Goal: Task Accomplishment & Management: Complete application form

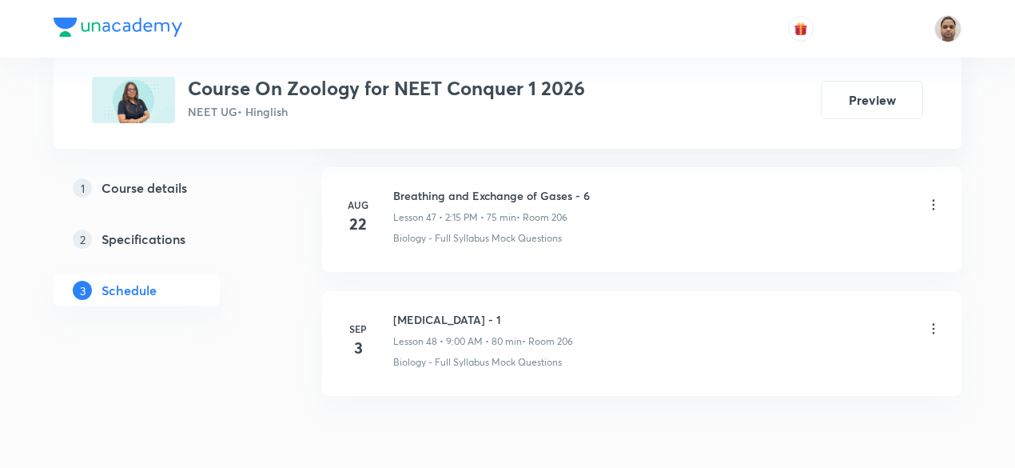
scroll to position [6733, 0]
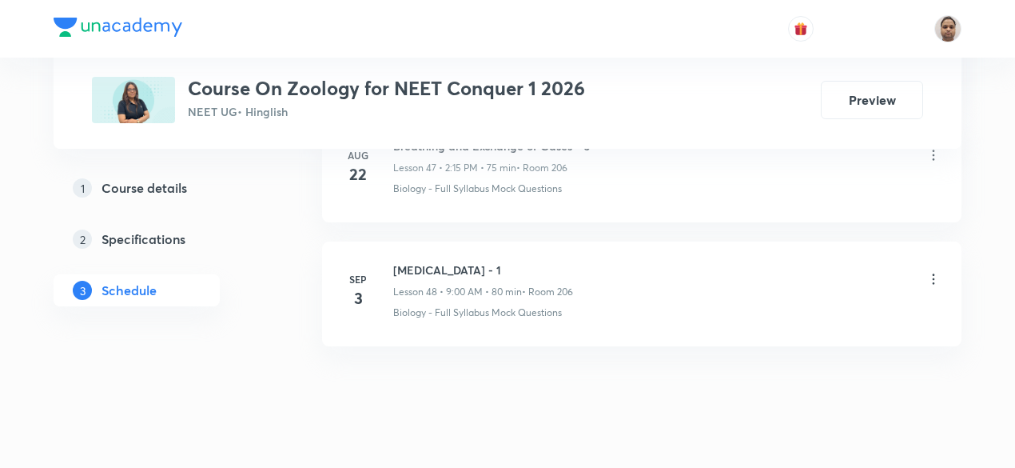
click at [428, 261] on h6 "[MEDICAL_DATA] - 1" at bounding box center [483, 269] width 180 height 17
copy h6 "[MEDICAL_DATA] - 1"
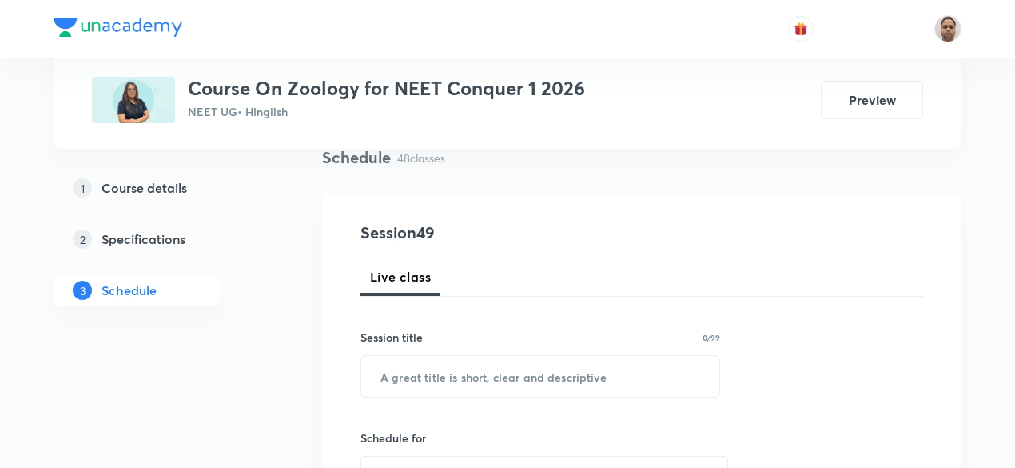
scroll to position [217, 0]
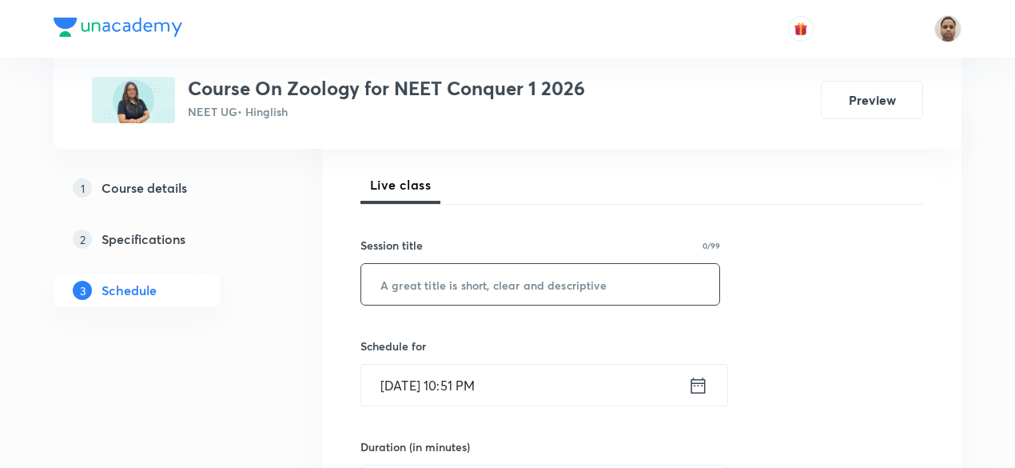
click at [464, 289] on input "text" at bounding box center [540, 284] width 358 height 41
paste input "[MEDICAL_DATA] - 1"
type input "[MEDICAL_DATA] - 2"
click at [443, 376] on input "[DATE] 10:51 PM" at bounding box center [524, 385] width 327 height 41
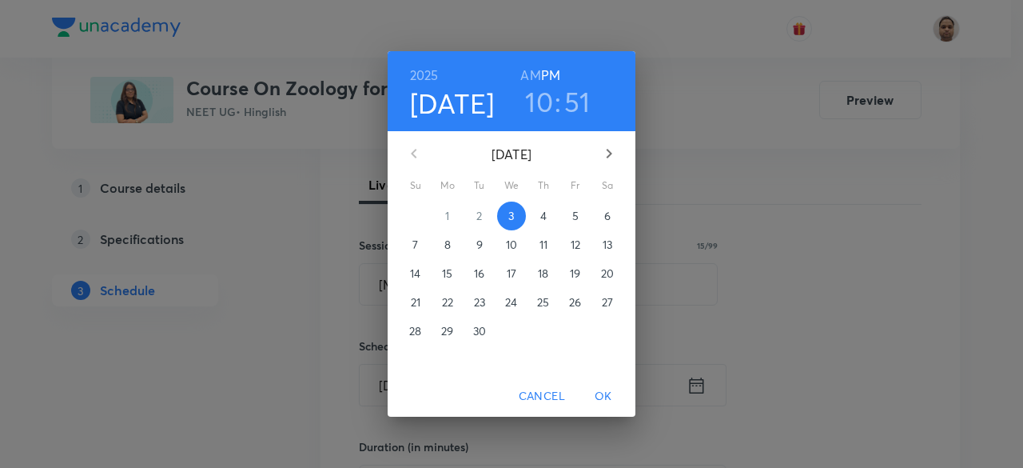
click at [542, 218] on p "4" at bounding box center [543, 216] width 6 height 16
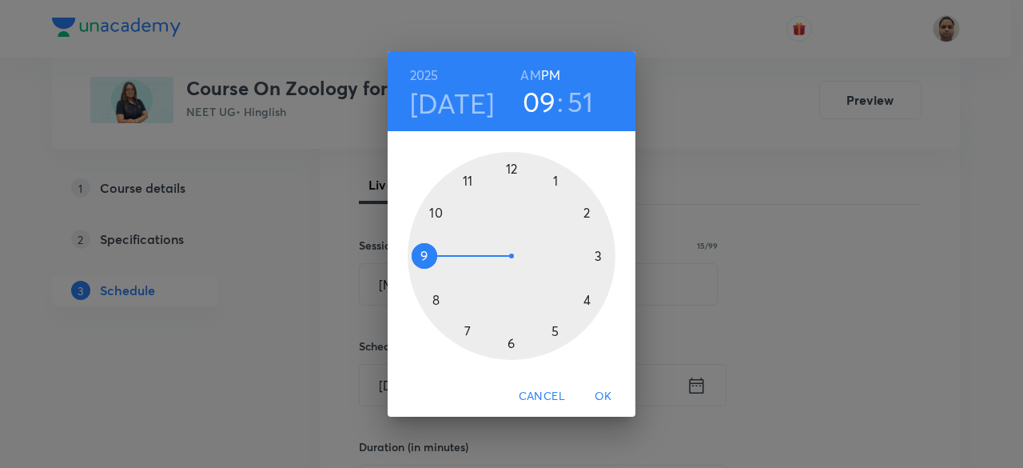
drag, startPoint x: 433, startPoint y: 210, endPoint x: 425, endPoint y: 257, distance: 47.8
click at [425, 257] on div at bounding box center [512, 256] width 208 height 208
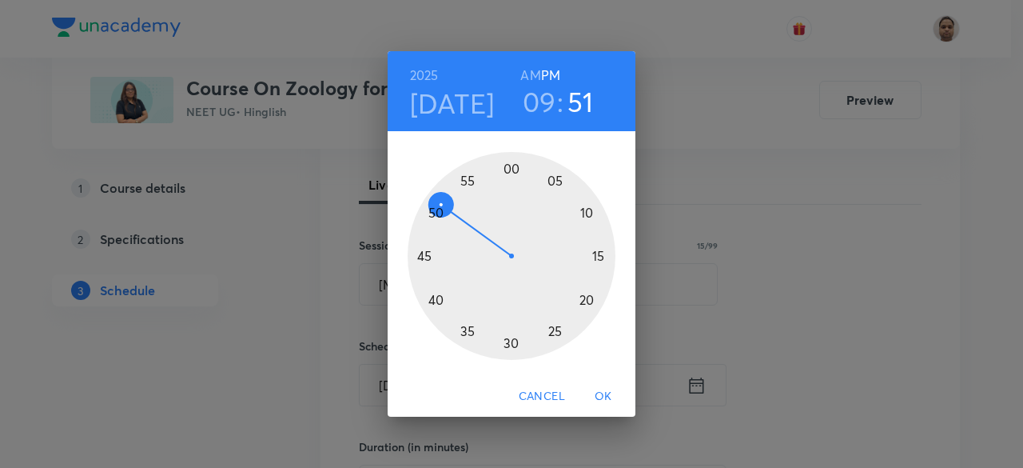
click at [535, 73] on h6 "AM" at bounding box center [530, 75] width 20 height 22
drag, startPoint x: 473, startPoint y: 196, endPoint x: 512, endPoint y: 187, distance: 39.4
click at [512, 187] on div at bounding box center [512, 256] width 208 height 208
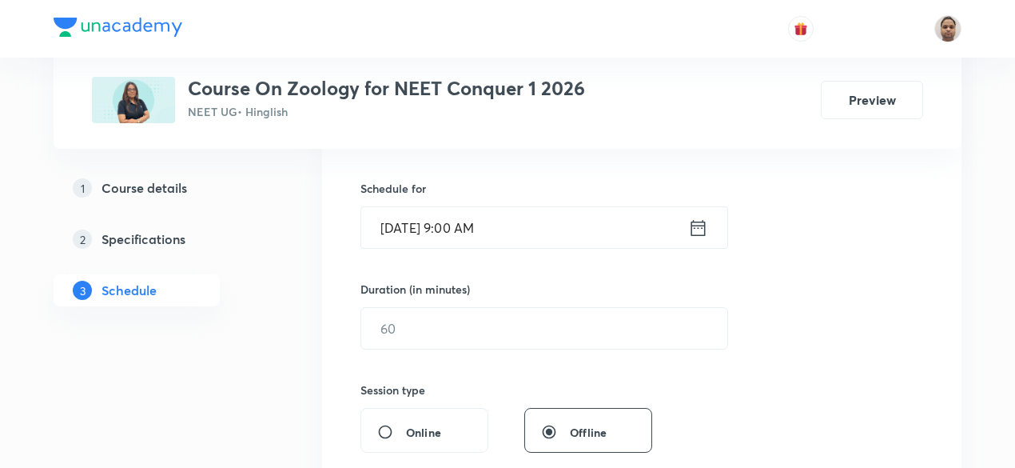
scroll to position [377, 0]
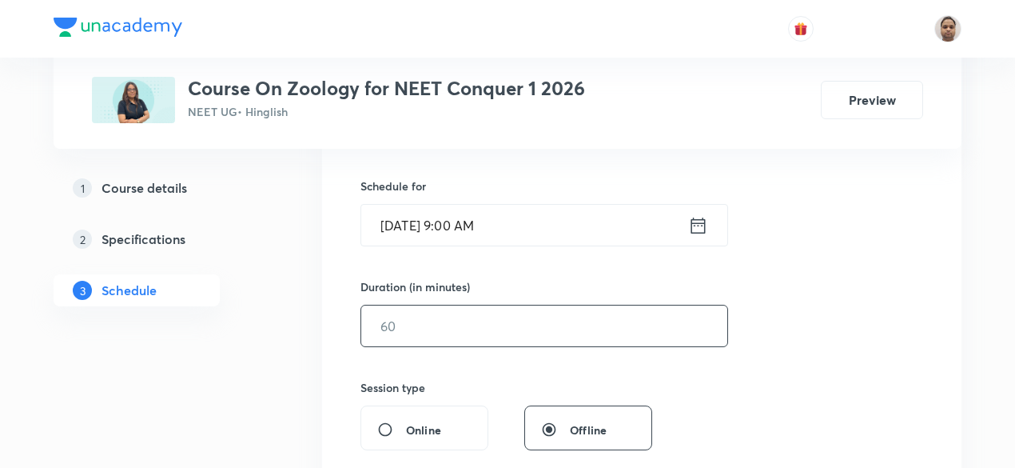
click at [430, 319] on input "text" at bounding box center [544, 325] width 366 height 41
type input "80"
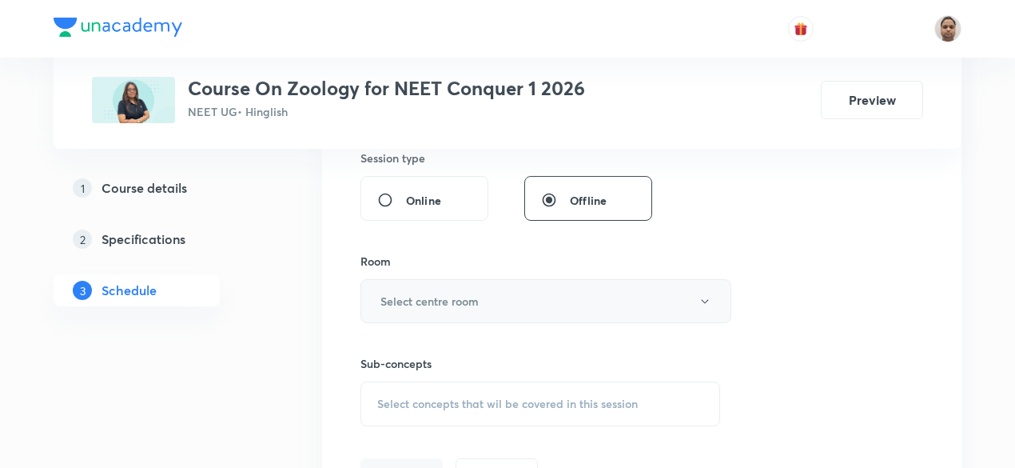
scroll to position [616, 0]
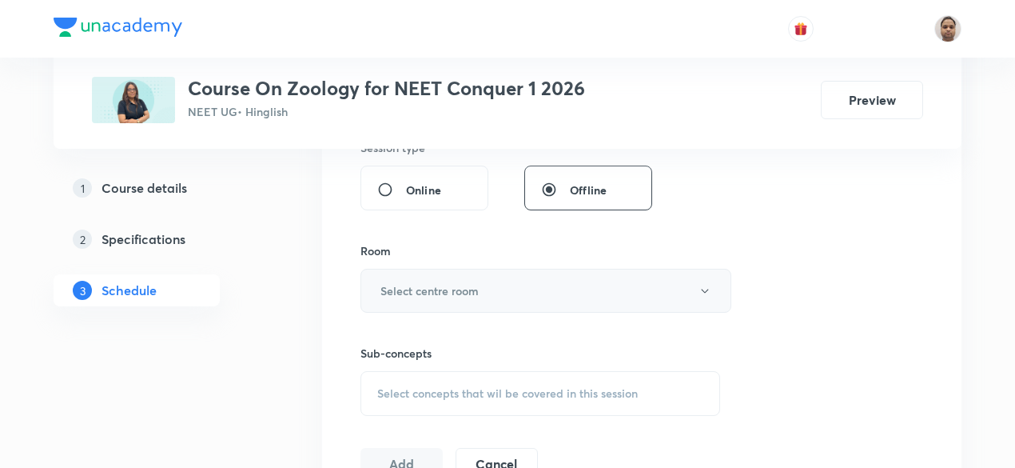
click at [429, 287] on h6 "Select centre room" at bounding box center [430, 290] width 98 height 17
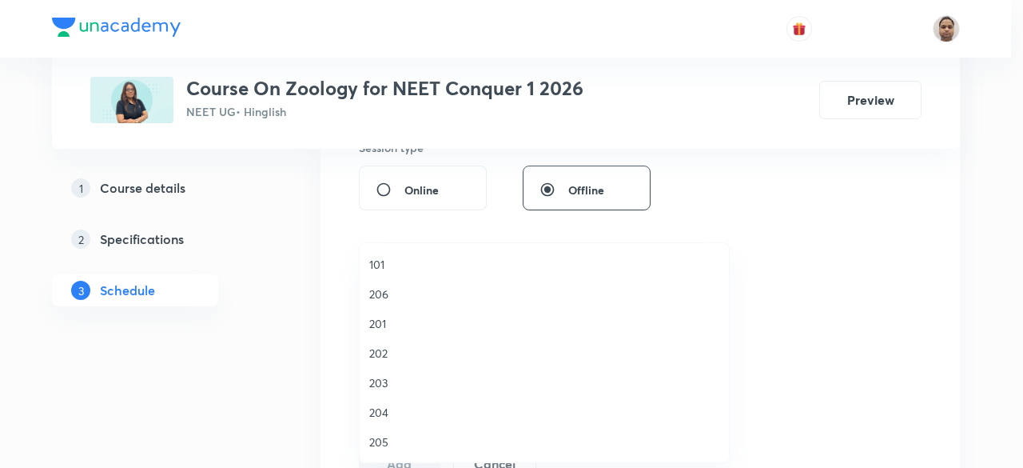
click at [392, 291] on span "206" at bounding box center [544, 293] width 350 height 17
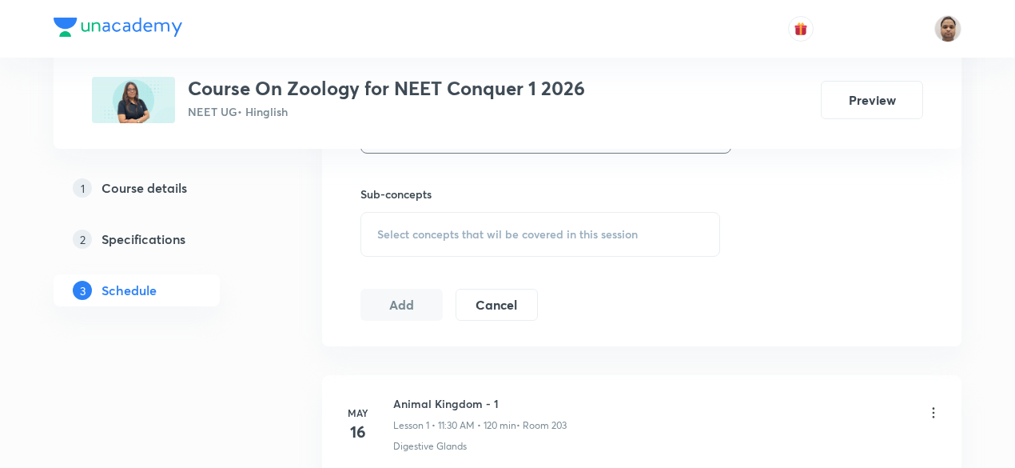
scroll to position [776, 0]
click at [421, 234] on span "Select concepts that wil be covered in this session" at bounding box center [507, 233] width 261 height 13
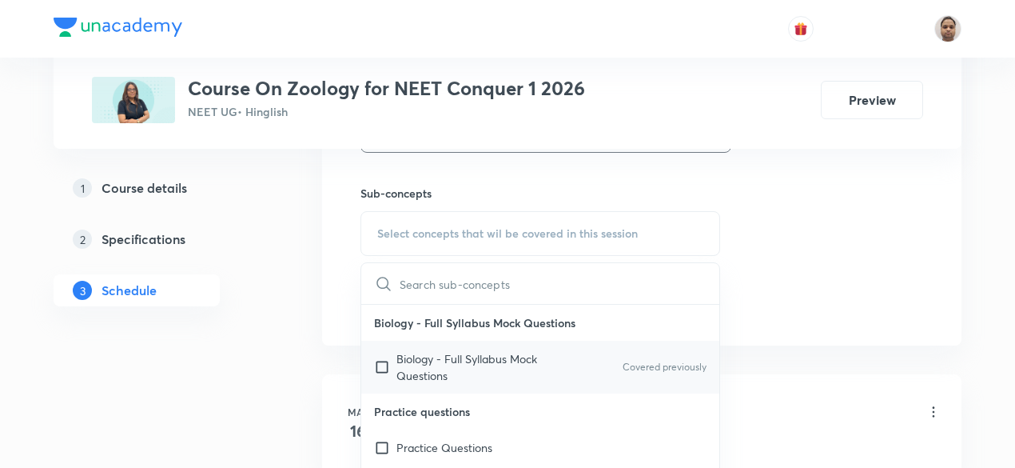
click at [388, 365] on input "checkbox" at bounding box center [385, 367] width 22 height 34
checkbox input "true"
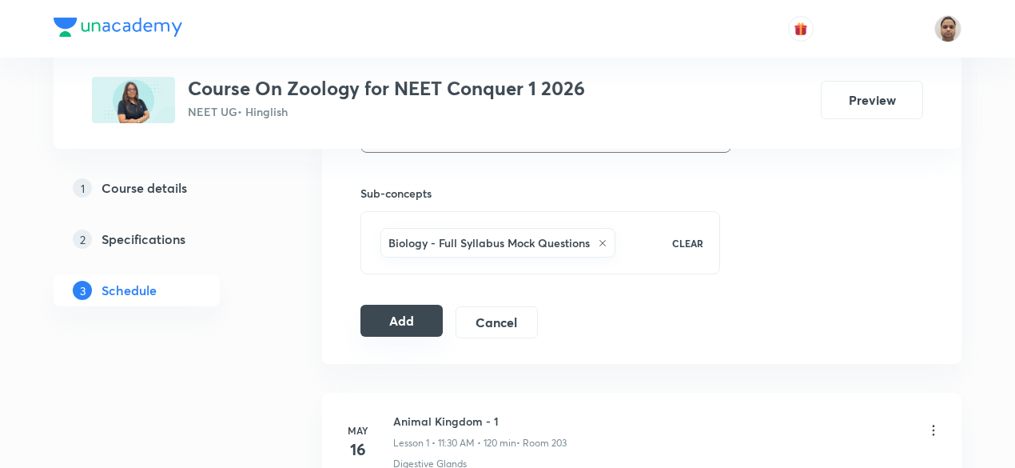
click at [397, 317] on button "Add" at bounding box center [402, 321] width 82 height 32
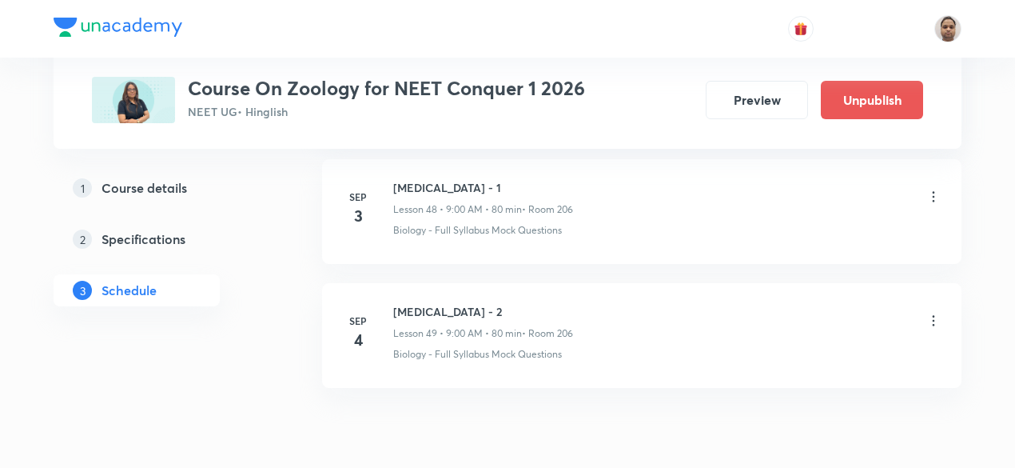
scroll to position [6125, 0]
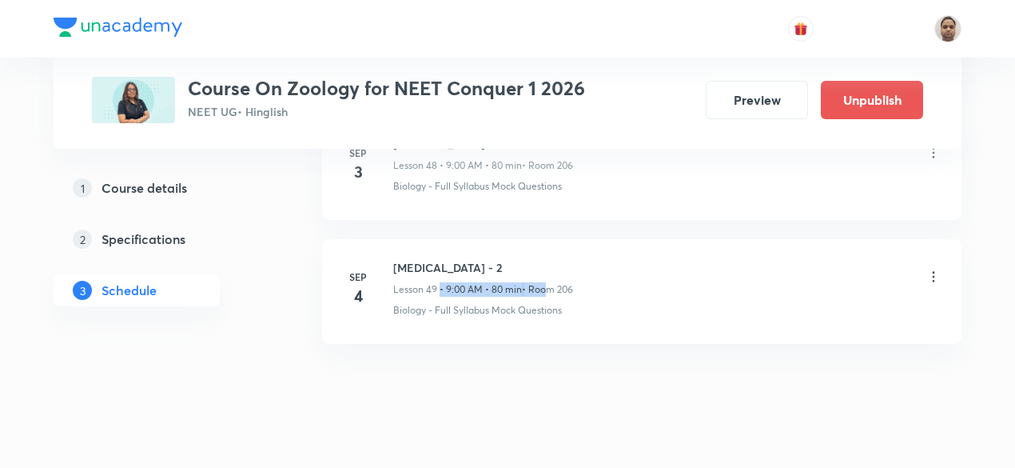
drag, startPoint x: 438, startPoint y: 265, endPoint x: 542, endPoint y: 264, distance: 103.9
click at [542, 282] on div "Lesson 49 • 9:00 AM • 80 min • Room 206" at bounding box center [483, 289] width 180 height 14
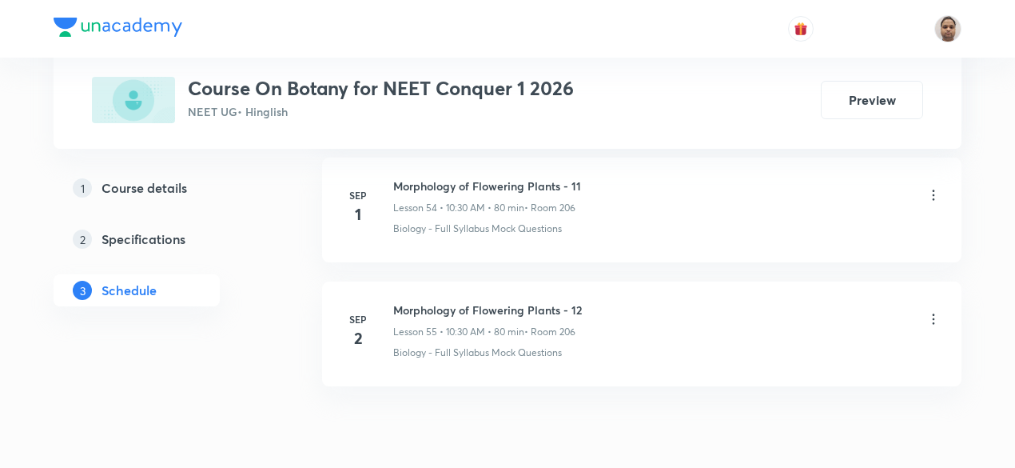
scroll to position [7588, 0]
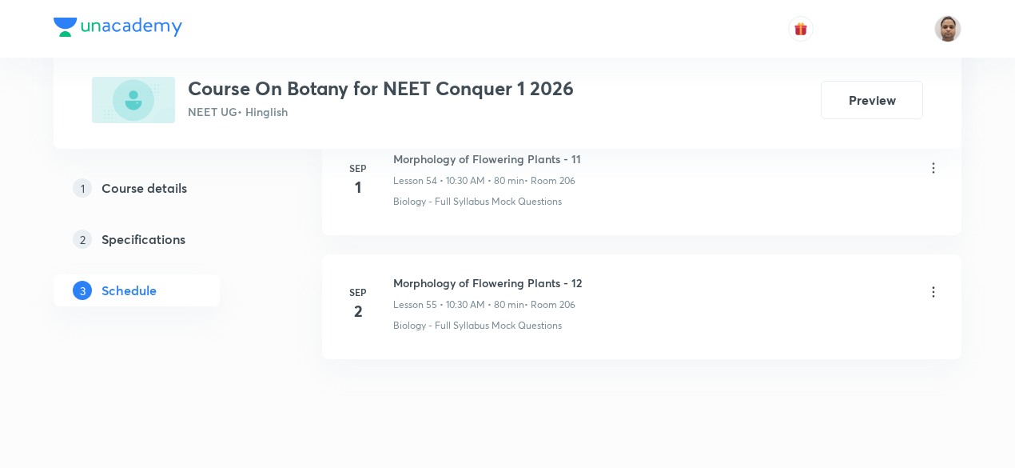
click at [548, 274] on h6 "Morphology of Flowering Plants - 12" at bounding box center [487, 282] width 189 height 17
copy h6 "Morphology of Flowering Plants - 12"
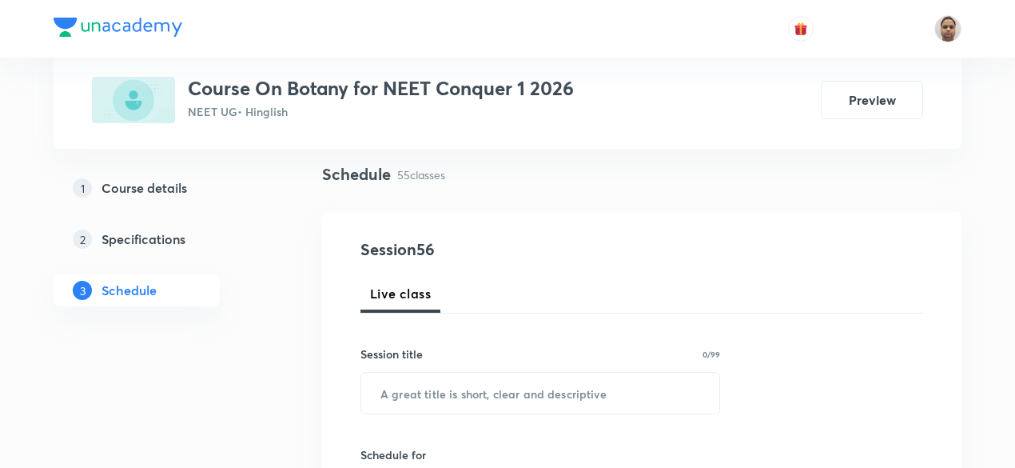
scroll to position [240, 0]
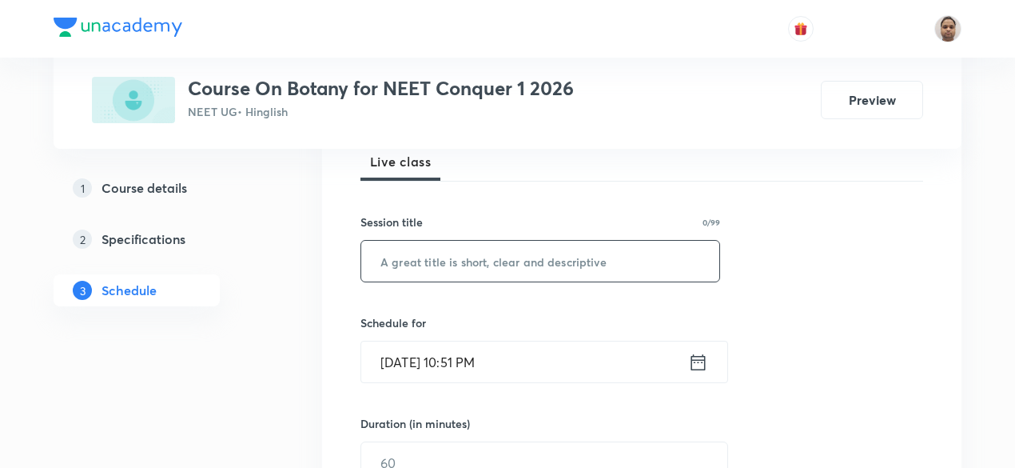
click at [488, 262] on input "text" at bounding box center [540, 261] width 358 height 41
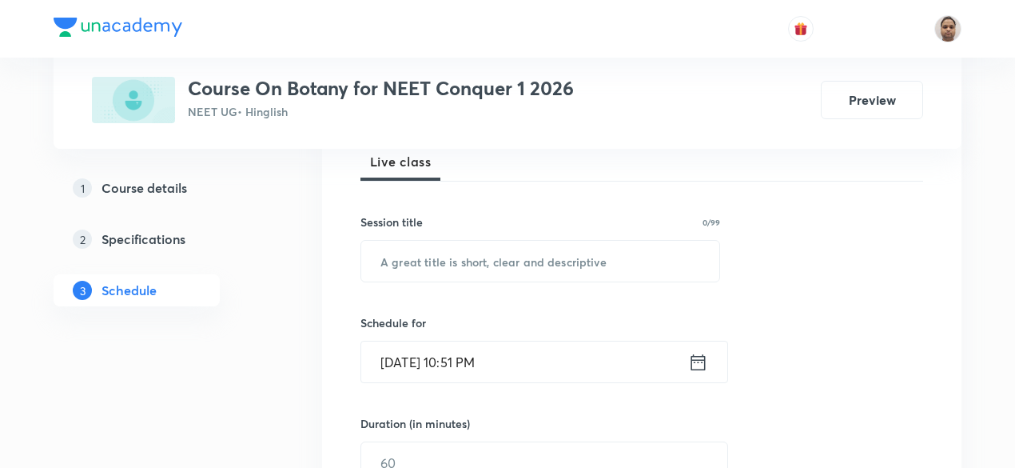
paste input "Morphology of Flowering Plants - 12"
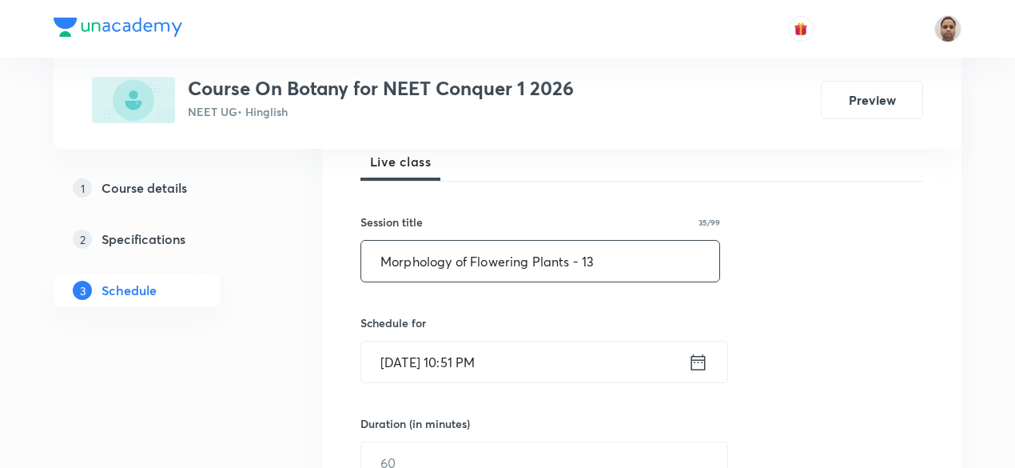
type input "Morphology of Flowering Plants - 13"
click at [456, 365] on input "[DATE] 10:51 PM" at bounding box center [524, 361] width 327 height 41
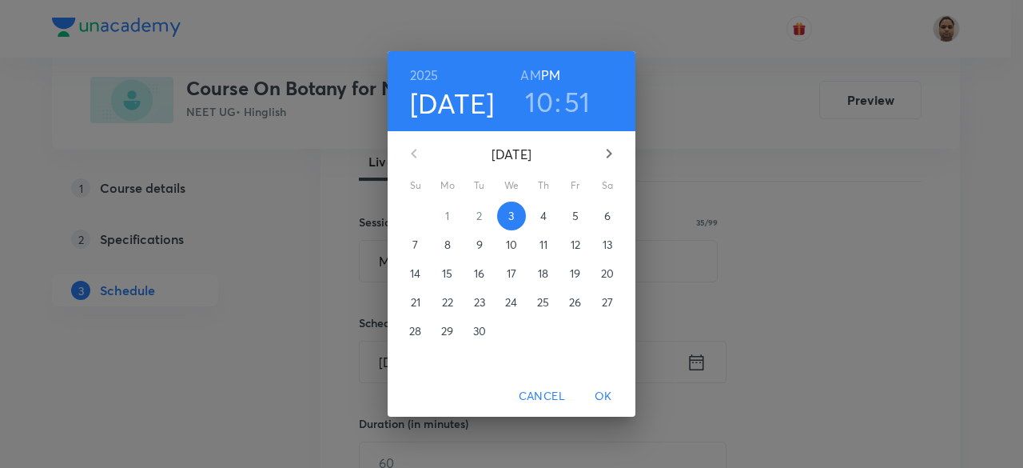
click at [540, 216] on p "4" at bounding box center [543, 216] width 6 height 16
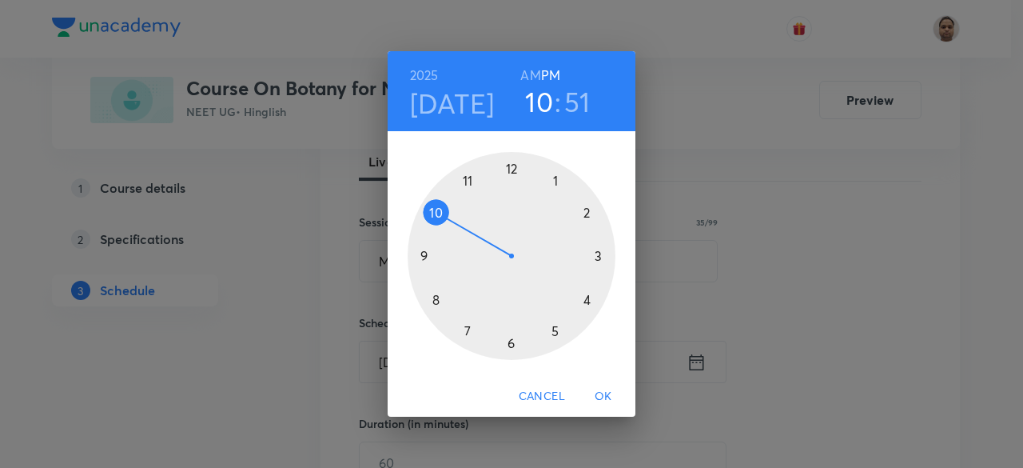
click at [437, 210] on div at bounding box center [512, 256] width 208 height 208
click at [534, 70] on h6 "AM" at bounding box center [530, 75] width 20 height 22
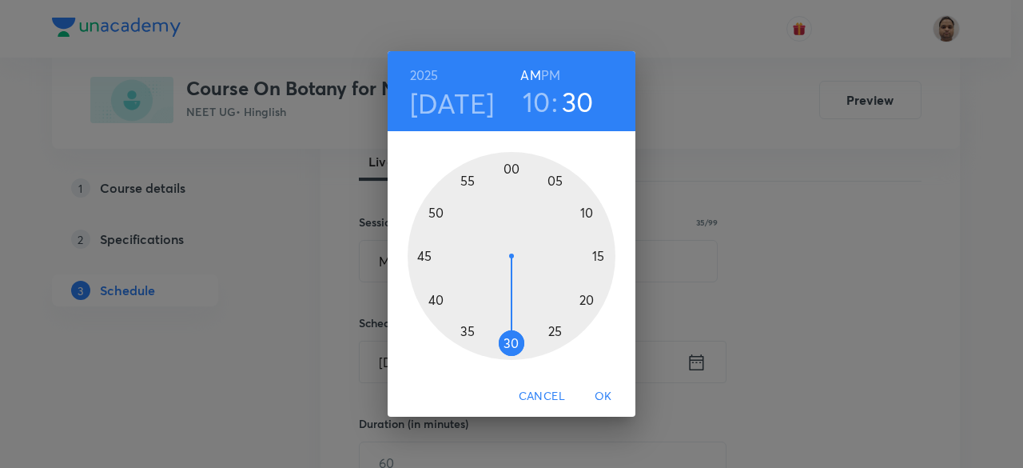
drag, startPoint x: 443, startPoint y: 209, endPoint x: 514, endPoint y: 329, distance: 139.4
click at [514, 329] on div at bounding box center [512, 256] width 208 height 208
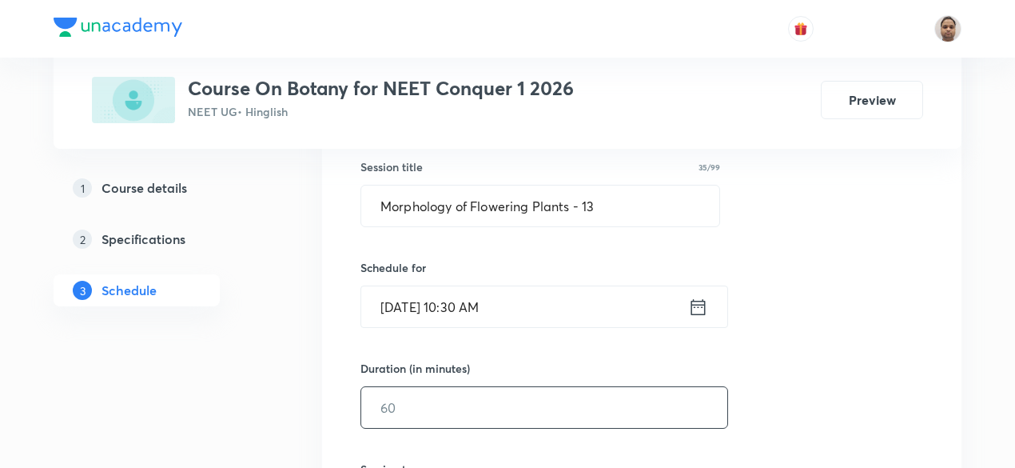
scroll to position [320, 0]
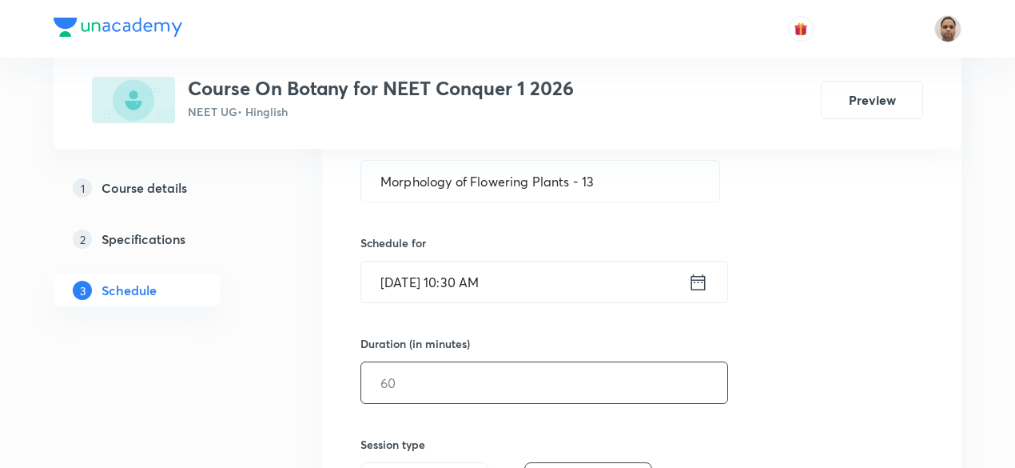
click at [443, 393] on input "text" at bounding box center [544, 382] width 366 height 41
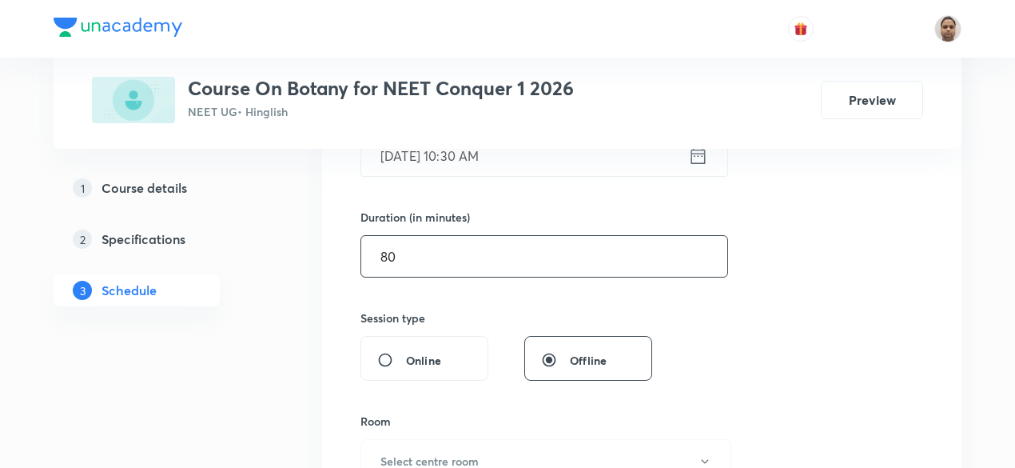
scroll to position [560, 0]
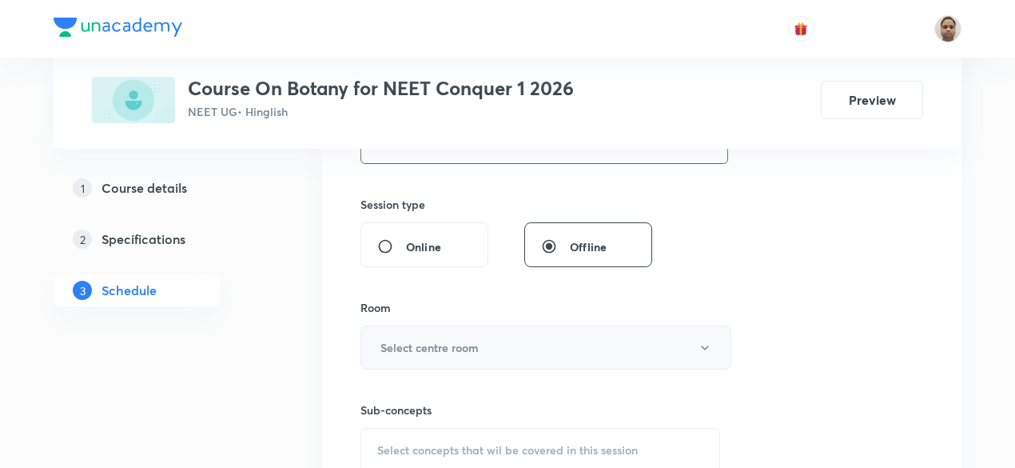
type input "80"
click at [416, 328] on button "Select centre room" at bounding box center [546, 347] width 371 height 44
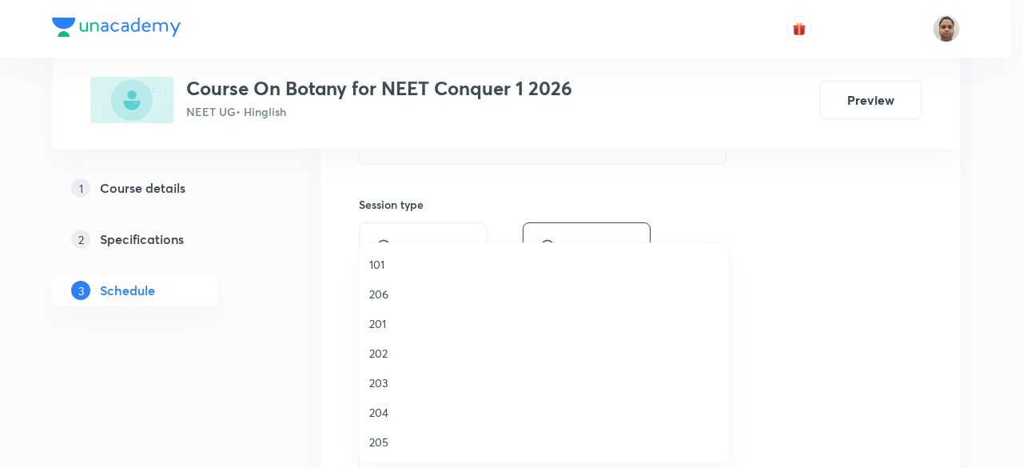
click at [401, 292] on span "206" at bounding box center [544, 293] width 350 height 17
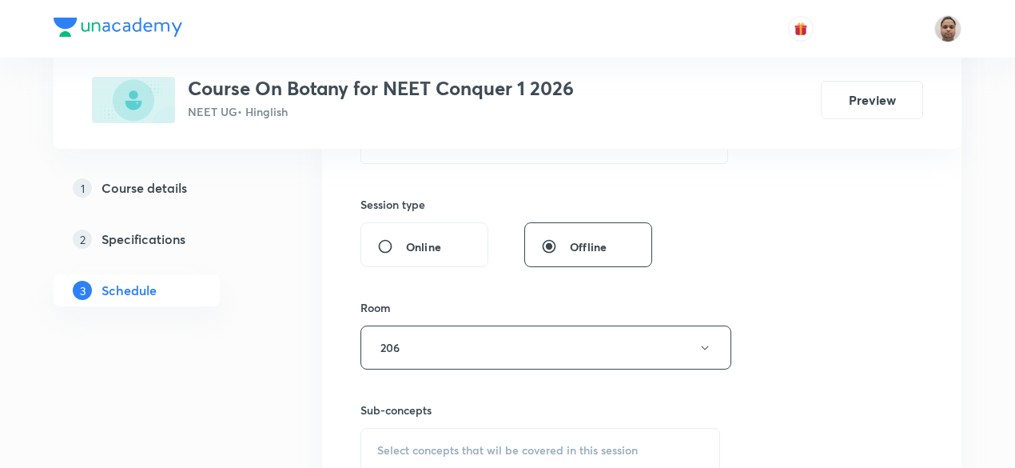
scroll to position [720, 0]
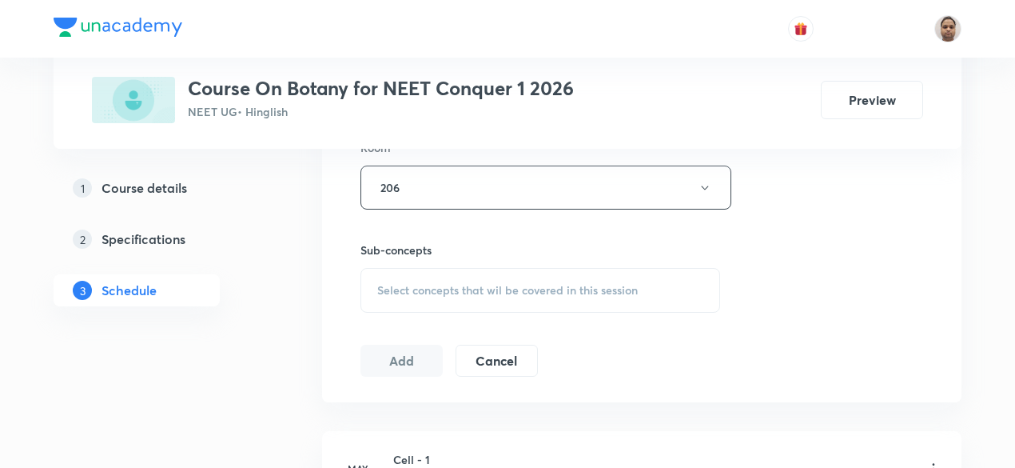
click at [423, 285] on span "Select concepts that wil be covered in this session" at bounding box center [507, 290] width 261 height 13
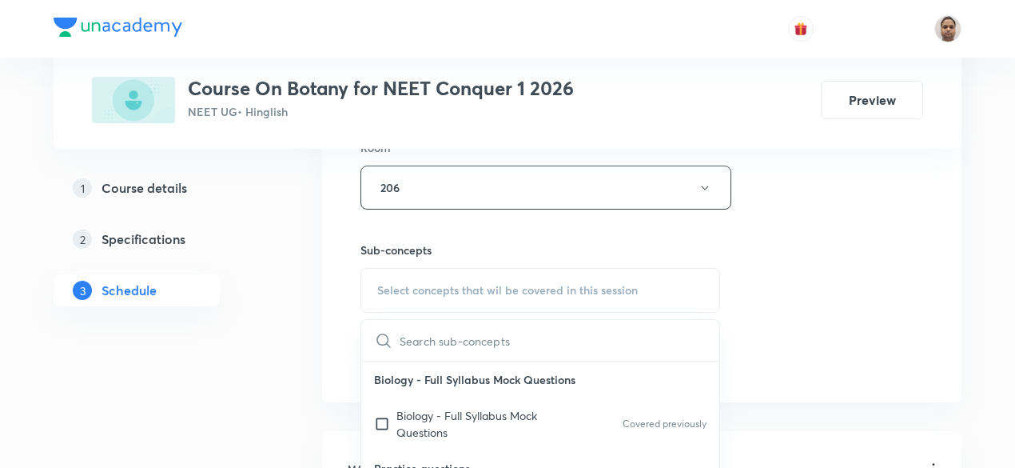
click at [401, 416] on p "Biology - Full Syllabus Mock Questions" at bounding box center [477, 424] width 161 height 34
checkbox input "true"
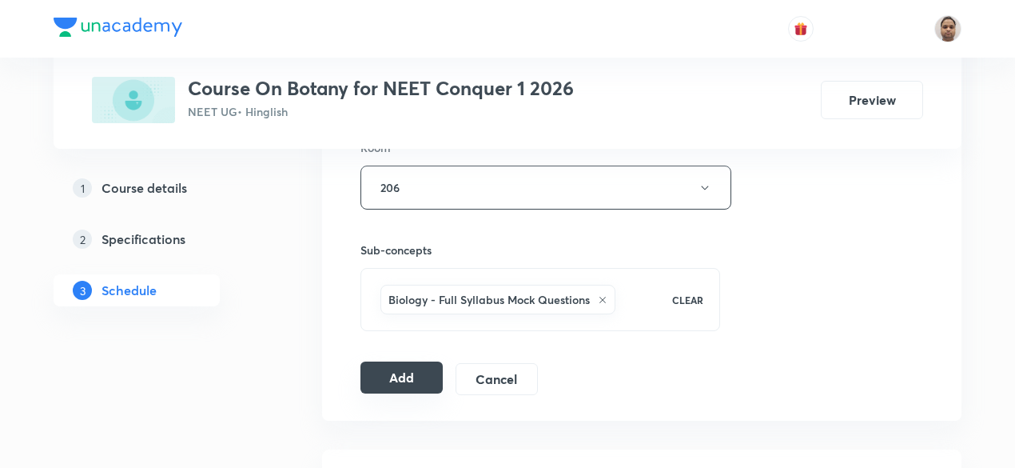
click at [399, 377] on button "Add" at bounding box center [402, 377] width 82 height 32
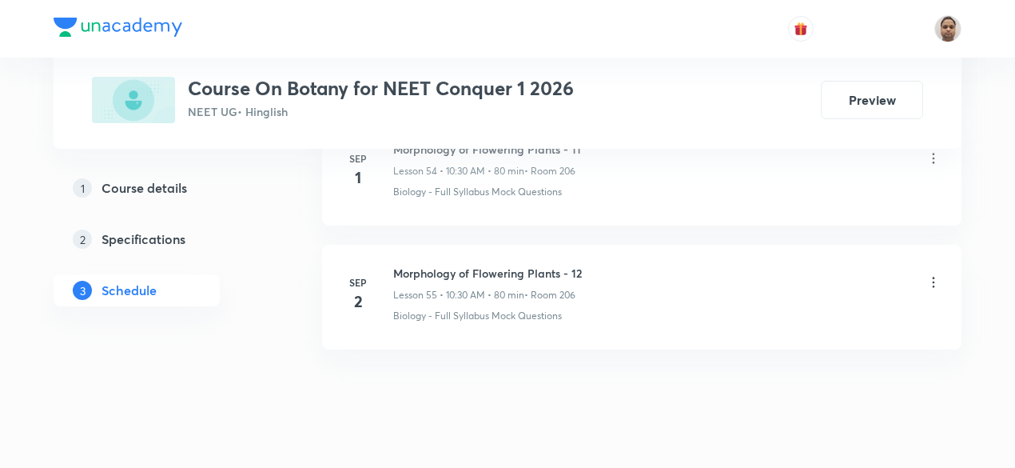
scroll to position [6865, 0]
click at [540, 262] on h6 "Morphology of Flowering Plants - 12" at bounding box center [487, 270] width 189 height 17
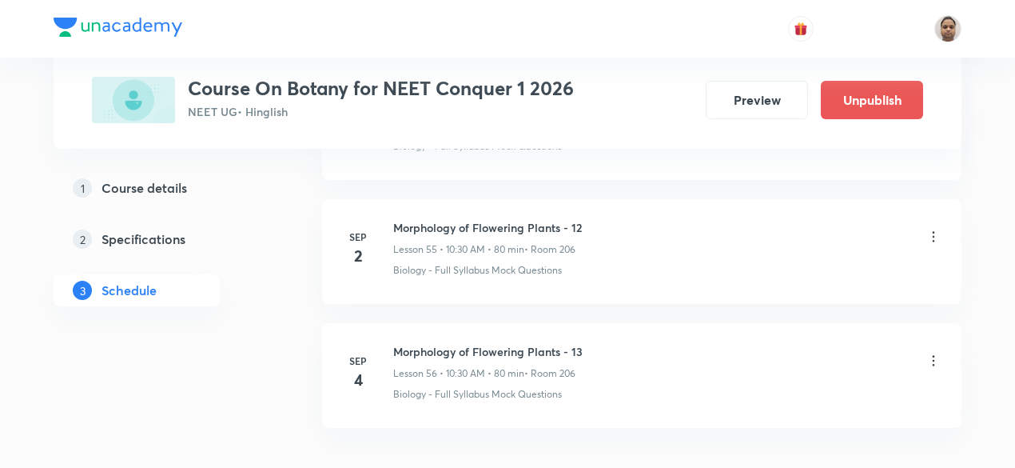
scroll to position [6988, 0]
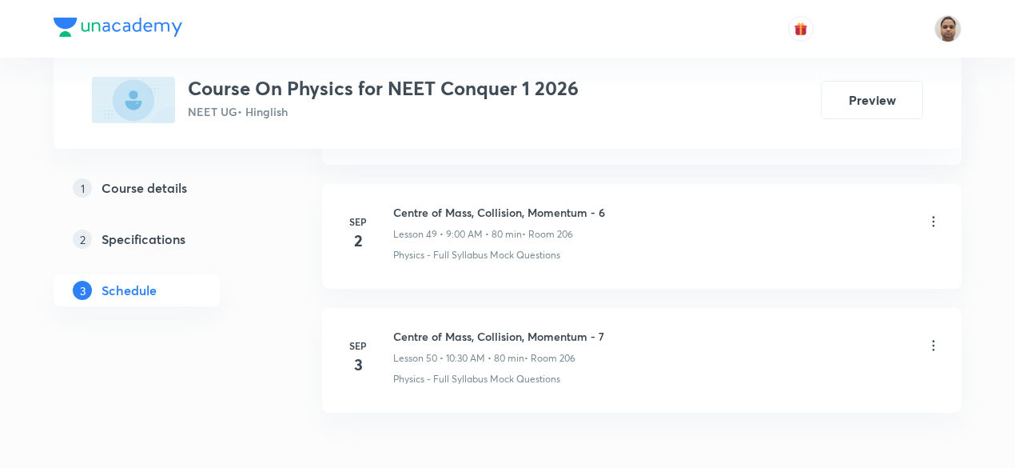
scroll to position [6980, 0]
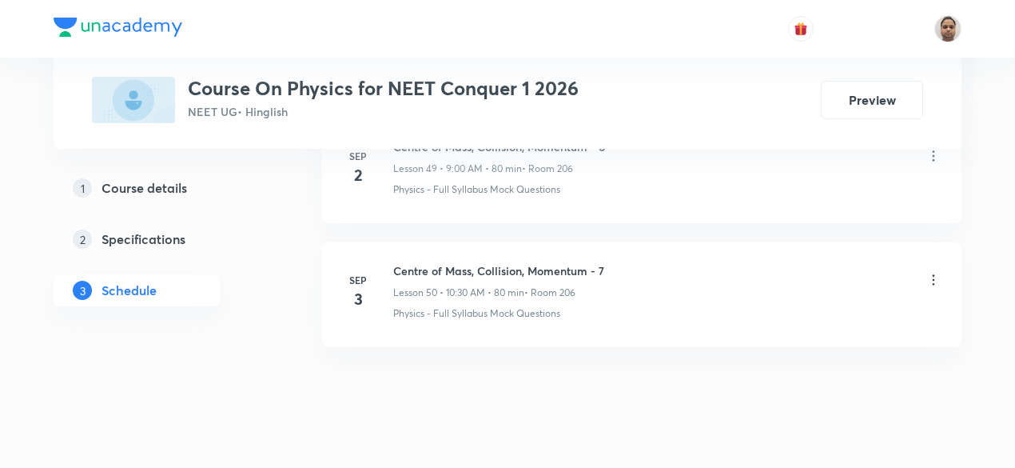
click at [516, 262] on h6 "Centre of Mass, Collision, Momentum - 7" at bounding box center [498, 270] width 211 height 17
copy h6 "Centre of Mass, Collision, Momentum - 7"
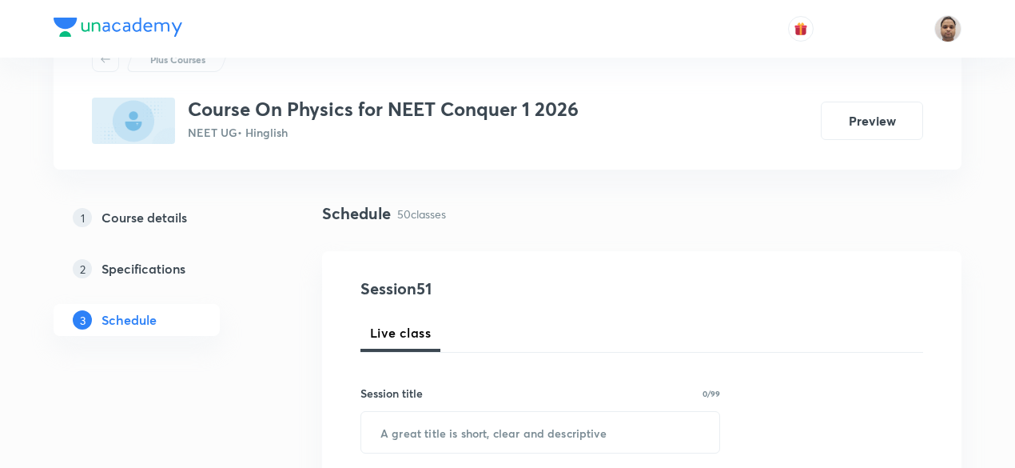
scroll to position [240, 0]
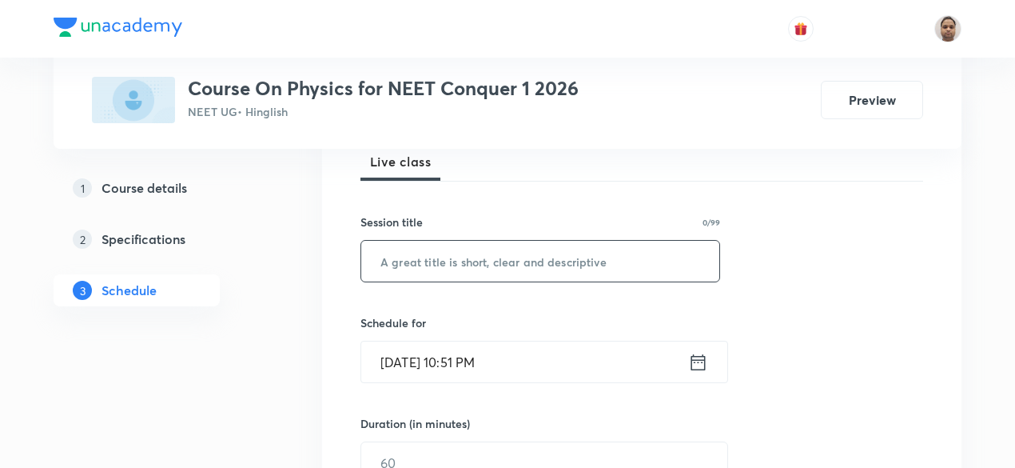
click at [457, 257] on input "text" at bounding box center [540, 261] width 358 height 41
paste input "Centre of Mass, Collision, Momentum - 7"
type input "Centre of Mass, Collision, Momentum - 8"
click at [449, 369] on input "[DATE] 10:51 PM" at bounding box center [524, 361] width 327 height 41
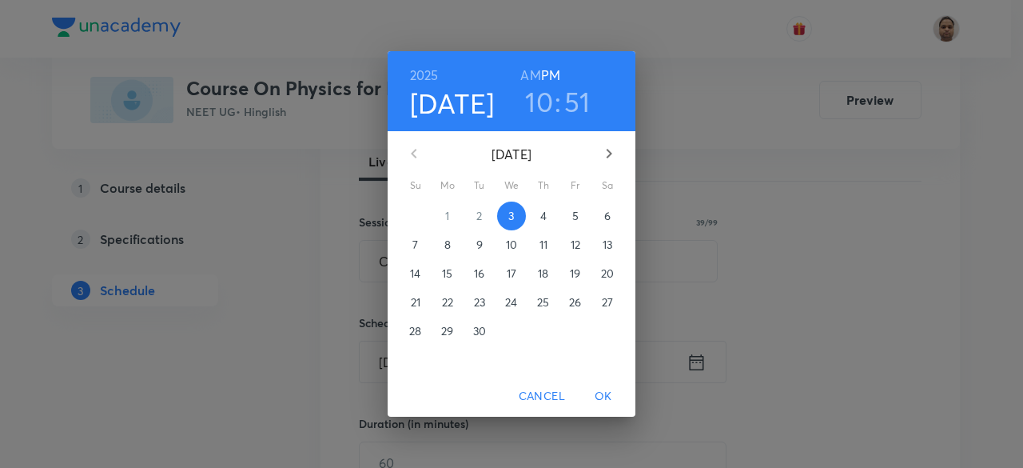
click at [534, 213] on span "4" at bounding box center [543, 216] width 29 height 16
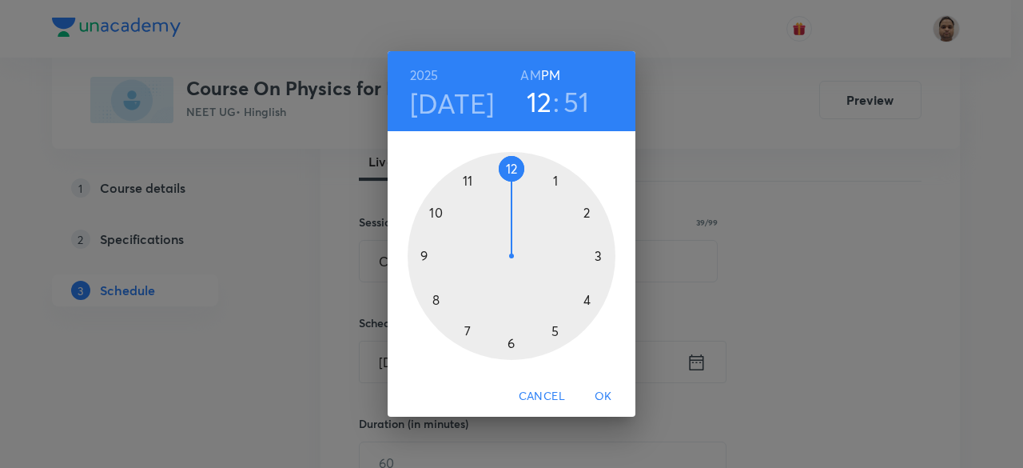
drag, startPoint x: 521, startPoint y: 178, endPoint x: 530, endPoint y: 177, distance: 8.9
click at [530, 177] on div at bounding box center [512, 256] width 208 height 208
drag, startPoint x: 456, startPoint y: 196, endPoint x: 512, endPoint y: 181, distance: 57.8
click at [512, 181] on div at bounding box center [512, 256] width 208 height 208
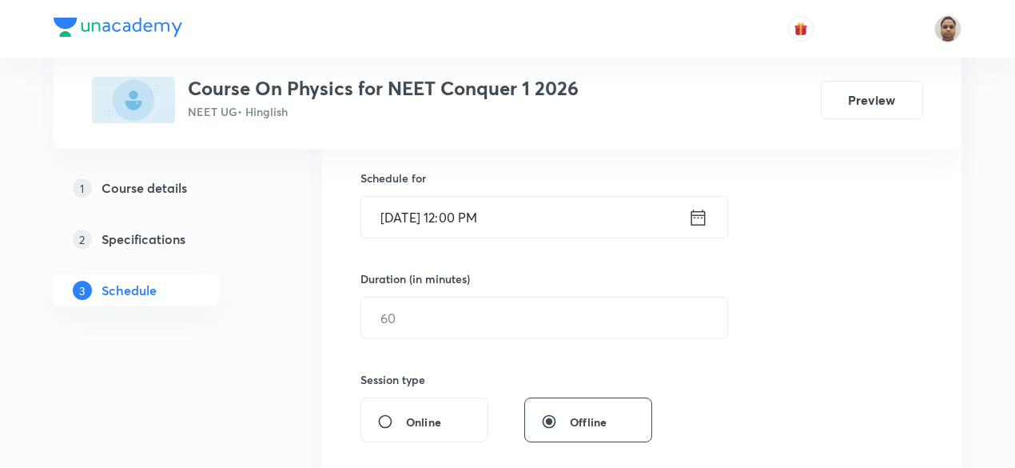
scroll to position [400, 0]
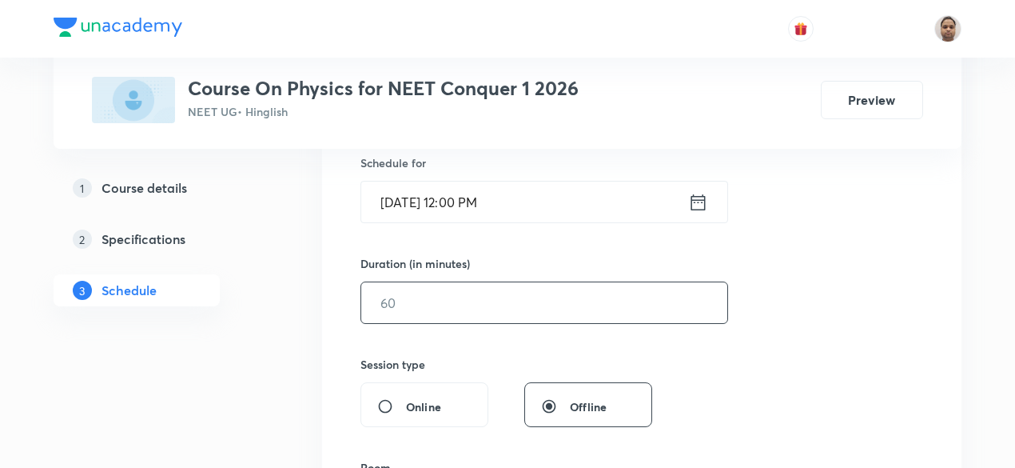
click at [437, 304] on input "text" at bounding box center [544, 302] width 366 height 41
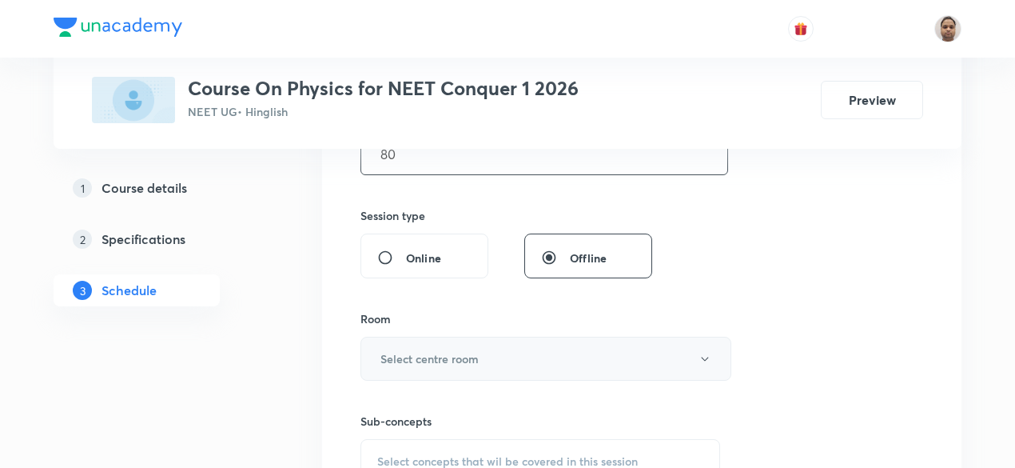
scroll to position [560, 0]
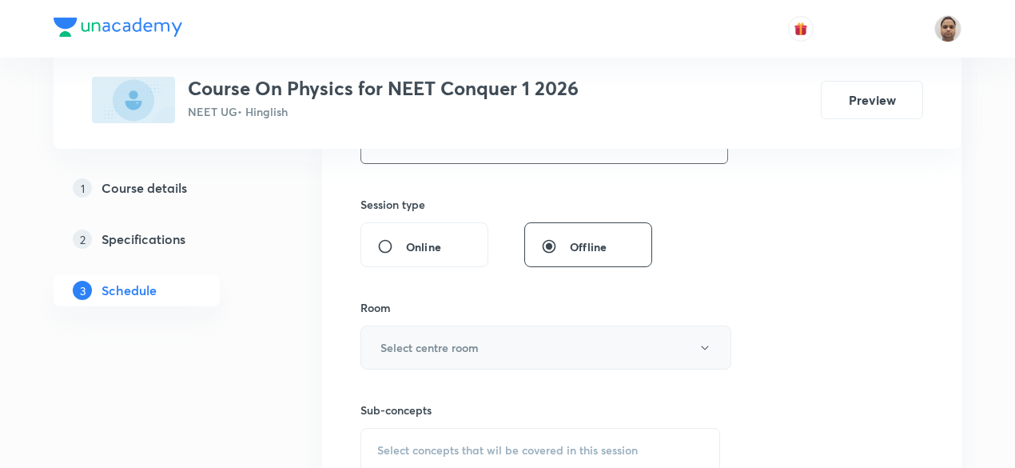
type input "80"
click at [401, 349] on h6 "Select centre room" at bounding box center [430, 347] width 98 height 17
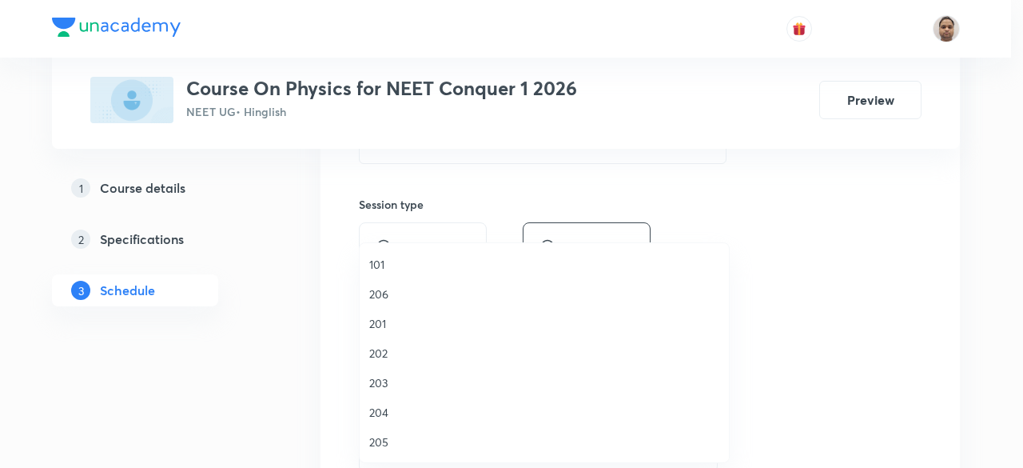
click at [391, 292] on span "206" at bounding box center [544, 293] width 350 height 17
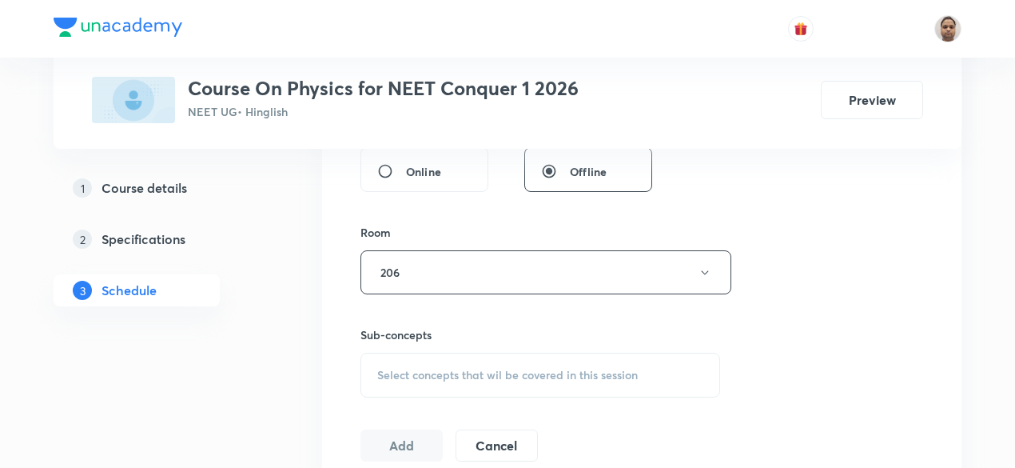
scroll to position [720, 0]
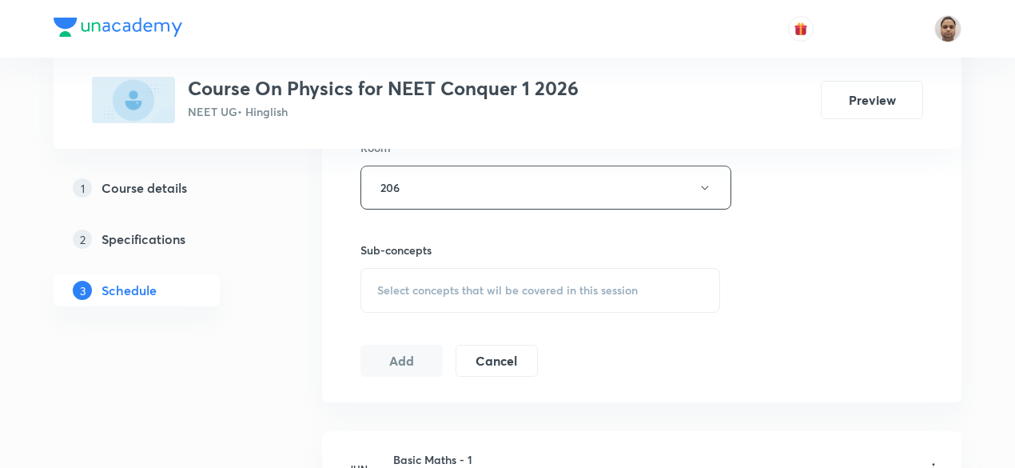
click at [424, 279] on div "Select concepts that wil be covered in this session" at bounding box center [541, 290] width 360 height 45
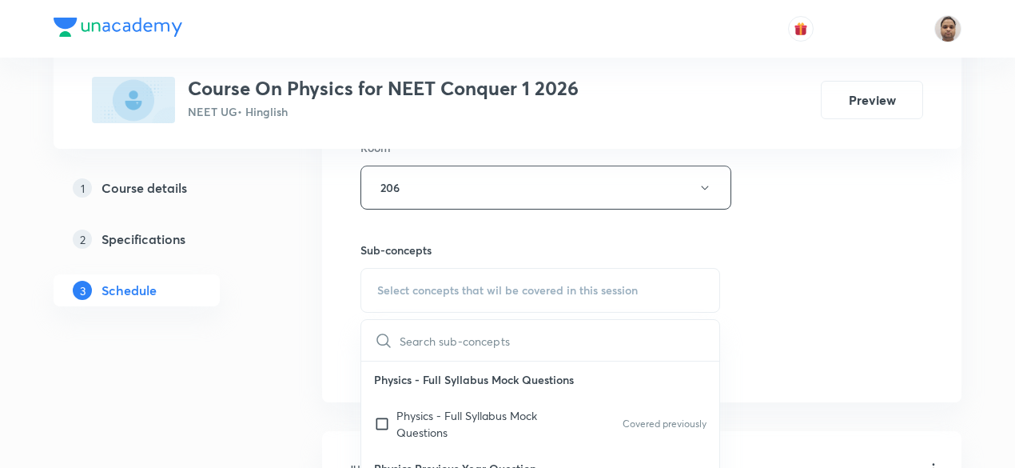
click at [396, 417] on input "checkbox" at bounding box center [385, 424] width 22 height 34
checkbox input "true"
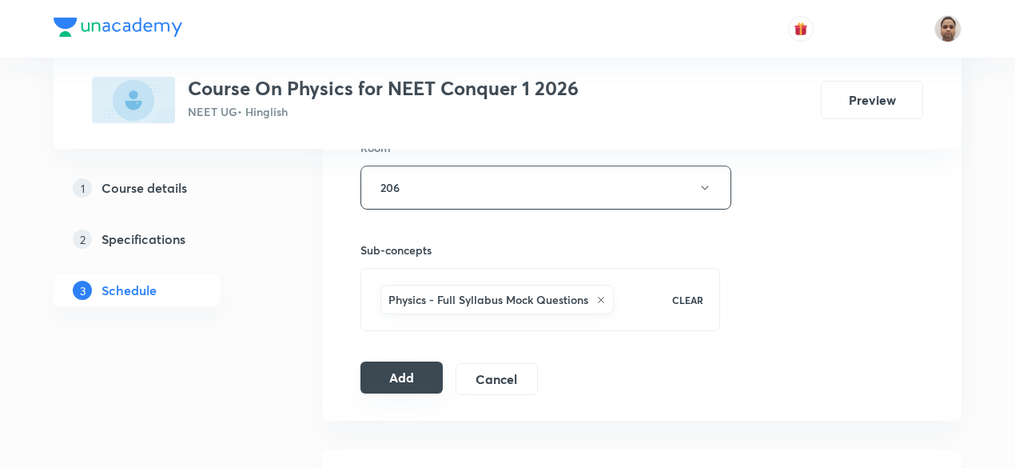
click at [397, 373] on button "Add" at bounding box center [402, 377] width 82 height 32
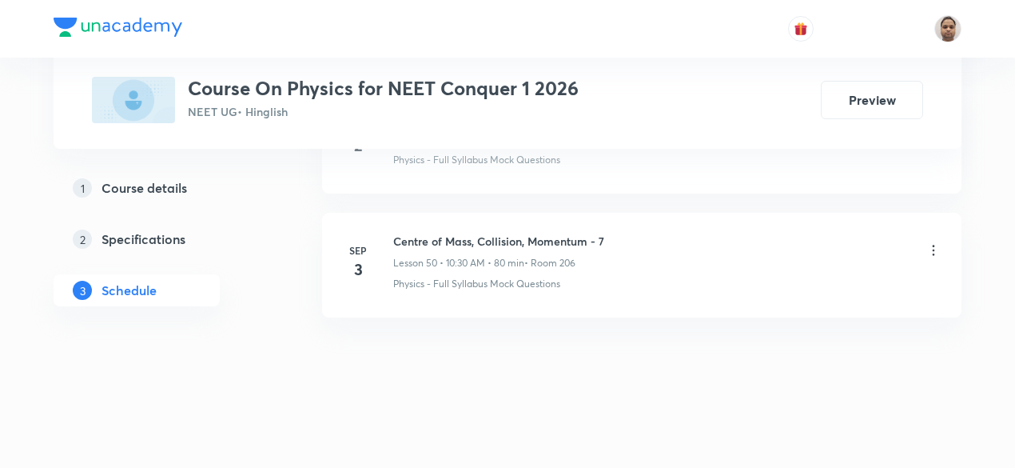
scroll to position [6248, 0]
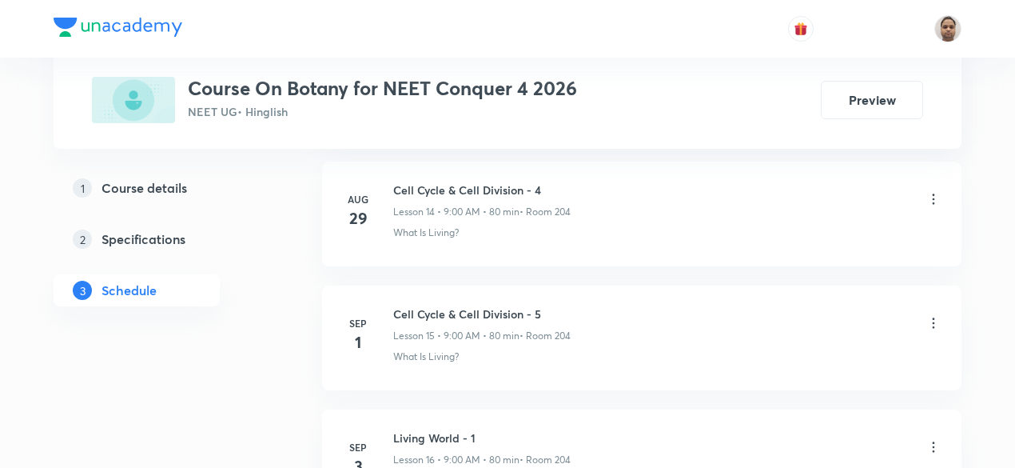
scroll to position [2785, 0]
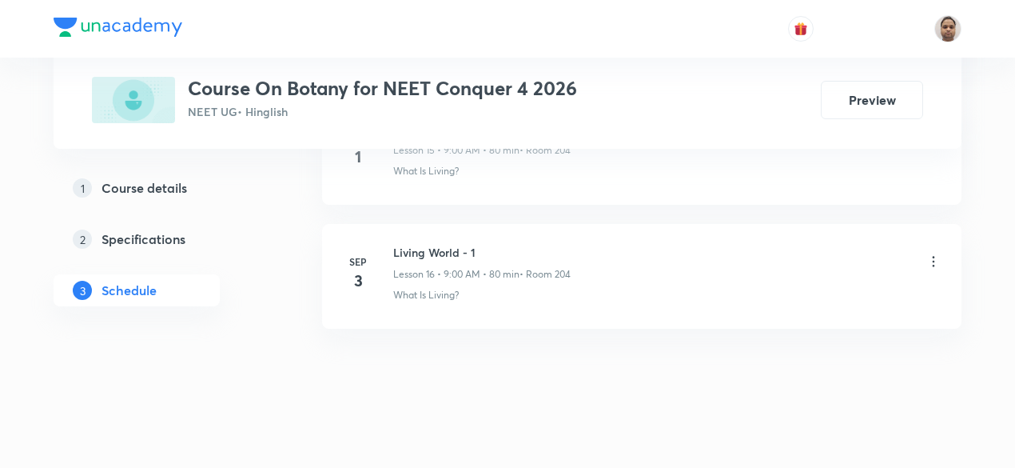
click at [437, 246] on h6 "Living World - 1" at bounding box center [481, 252] width 177 height 17
copy h6 "Living World - 1"
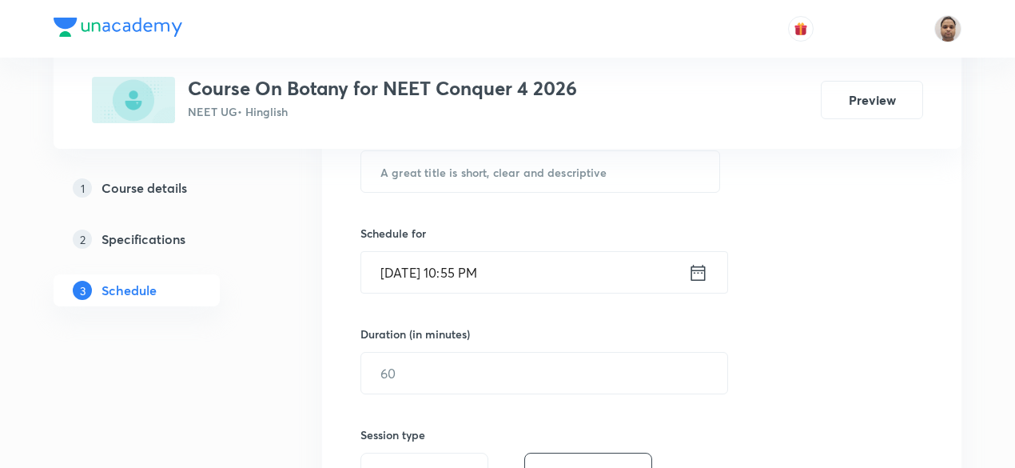
scroll to position [249, 0]
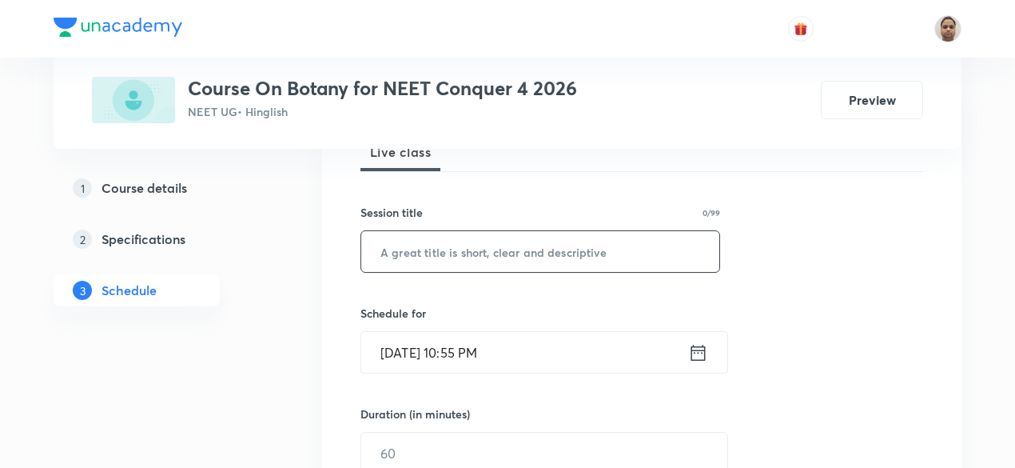
click at [492, 252] on input "text" at bounding box center [540, 251] width 358 height 41
paste input "Living World - 1"
type input "Living World - 2"
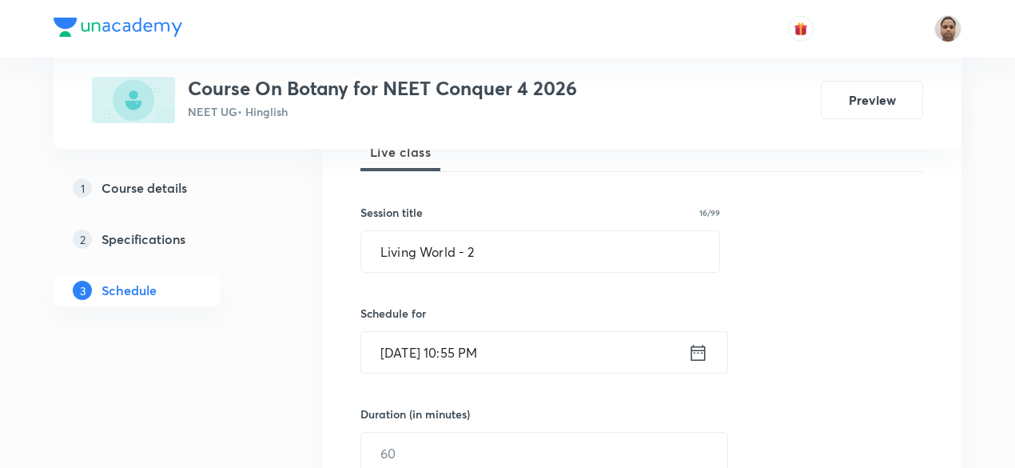
click at [532, 349] on input "Sep 3, 2025, 10:55 PM" at bounding box center [524, 352] width 327 height 41
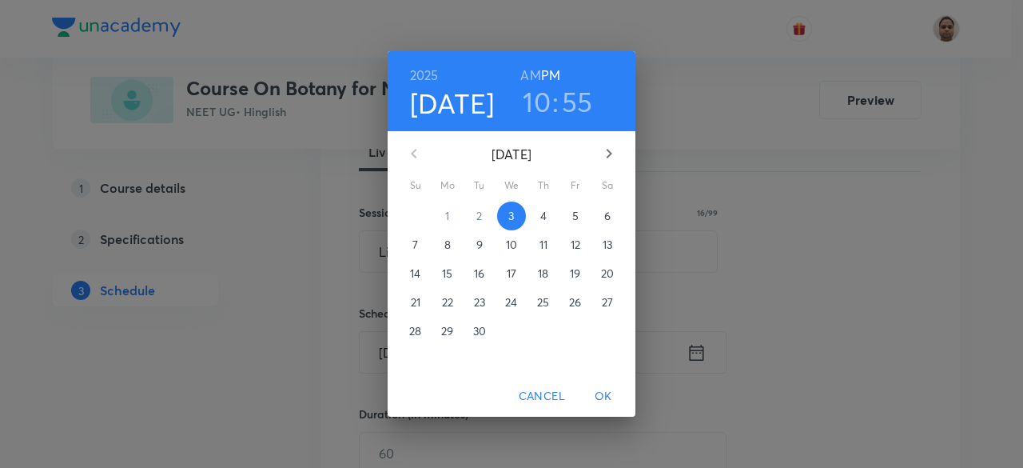
click at [544, 217] on p "4" at bounding box center [543, 216] width 6 height 16
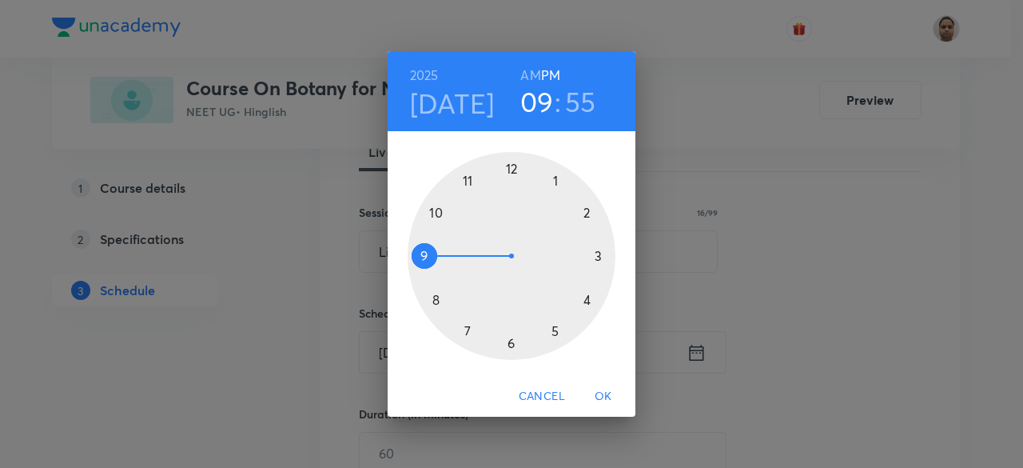
drag, startPoint x: 426, startPoint y: 209, endPoint x: 425, endPoint y: 264, distance: 54.4
click at [425, 264] on div at bounding box center [512, 256] width 208 height 208
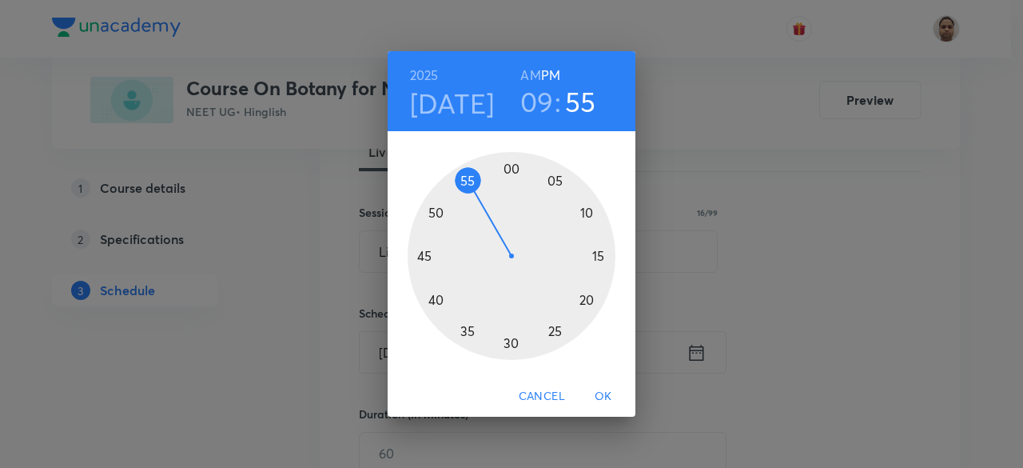
click at [529, 70] on h6 "AM" at bounding box center [530, 75] width 20 height 22
drag, startPoint x: 481, startPoint y: 183, endPoint x: 512, endPoint y: 177, distance: 31.0
click at [512, 177] on div at bounding box center [512, 256] width 208 height 208
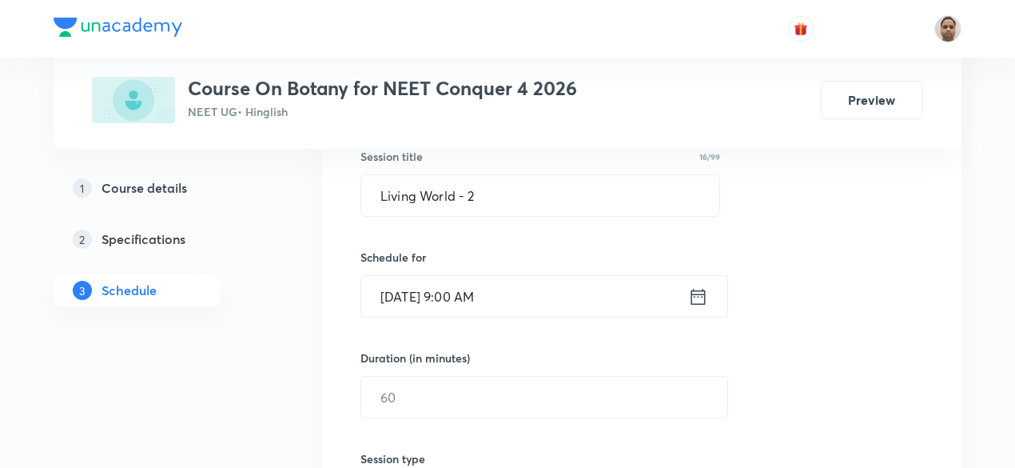
scroll to position [329, 0]
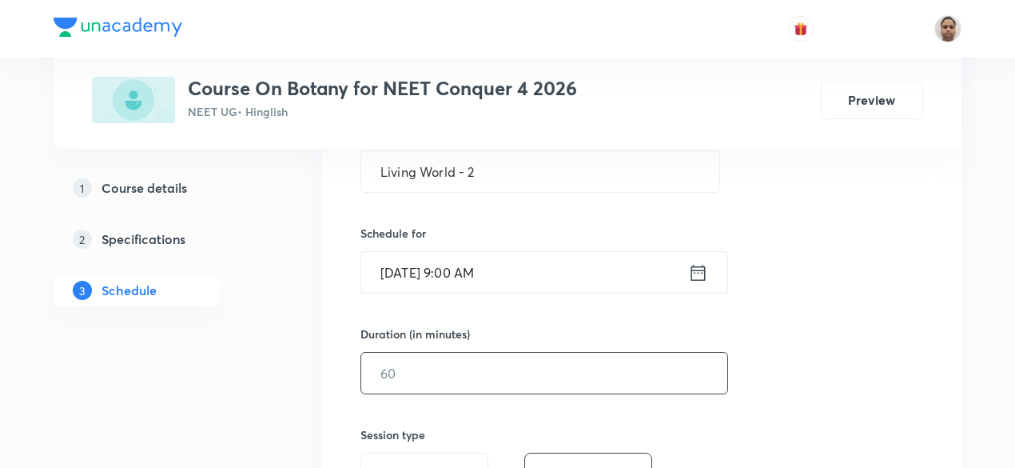
click at [449, 361] on input "text" at bounding box center [544, 373] width 366 height 41
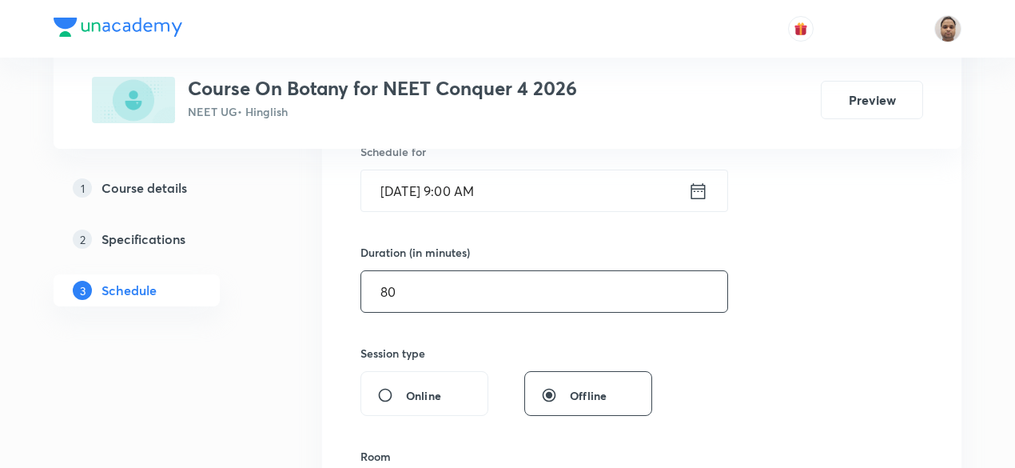
scroll to position [489, 0]
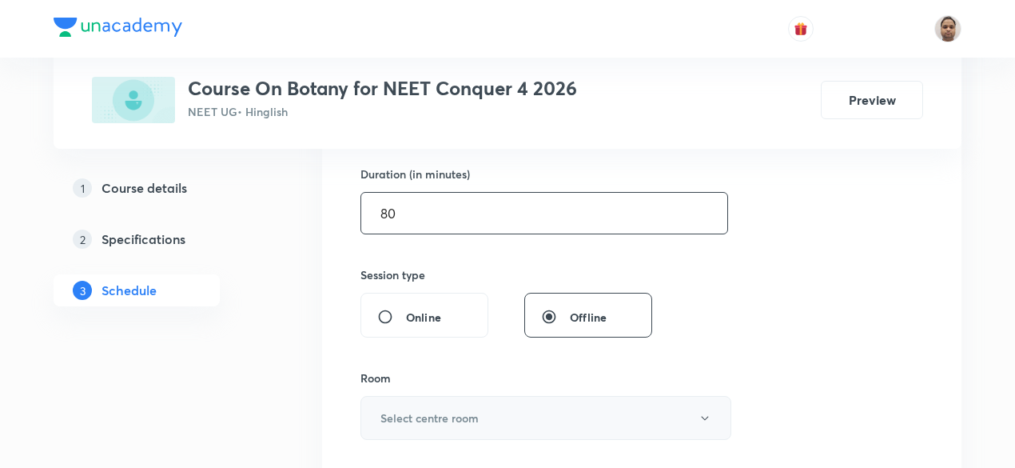
type input "80"
click at [429, 403] on button "Select centre room" at bounding box center [546, 418] width 371 height 44
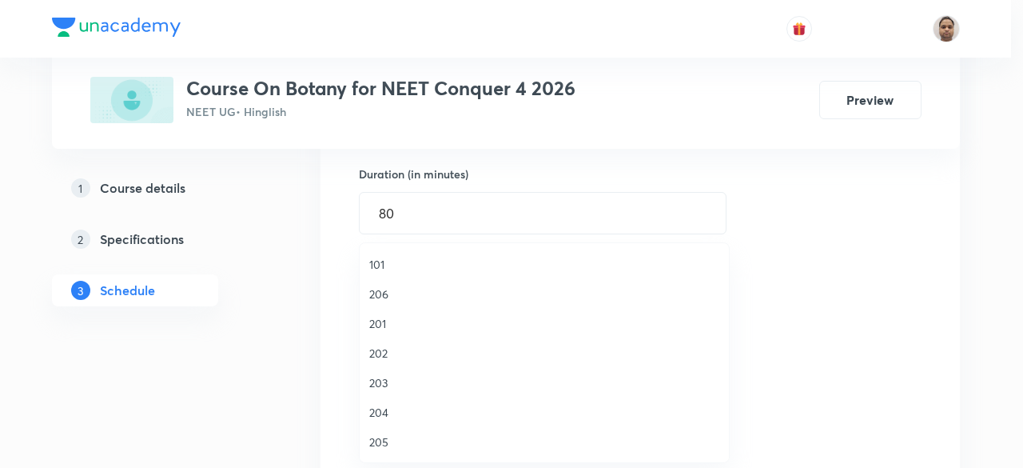
click at [394, 411] on span "204" at bounding box center [544, 412] width 350 height 17
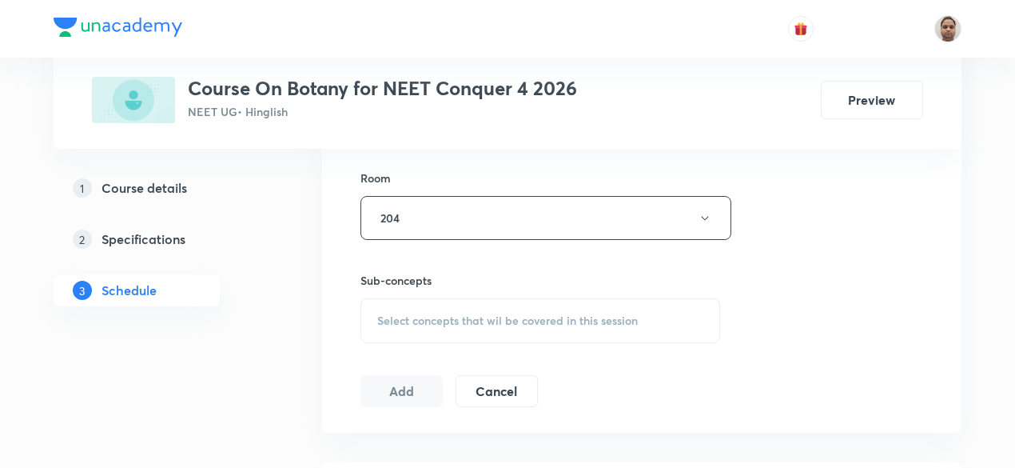
scroll to position [729, 0]
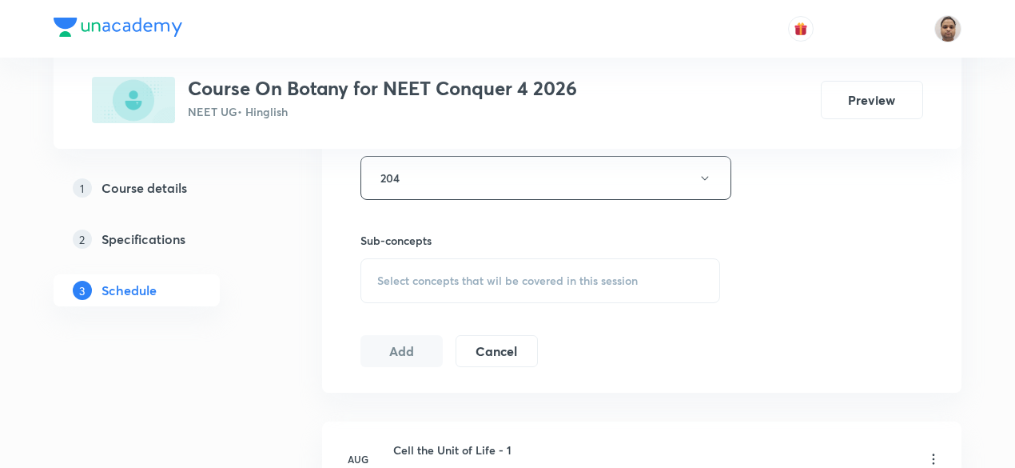
click at [420, 274] on span "Select concepts that wil be covered in this session" at bounding box center [507, 280] width 261 height 13
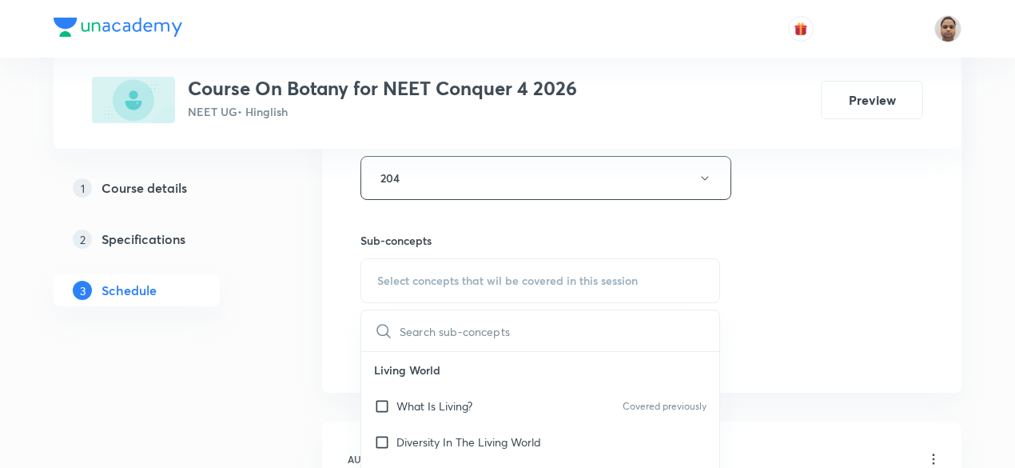
click at [409, 402] on p "What Is Living?" at bounding box center [435, 405] width 76 height 17
checkbox input "true"
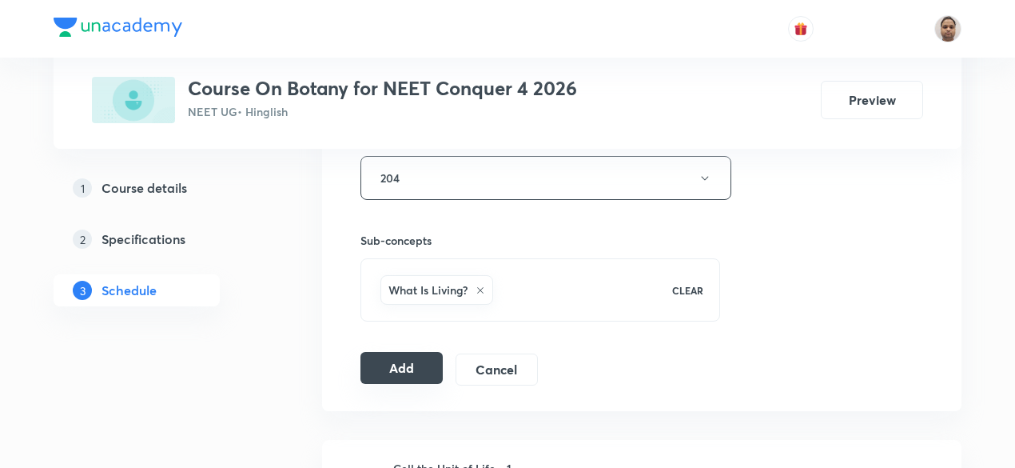
click at [397, 373] on button "Add" at bounding box center [402, 368] width 82 height 32
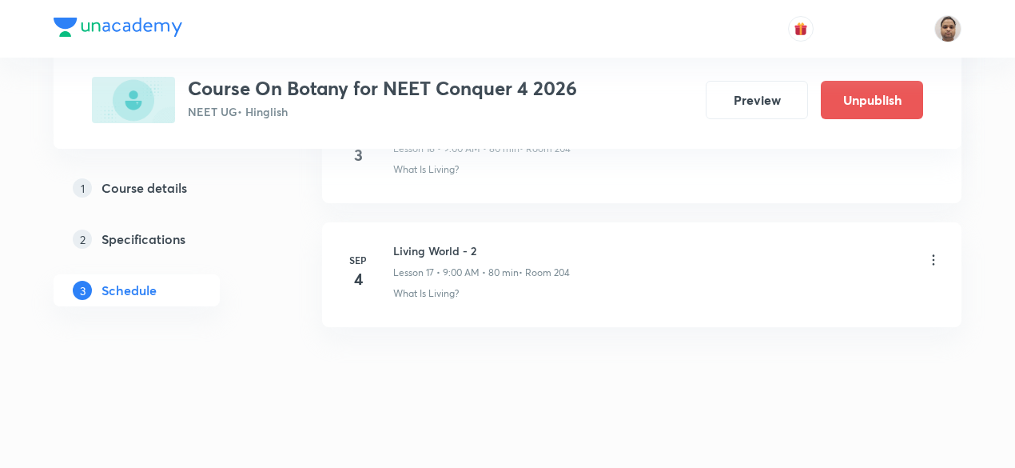
scroll to position [2176, 0]
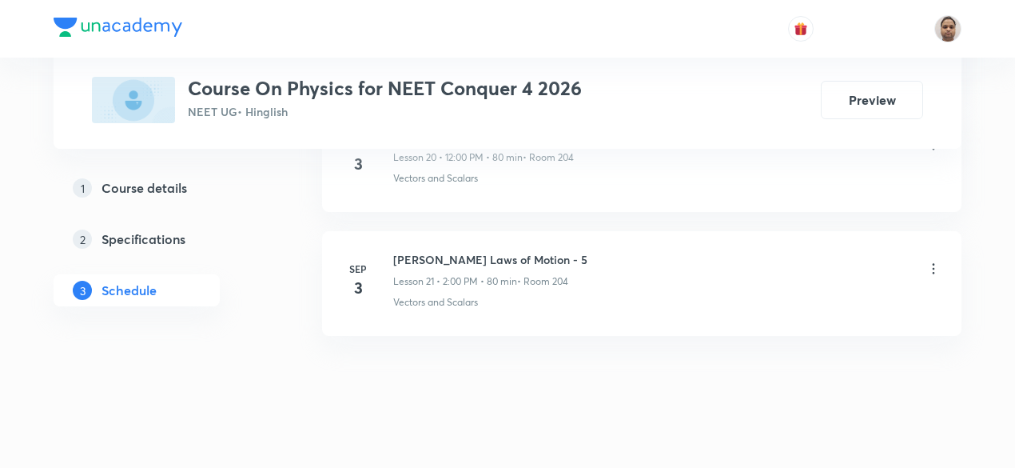
scroll to position [3403, 0]
click at [516, 249] on h6 "[PERSON_NAME] Laws of Motion - 5" at bounding box center [490, 254] width 194 height 17
click at [510, 246] on h6 "[PERSON_NAME] Laws of Motion - 5" at bounding box center [490, 254] width 194 height 17
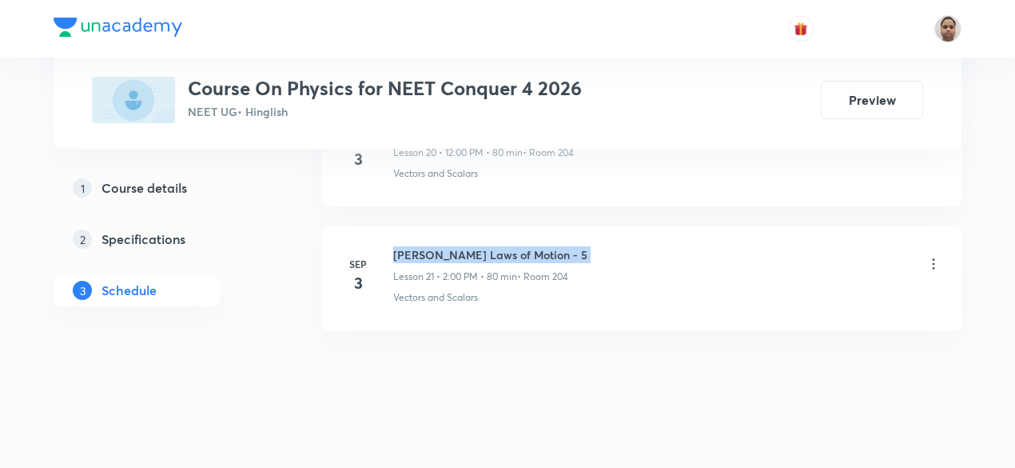
click at [510, 246] on h6 "[PERSON_NAME] Laws of Motion - 5" at bounding box center [490, 254] width 194 height 17
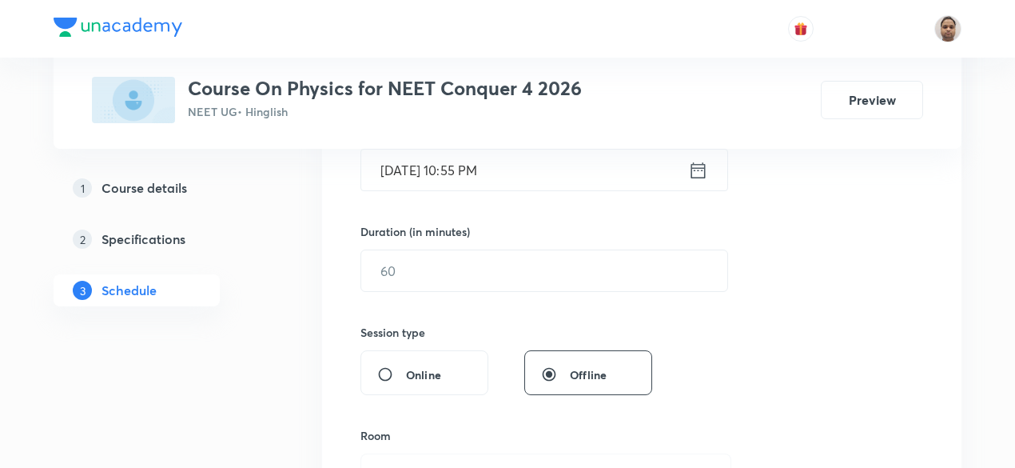
scroll to position [101, 0]
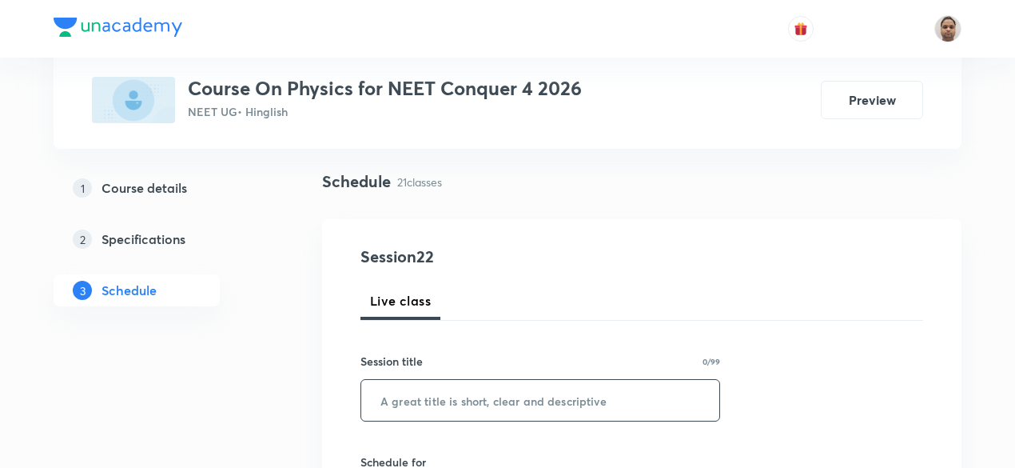
click at [457, 380] on input "text" at bounding box center [540, 400] width 358 height 41
paste input "[PERSON_NAME] Laws of Motion - 5"
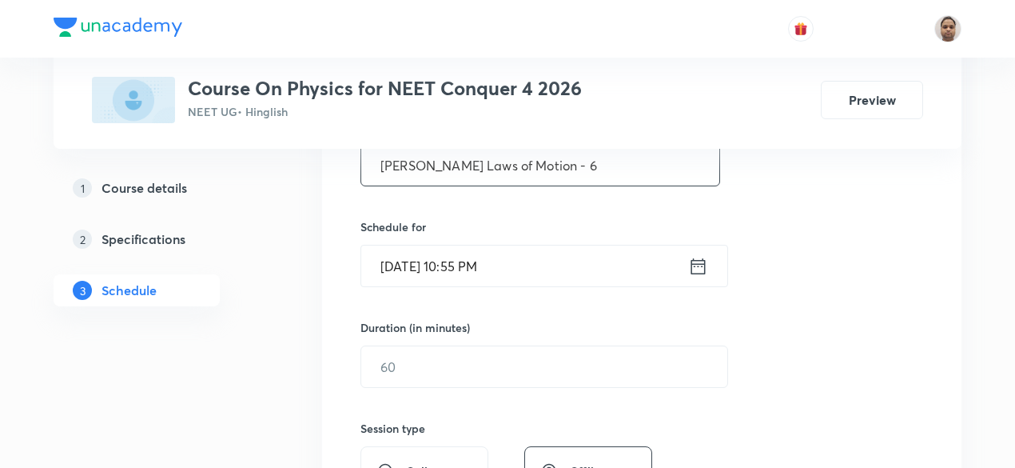
scroll to position [341, 0]
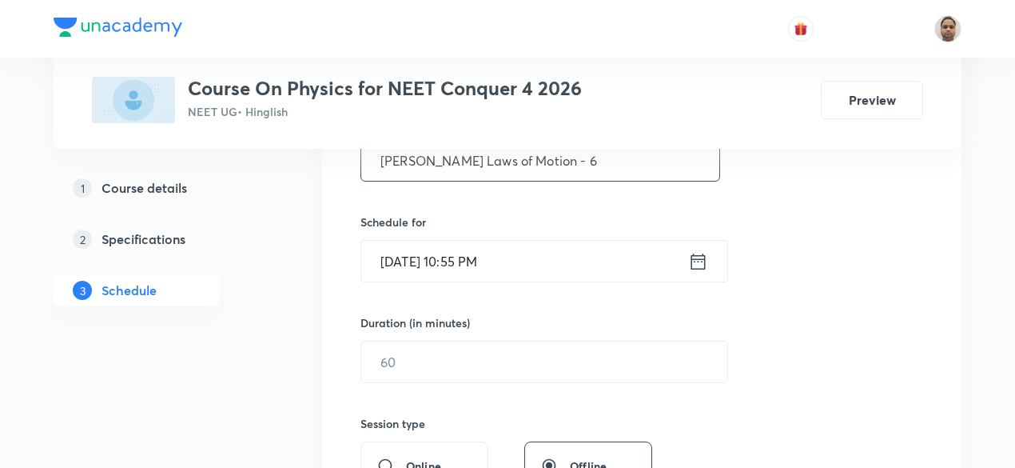
type input "[PERSON_NAME] Laws of Motion - 6"
click at [445, 244] on input "[DATE] 10:55 PM" at bounding box center [524, 261] width 327 height 41
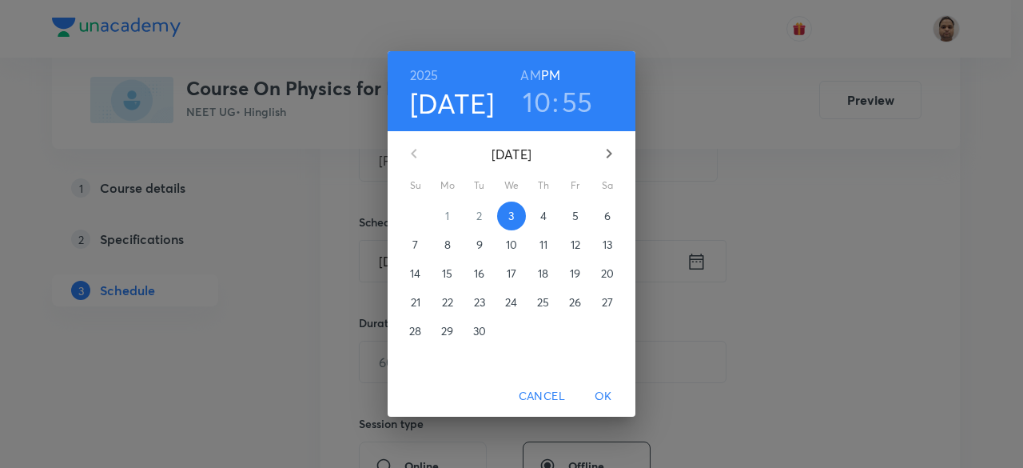
click at [549, 215] on span "4" at bounding box center [543, 216] width 29 height 16
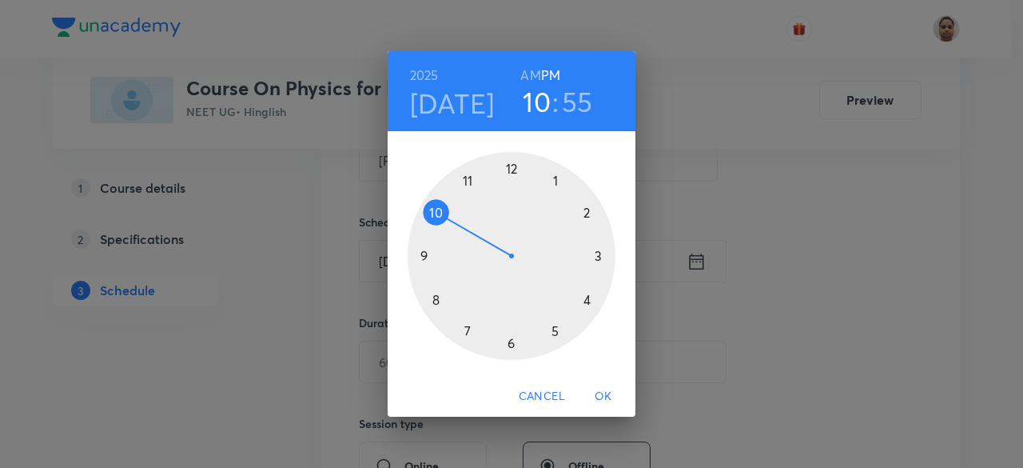
click at [435, 217] on div at bounding box center [512, 256] width 208 height 208
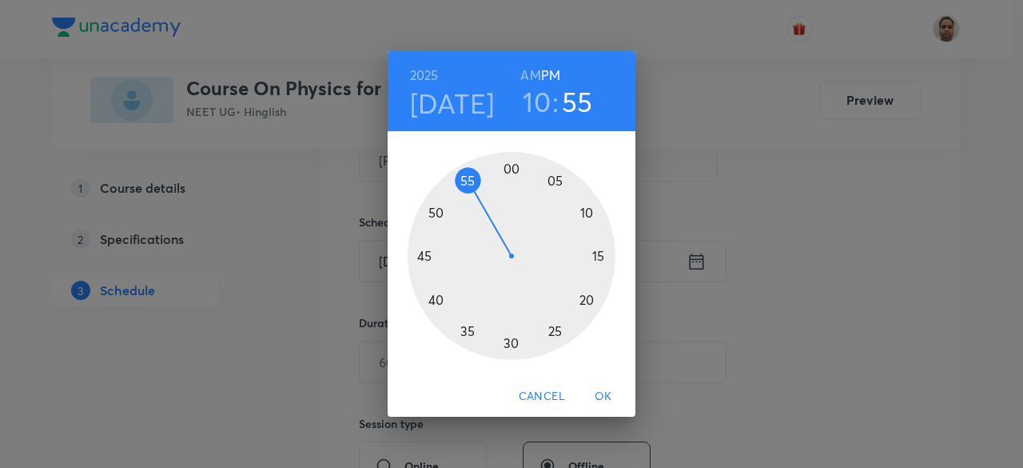
click at [533, 70] on h6 "AM" at bounding box center [530, 75] width 20 height 22
drag, startPoint x: 472, startPoint y: 182, endPoint x: 508, endPoint y: 348, distance: 169.5
click at [508, 348] on div at bounding box center [512, 256] width 208 height 208
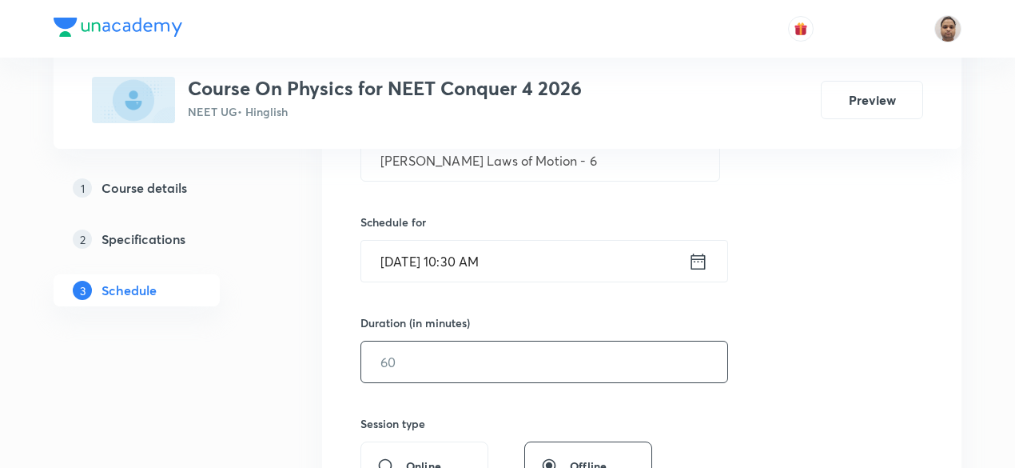
click at [480, 379] on input "text" at bounding box center [544, 361] width 366 height 41
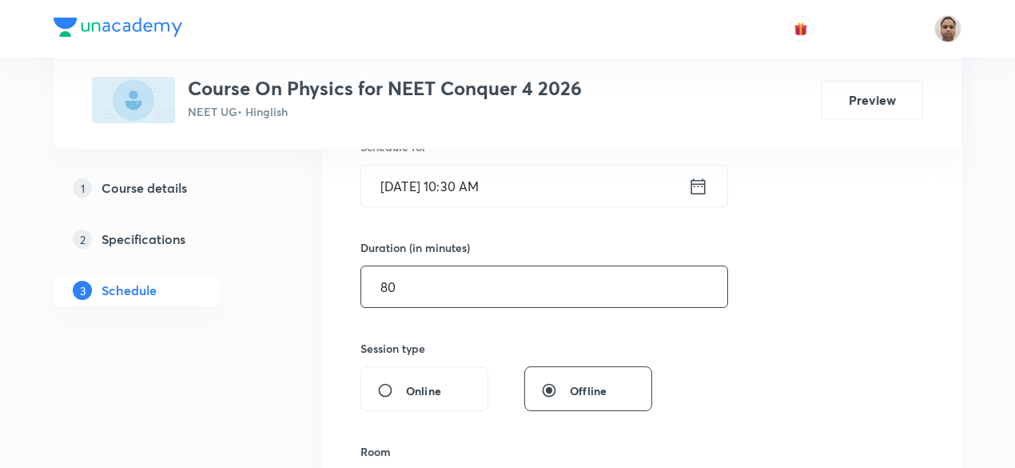
scroll to position [500, 0]
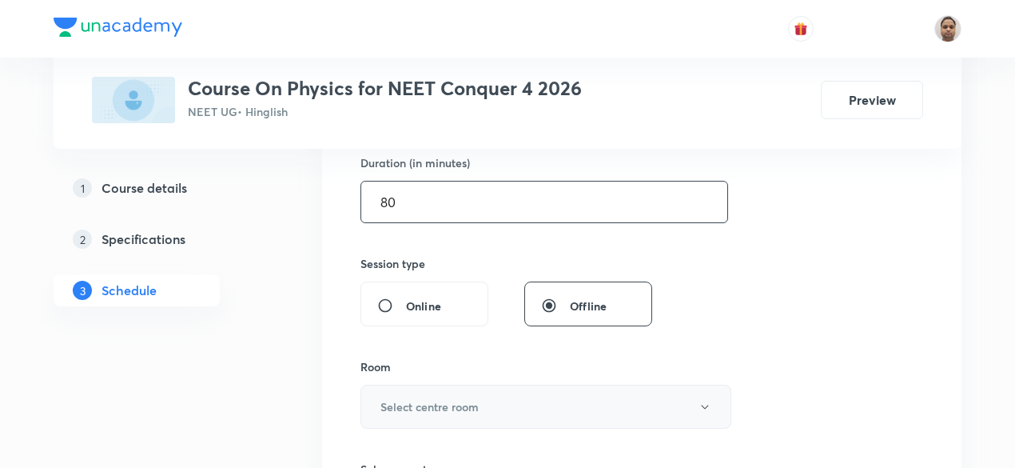
type input "80"
click at [405, 398] on h6 "Select centre room" at bounding box center [430, 406] width 98 height 17
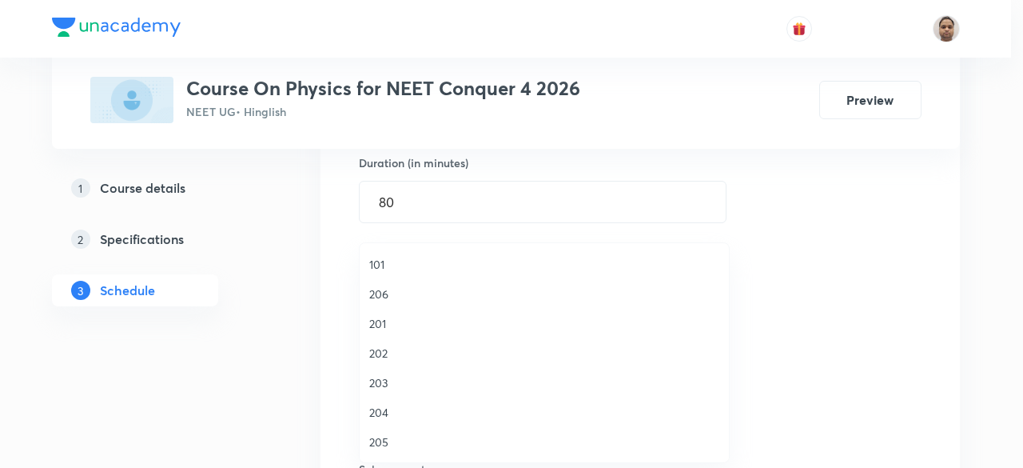
click at [392, 409] on span "204" at bounding box center [544, 412] width 350 height 17
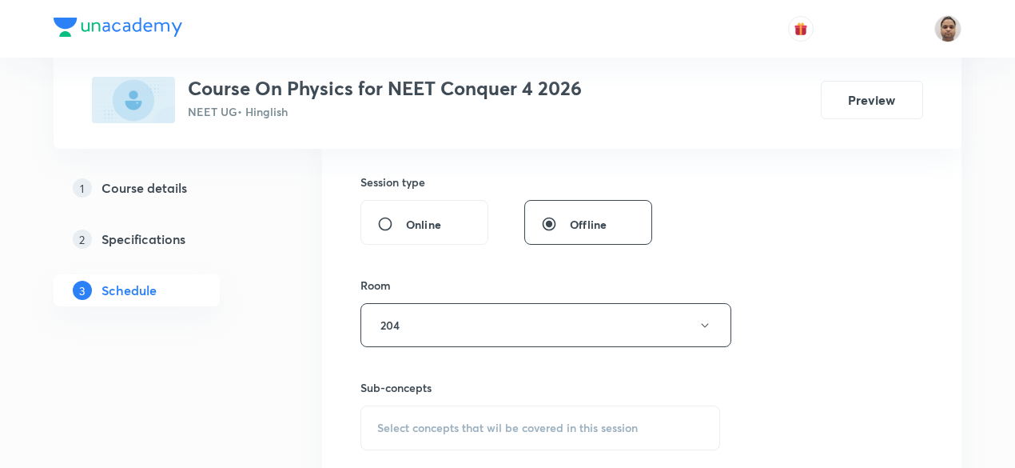
scroll to position [740, 0]
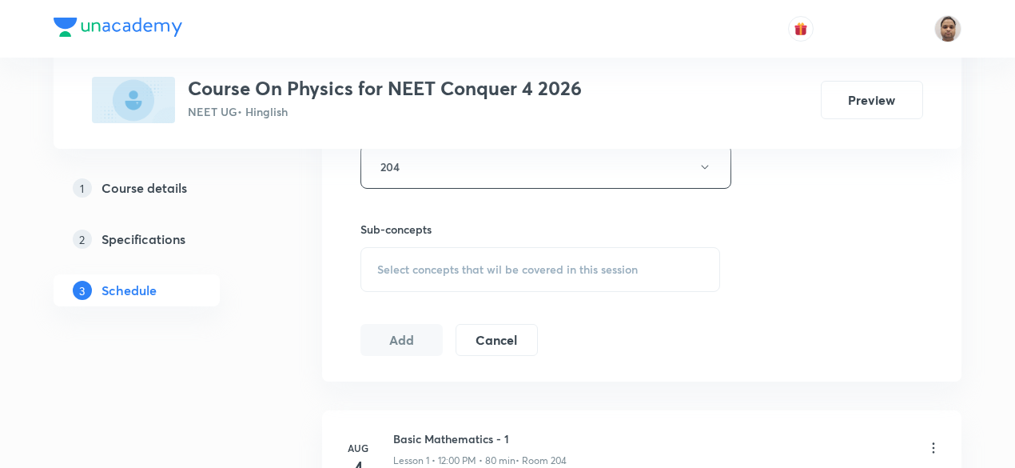
click at [409, 272] on span "Select concepts that wil be covered in this session" at bounding box center [507, 269] width 261 height 13
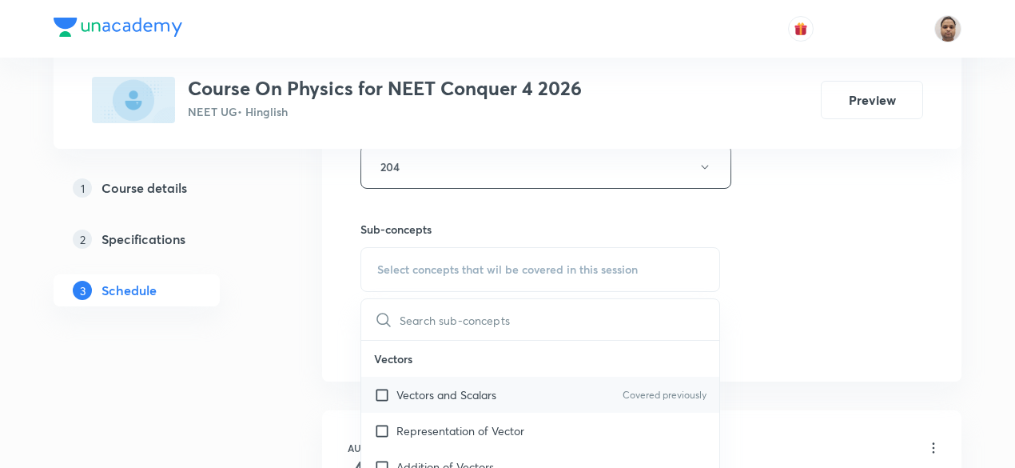
click at [381, 390] on input "checkbox" at bounding box center [385, 394] width 22 height 17
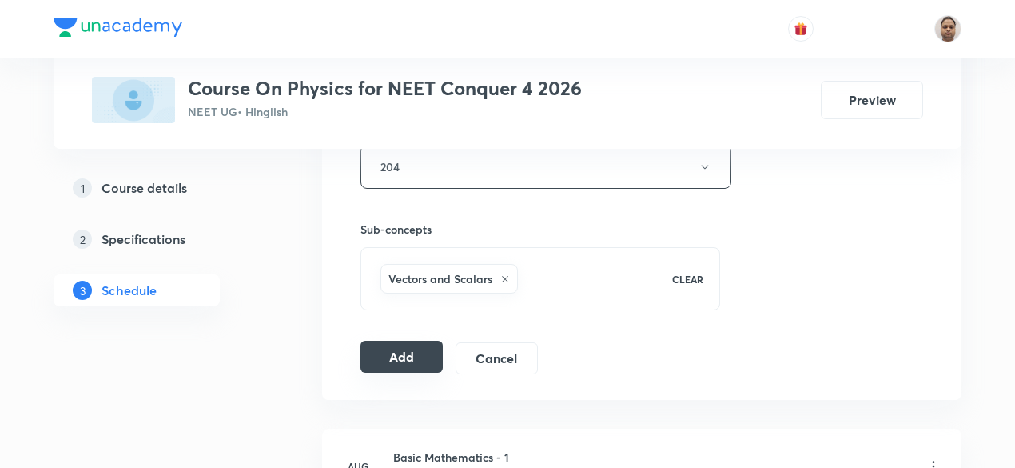
click at [383, 354] on button "Add" at bounding box center [402, 357] width 82 height 32
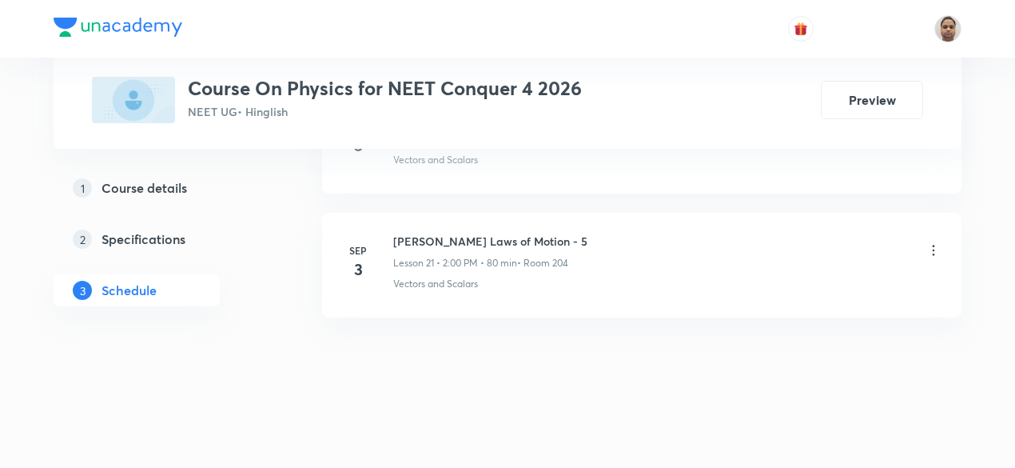
scroll to position [2670, 0]
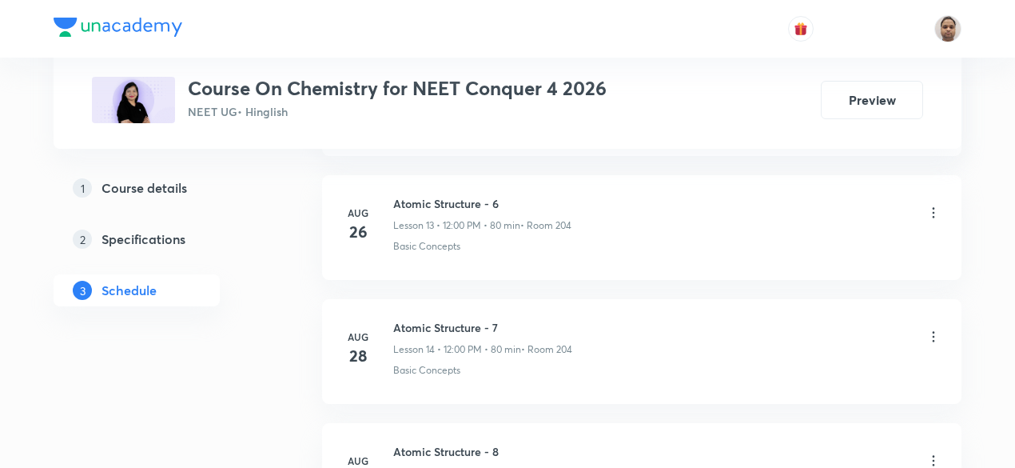
scroll to position [2909, 0]
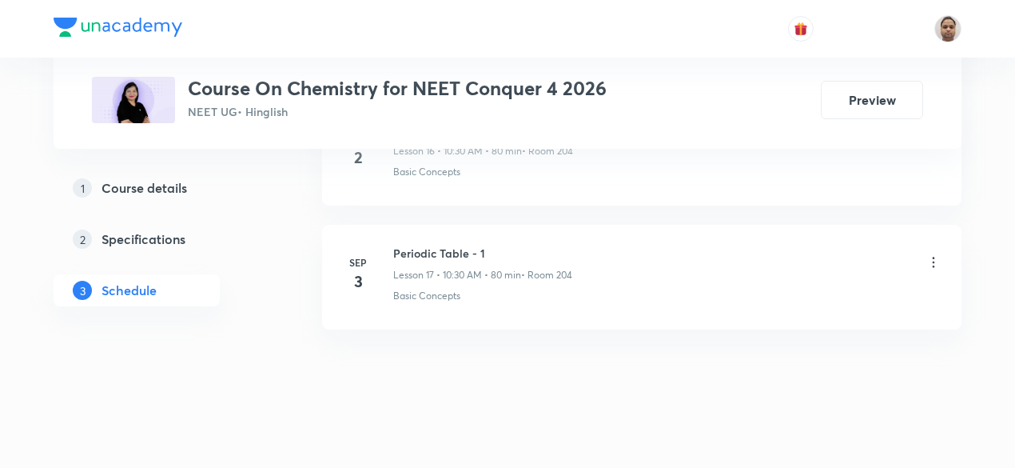
click at [430, 245] on h6 "Periodic Table - 1" at bounding box center [482, 253] width 179 height 17
copy h6 "Periodic Table - 1"
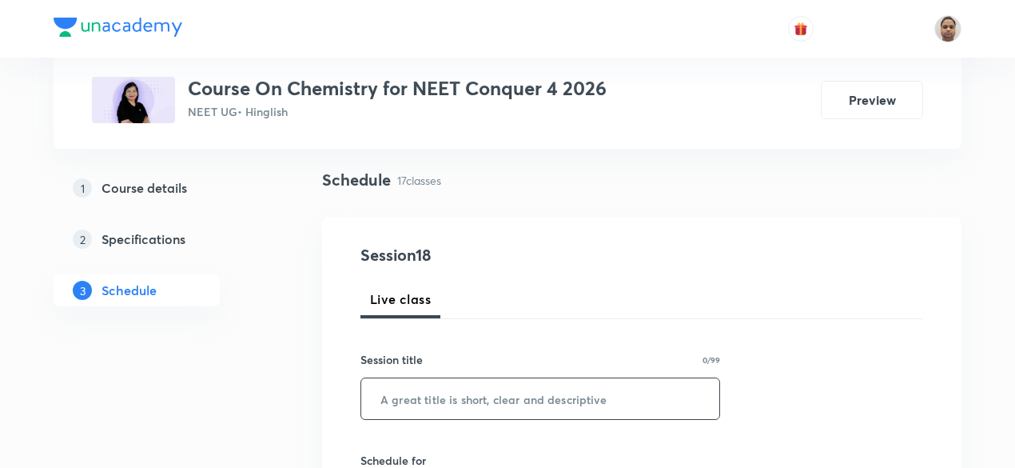
scroll to position [160, 0]
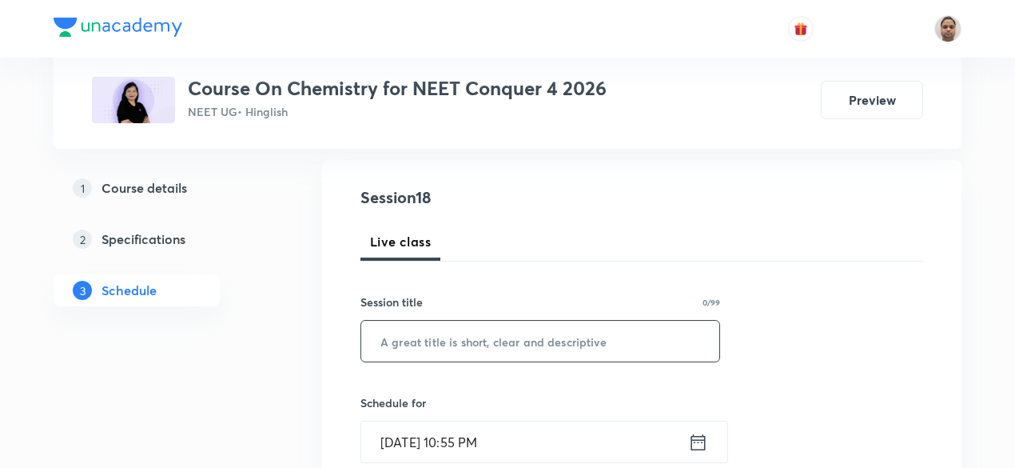
click at [431, 338] on input "text" at bounding box center [540, 341] width 358 height 41
paste input "Periodic Table - 1"
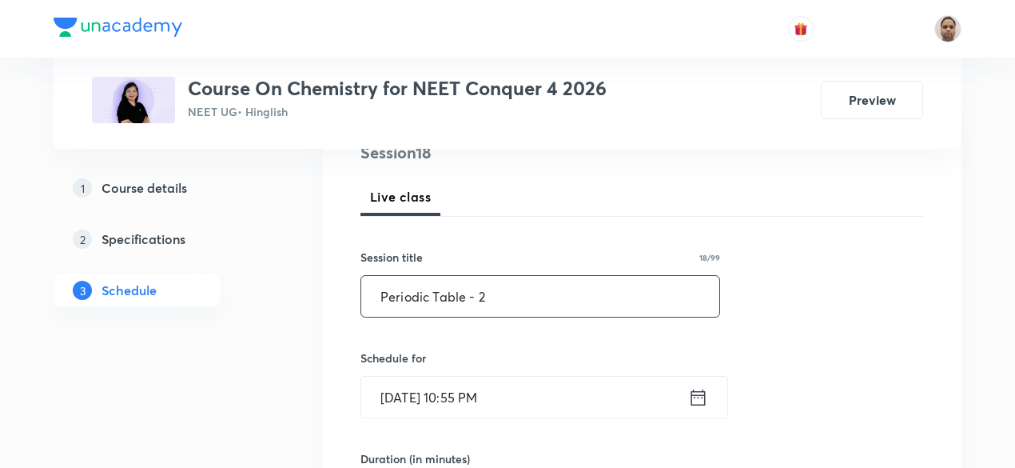
scroll to position [240, 0]
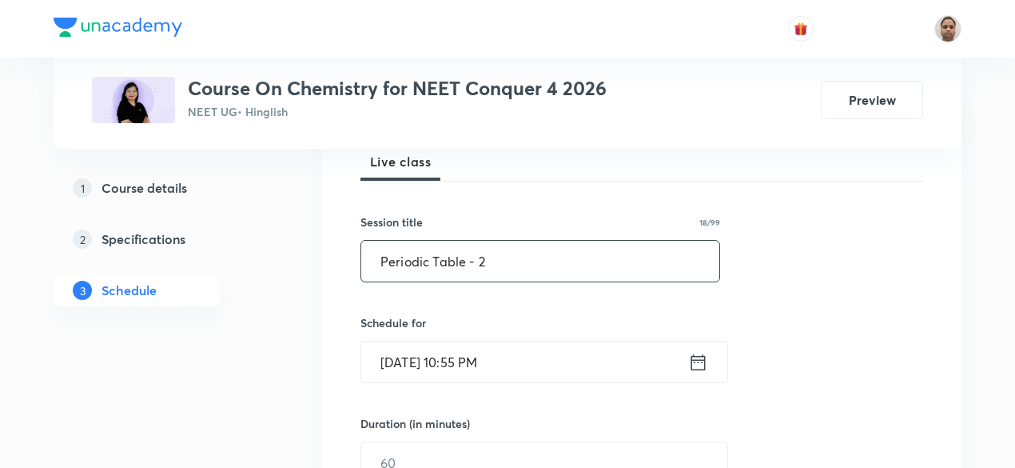
type input "Periodic Table - 2"
click at [429, 361] on input "Sep 3, 2025, 10:55 PM" at bounding box center [524, 361] width 327 height 41
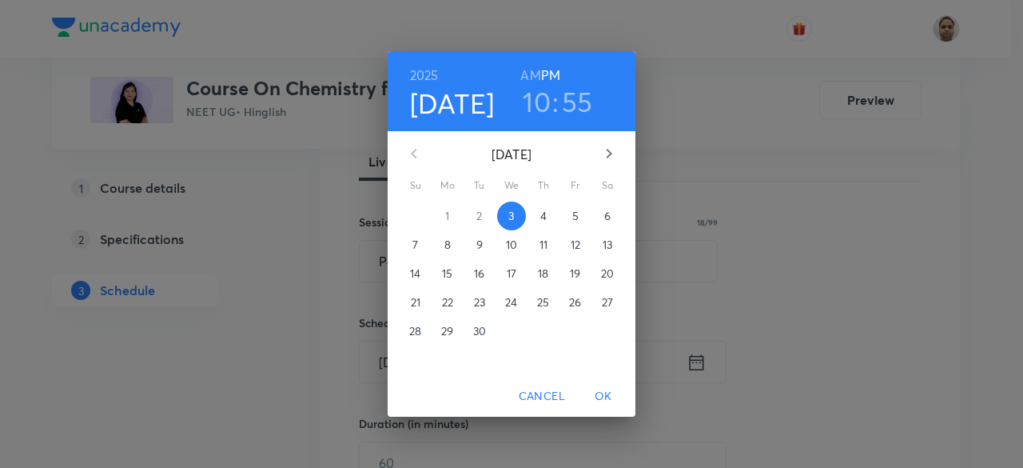
click at [540, 207] on button "4" at bounding box center [543, 215] width 29 height 29
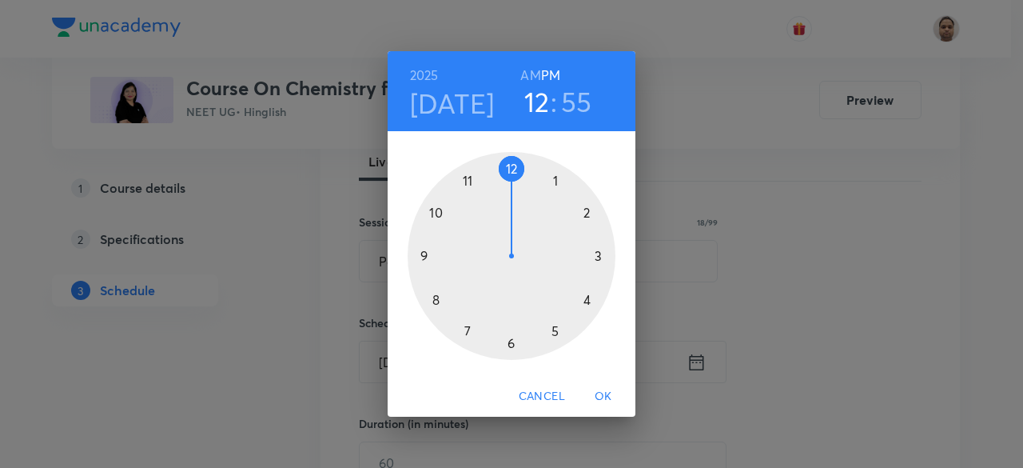
drag, startPoint x: 424, startPoint y: 206, endPoint x: 528, endPoint y: 189, distance: 105.3
click at [528, 189] on div at bounding box center [512, 256] width 208 height 208
drag, startPoint x: 470, startPoint y: 185, endPoint x: 510, endPoint y: 177, distance: 40.6
click at [510, 177] on div at bounding box center [512, 256] width 208 height 208
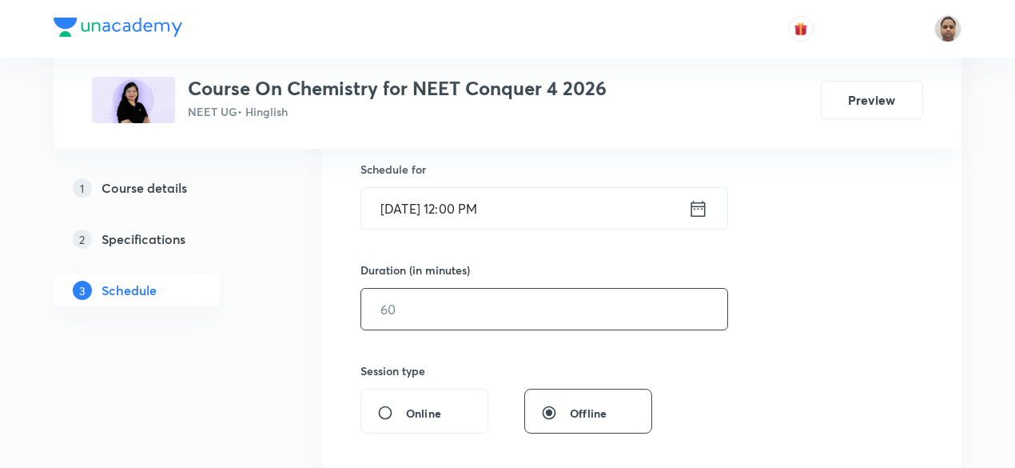
scroll to position [400, 0]
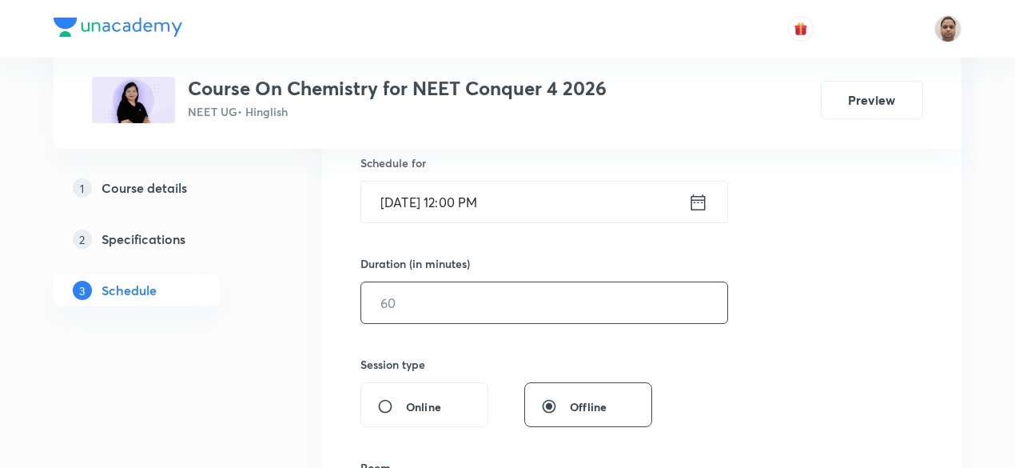
click at [425, 303] on input "text" at bounding box center [544, 302] width 366 height 41
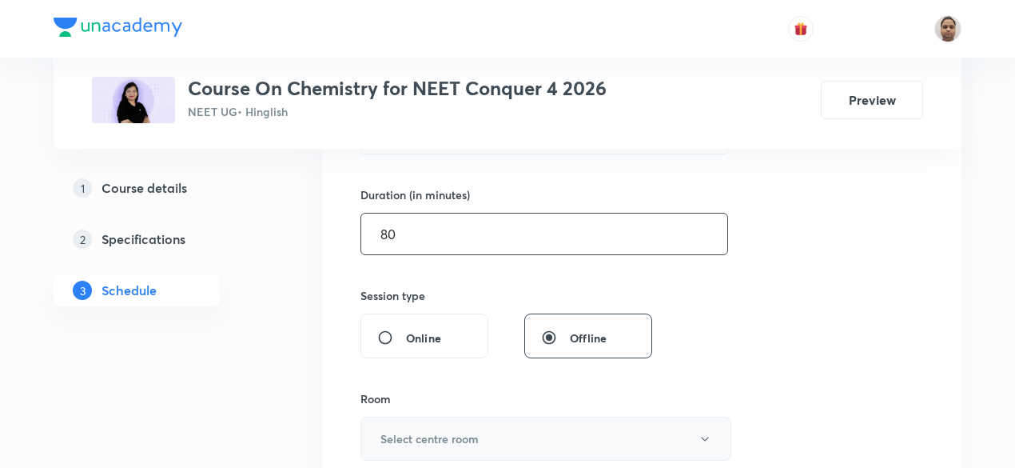
scroll to position [560, 0]
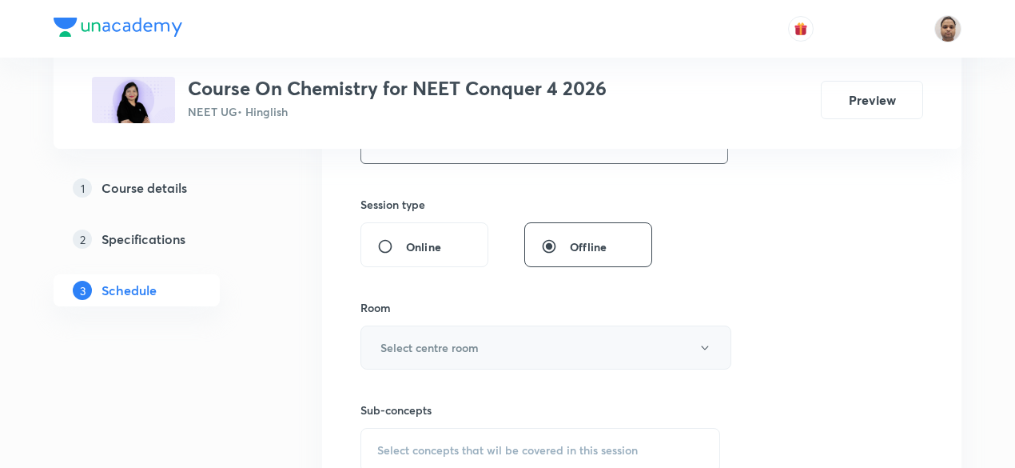
type input "80"
click at [414, 347] on h6 "Select centre room" at bounding box center [430, 347] width 98 height 17
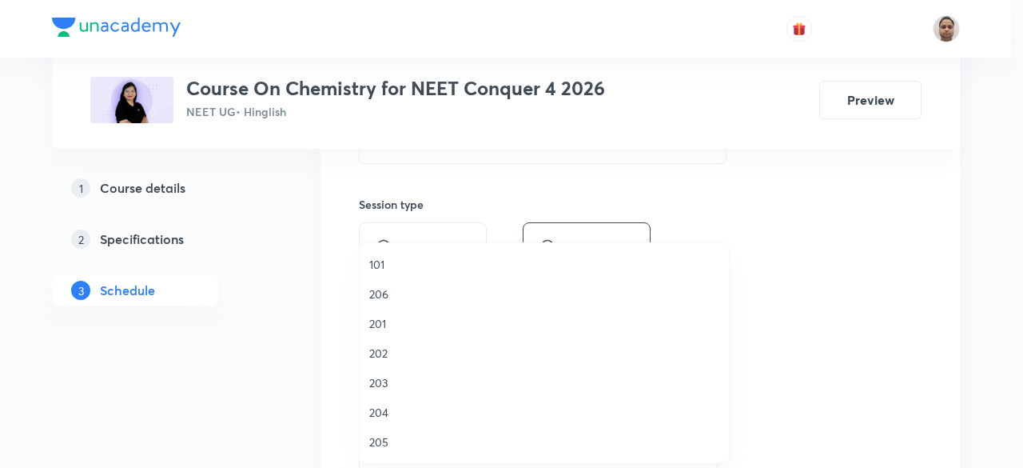
click at [395, 409] on span "204" at bounding box center [544, 412] width 350 height 17
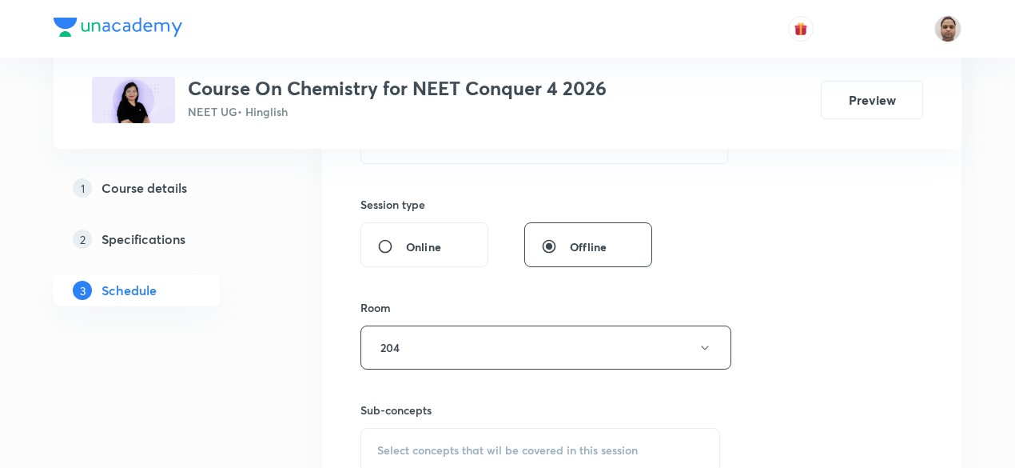
scroll to position [720, 0]
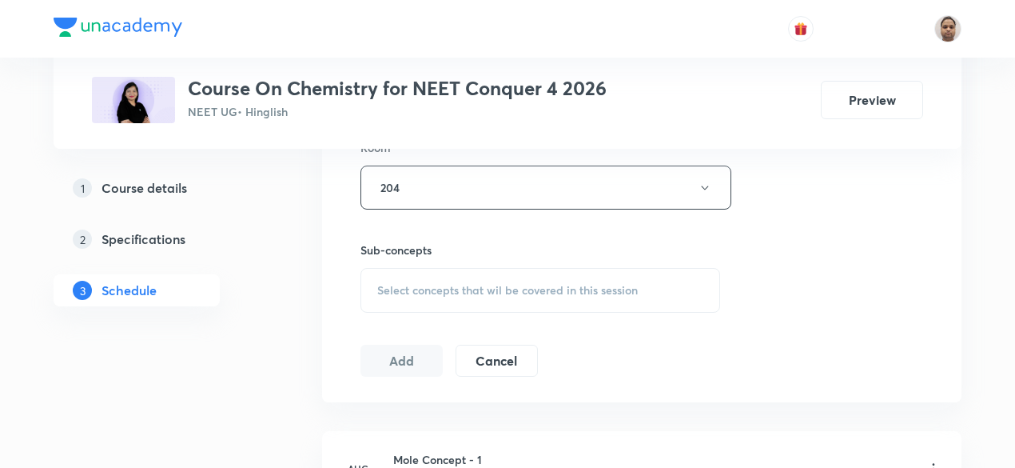
click at [424, 286] on span "Select concepts that wil be covered in this session" at bounding box center [507, 290] width 261 height 13
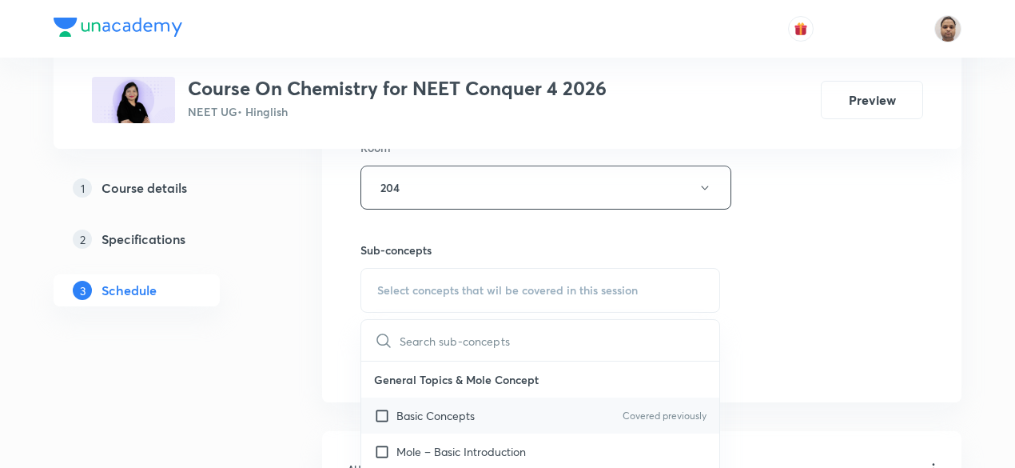
click at [395, 415] on input "checkbox" at bounding box center [385, 415] width 22 height 17
checkbox input "true"
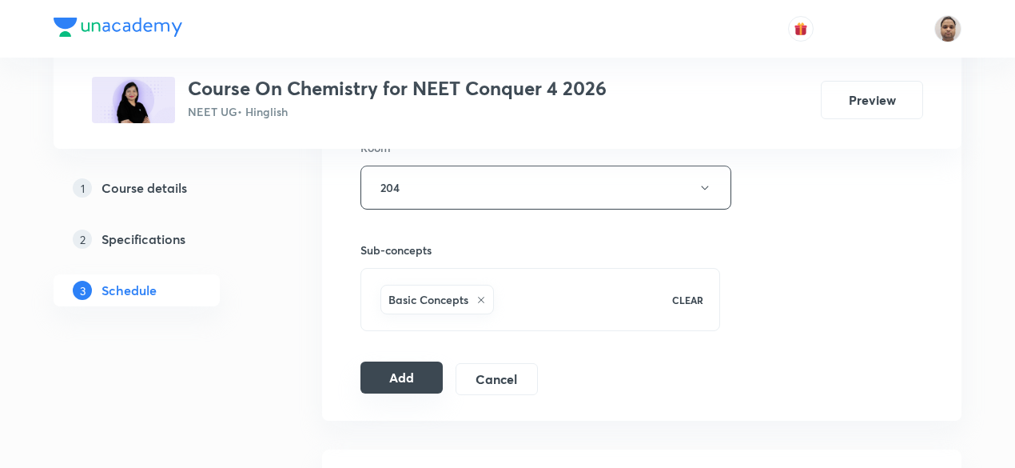
click at [411, 381] on button "Add" at bounding box center [402, 377] width 82 height 32
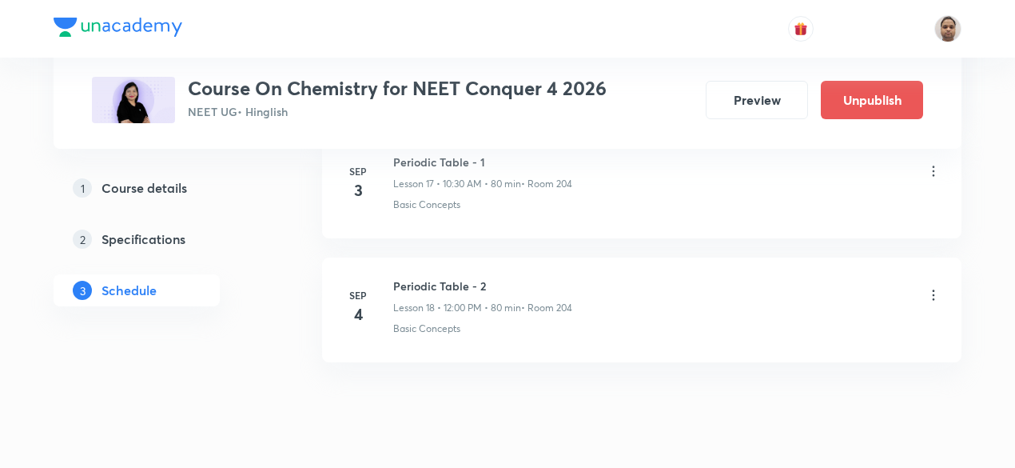
scroll to position [2299, 0]
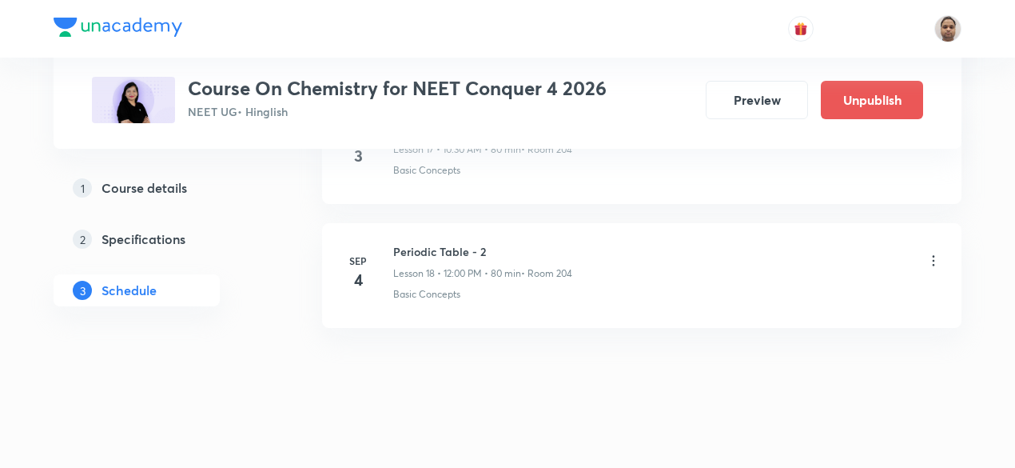
click at [457, 243] on h6 "Periodic Table - 2" at bounding box center [482, 251] width 179 height 17
copy h6 "Periodic Table - 2"
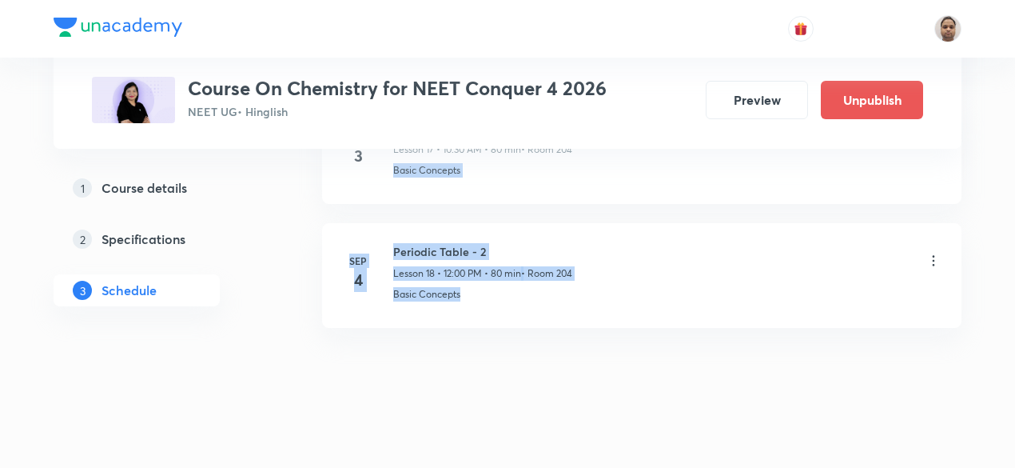
drag, startPoint x: 1023, startPoint y: 338, endPoint x: 1022, endPoint y: 81, distance: 257.4
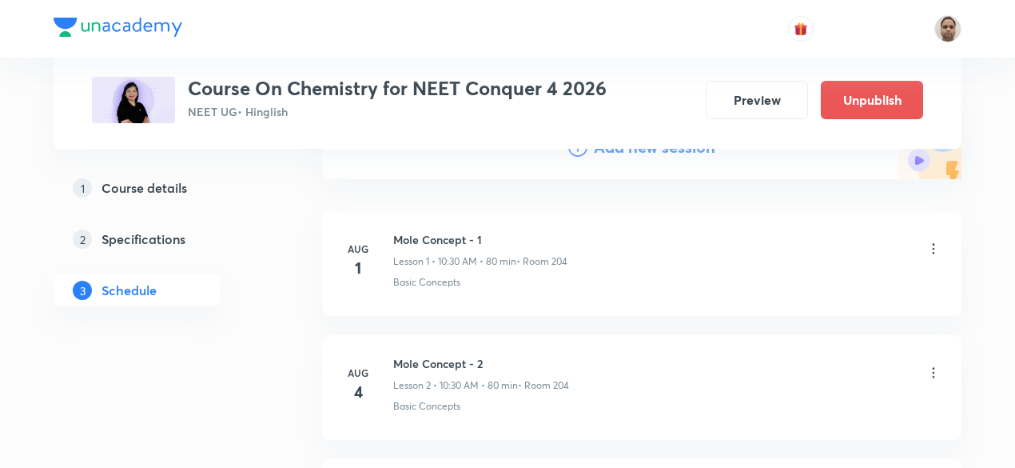
scroll to position [160, 0]
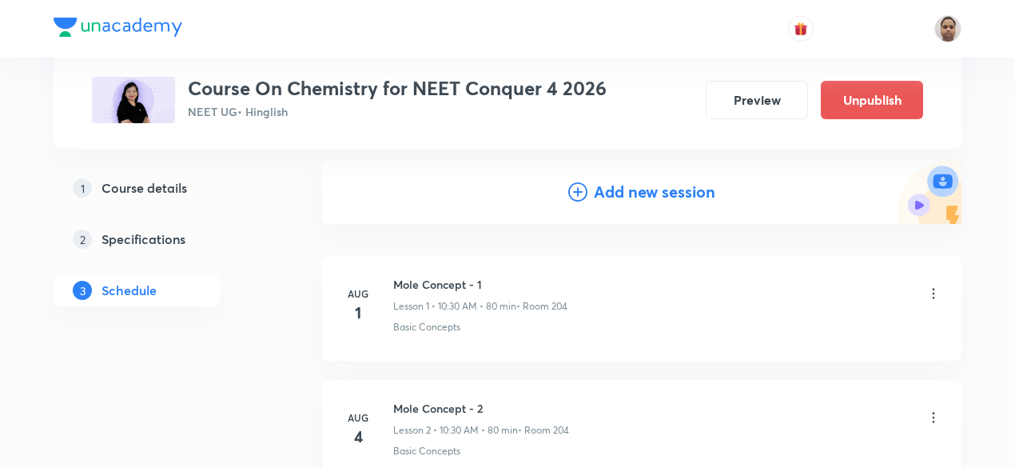
drag, startPoint x: 625, startPoint y: 197, endPoint x: 617, endPoint y: 207, distance: 13.1
click at [626, 196] on h4 "Add new session" at bounding box center [655, 192] width 122 height 24
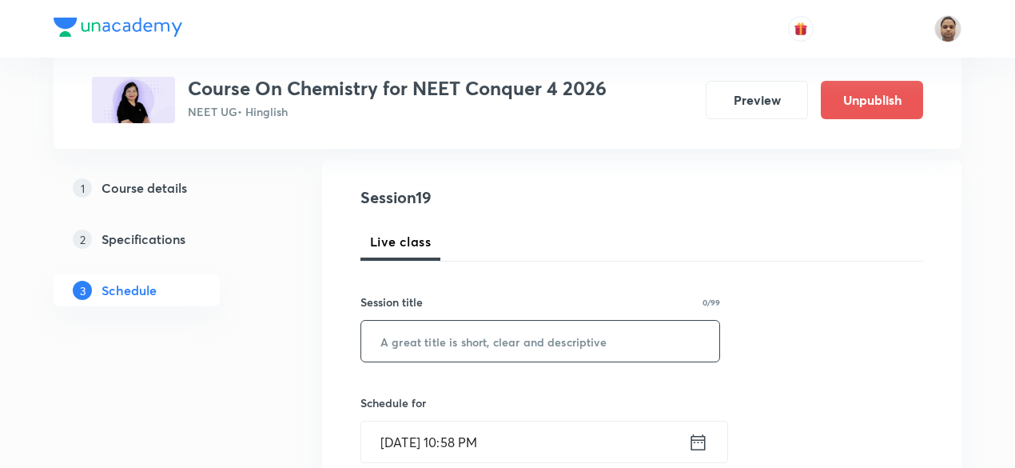
drag, startPoint x: 439, startPoint y: 333, endPoint x: 455, endPoint y: 339, distance: 17.2
click at [439, 333] on input "text" at bounding box center [540, 341] width 358 height 41
paste input "Periodic Table - 2"
type input "Periodic Table - 3"
click at [459, 440] on input "Sep 3, 2025, 10:58 PM" at bounding box center [524, 441] width 327 height 41
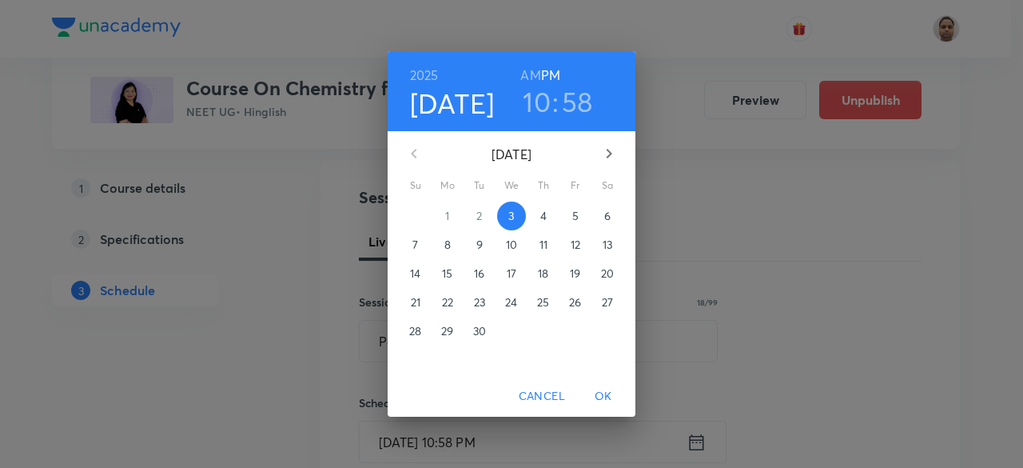
click at [545, 206] on button "4" at bounding box center [543, 215] width 29 height 29
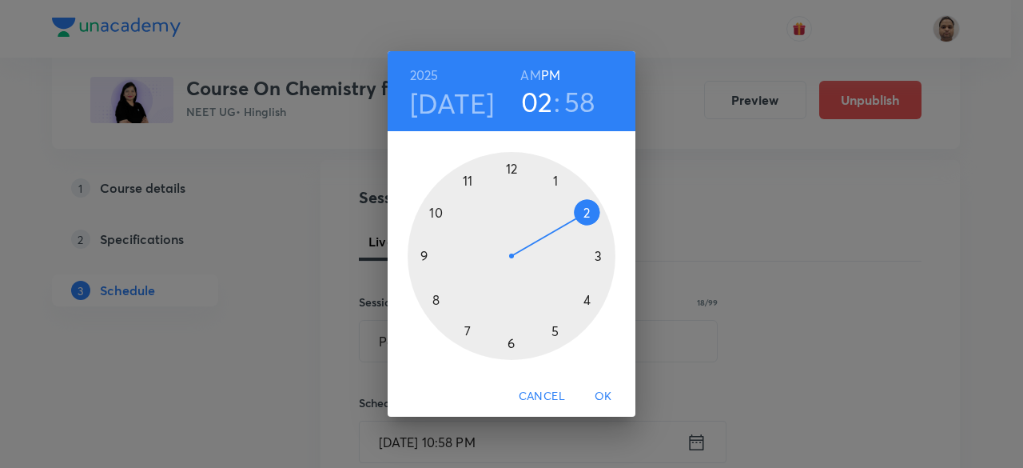
drag, startPoint x: 510, startPoint y: 205, endPoint x: 553, endPoint y: 216, distance: 44.4
click at [553, 216] on div at bounding box center [512, 256] width 208 height 208
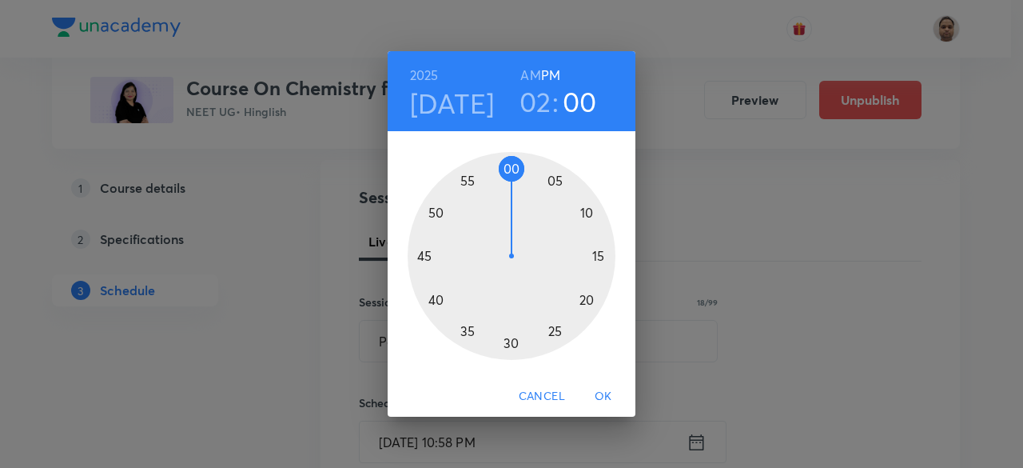
drag, startPoint x: 498, startPoint y: 173, endPoint x: 509, endPoint y: 170, distance: 11.4
click at [509, 170] on div at bounding box center [512, 256] width 208 height 208
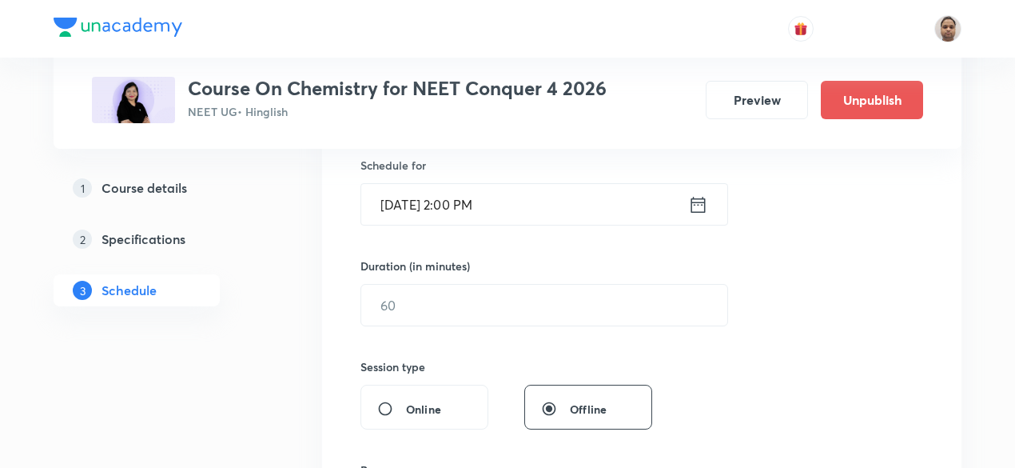
scroll to position [400, 0]
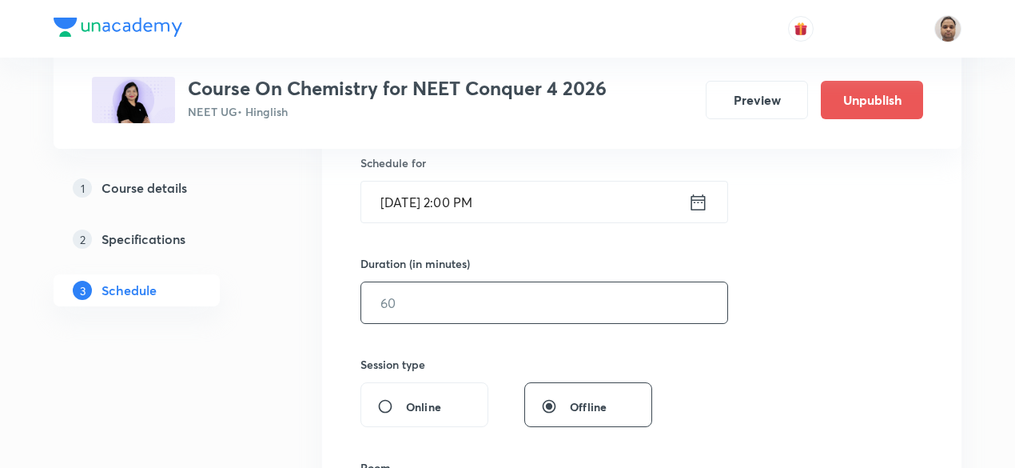
click at [453, 301] on input "text" at bounding box center [544, 302] width 366 height 41
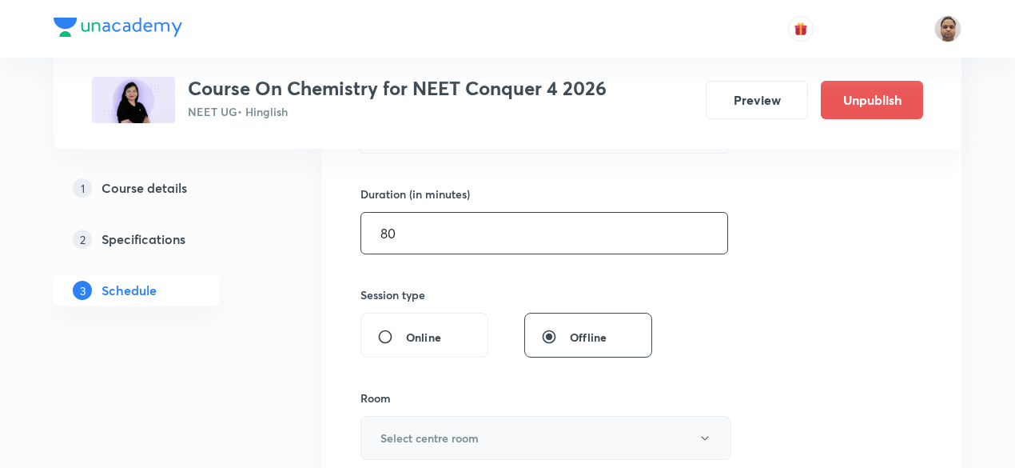
scroll to position [560, 0]
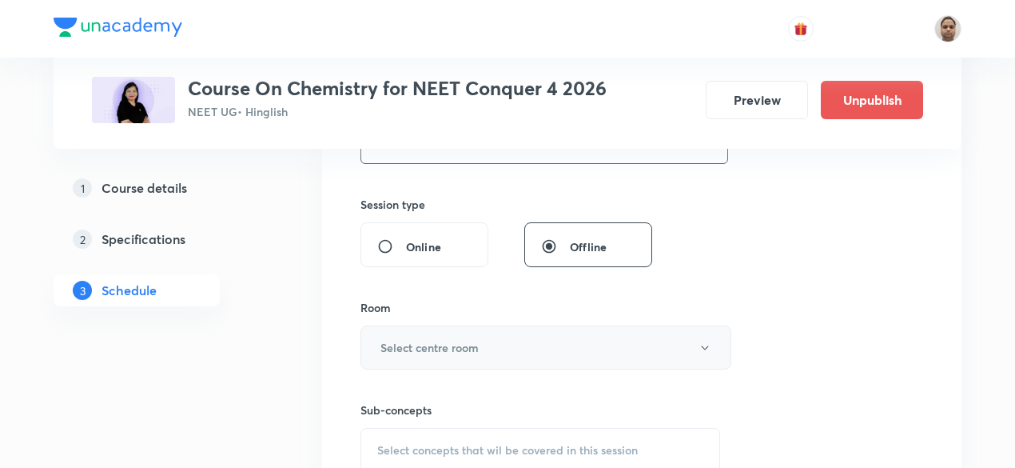
type input "80"
click at [433, 359] on button "Select centre room" at bounding box center [546, 347] width 371 height 44
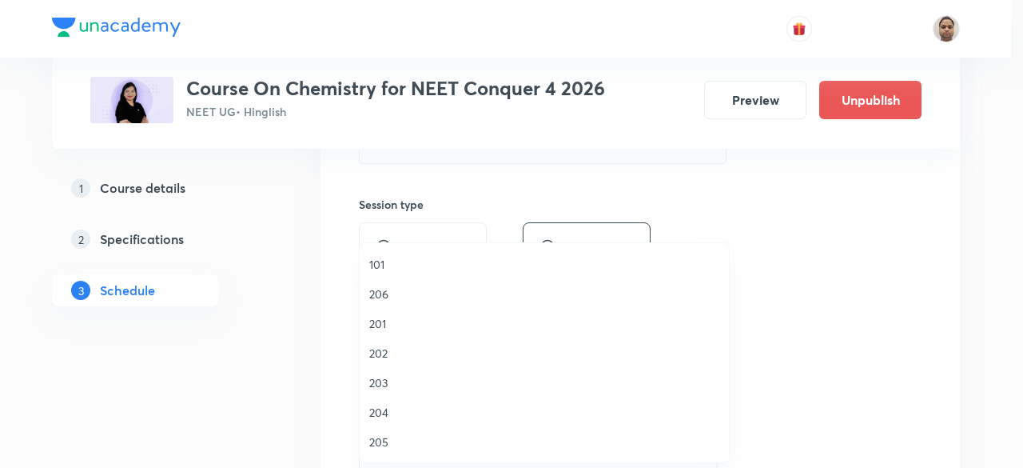
click at [399, 408] on span "204" at bounding box center [544, 412] width 350 height 17
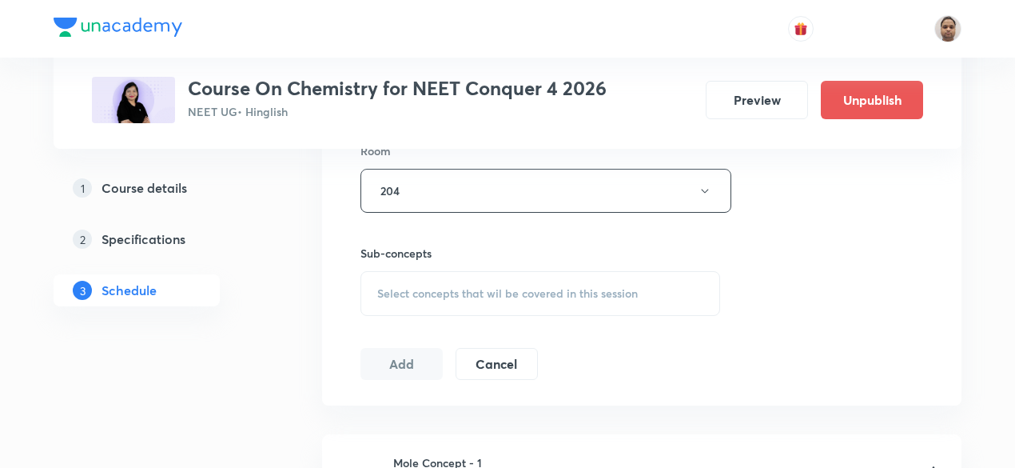
scroll to position [720, 0]
click at [437, 289] on span "Select concepts that wil be covered in this session" at bounding box center [507, 290] width 261 height 13
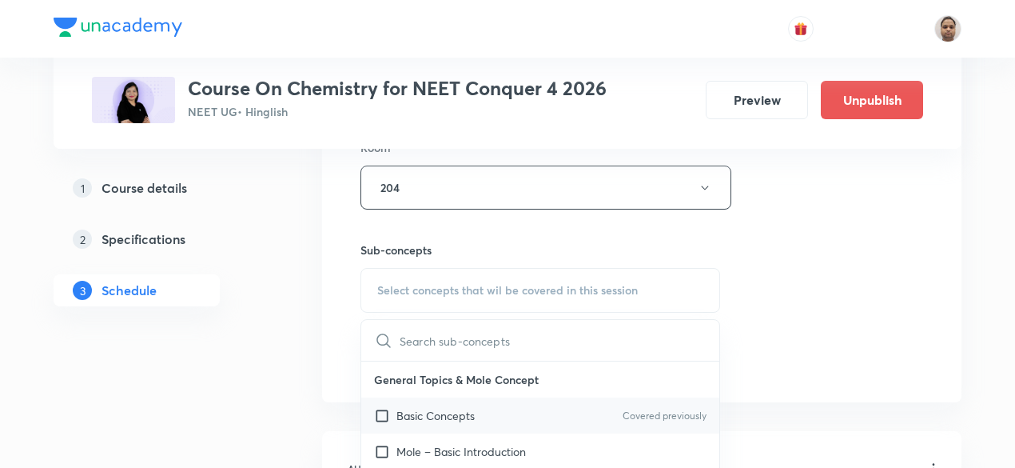
click at [393, 410] on input "checkbox" at bounding box center [385, 415] width 22 height 17
checkbox input "true"
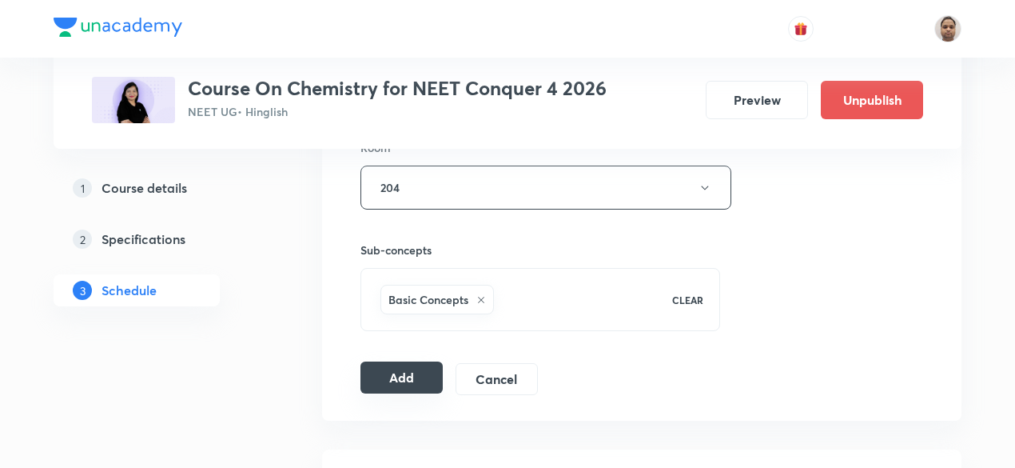
click at [403, 369] on button "Add" at bounding box center [402, 377] width 82 height 32
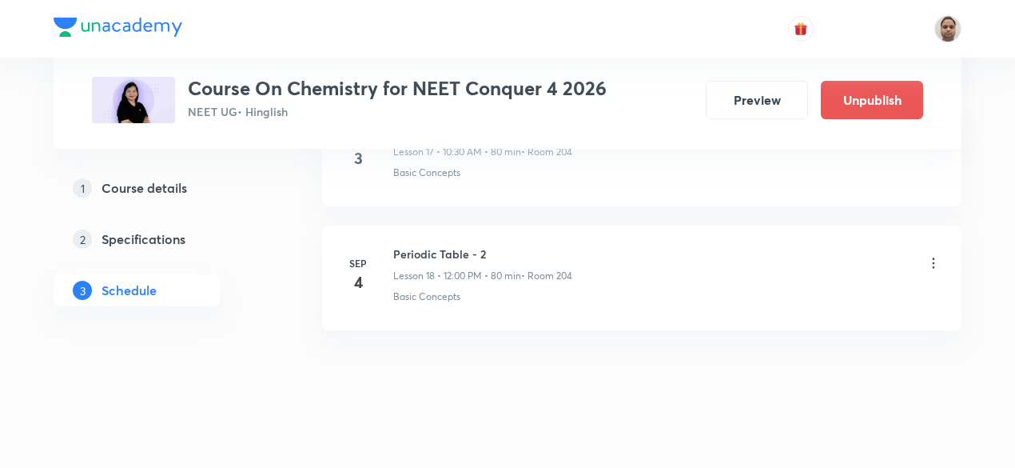
scroll to position [2299, 0]
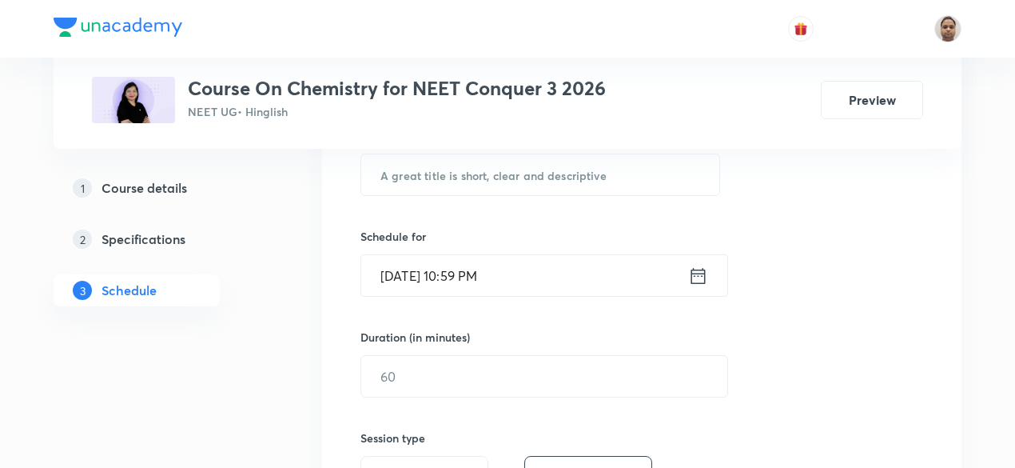
scroll to position [170, 0]
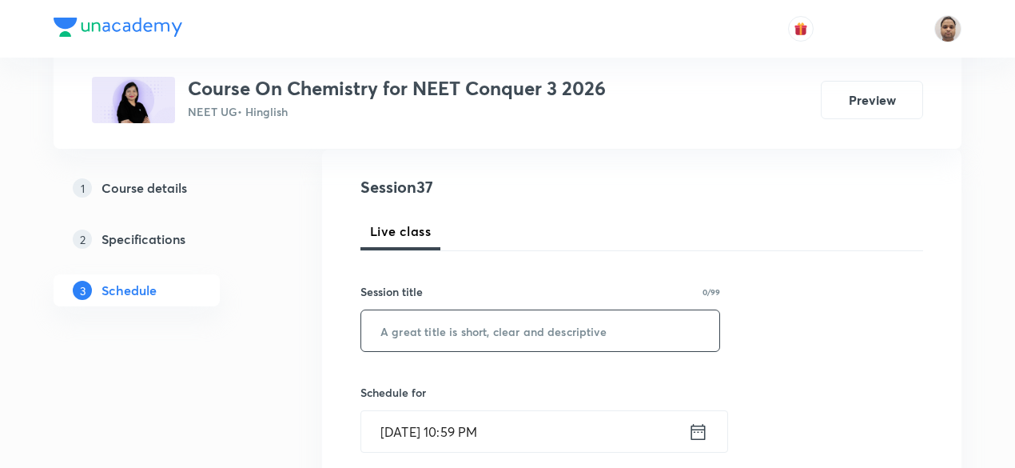
click at [450, 329] on input "text" at bounding box center [540, 330] width 358 height 41
paste input "Thermodynamics"
type input "Thermodynamics - 1"
click at [455, 423] on input "[DATE] 10:59 PM" at bounding box center [524, 431] width 327 height 41
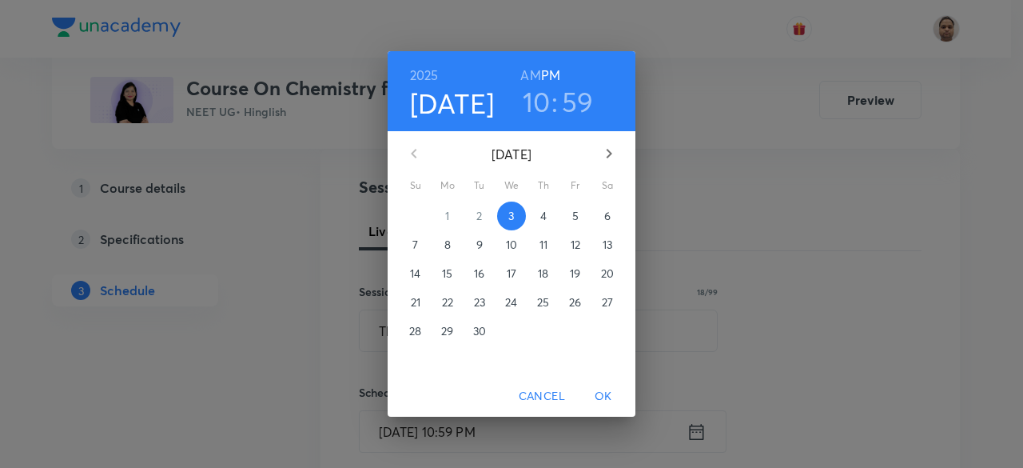
click at [537, 212] on span "4" at bounding box center [543, 216] width 29 height 16
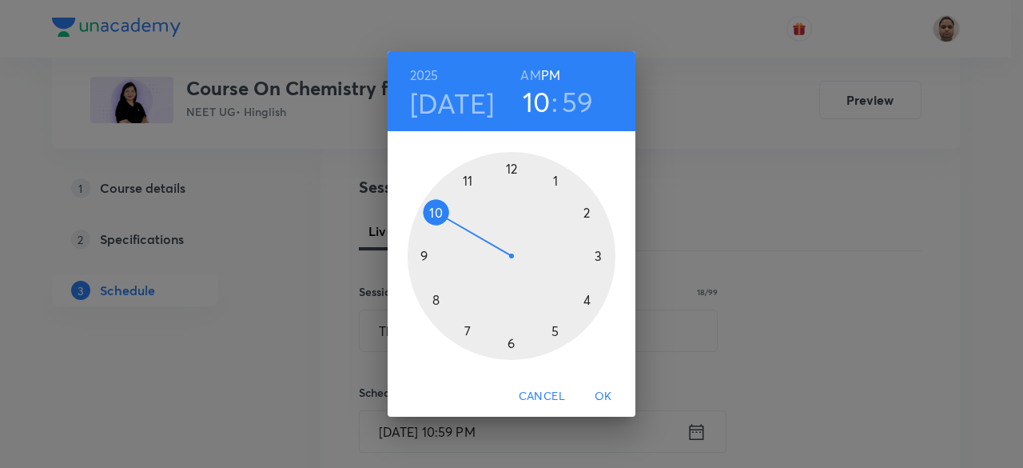
click at [440, 210] on div at bounding box center [512, 256] width 208 height 208
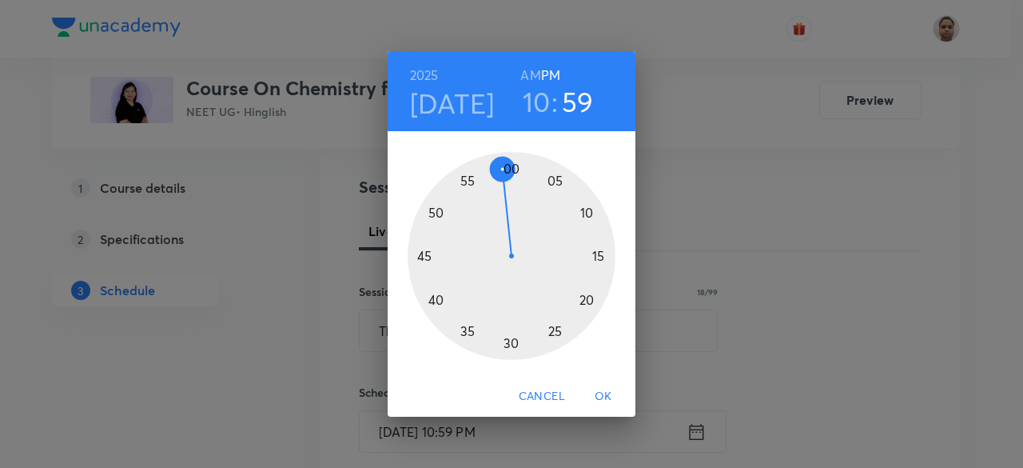
click at [526, 68] on h6 "AM" at bounding box center [530, 75] width 20 height 22
drag, startPoint x: 473, startPoint y: 257, endPoint x: 515, endPoint y: 335, distance: 88.7
click at [515, 335] on div at bounding box center [512, 256] width 208 height 208
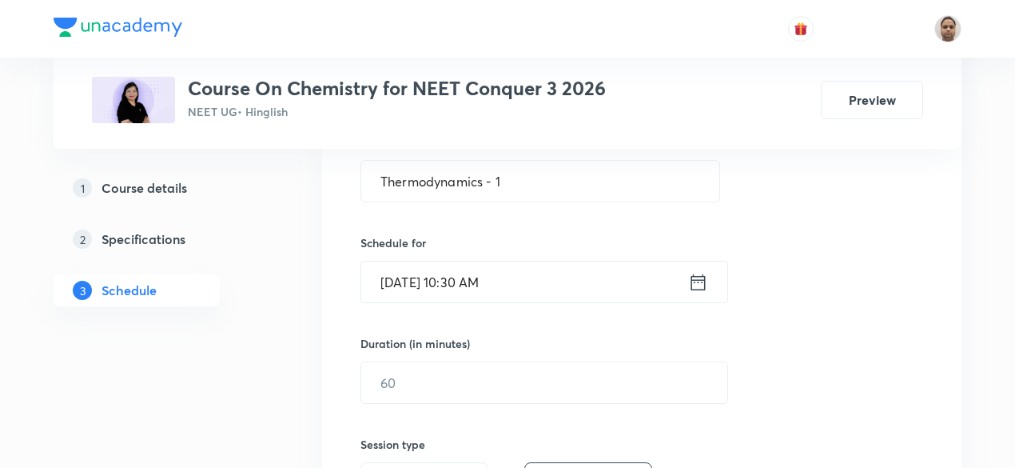
scroll to position [330, 0]
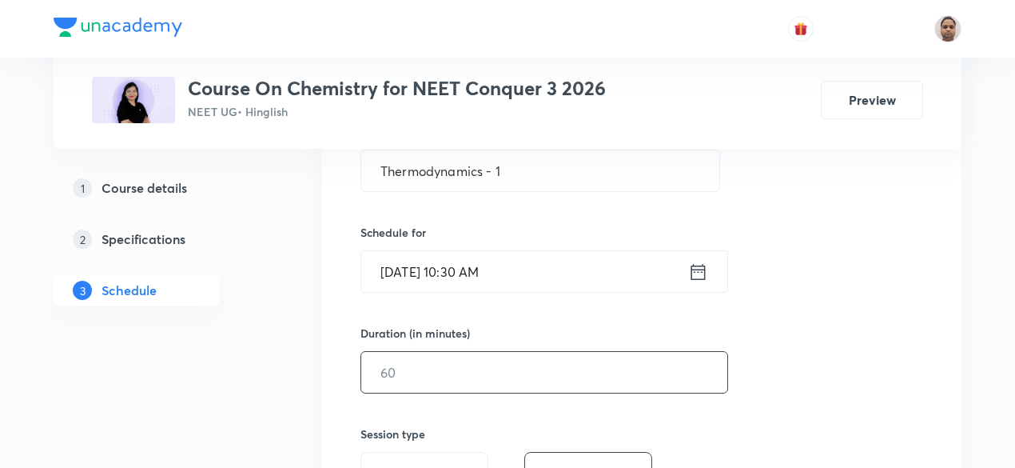
click at [478, 359] on input "text" at bounding box center [544, 372] width 366 height 41
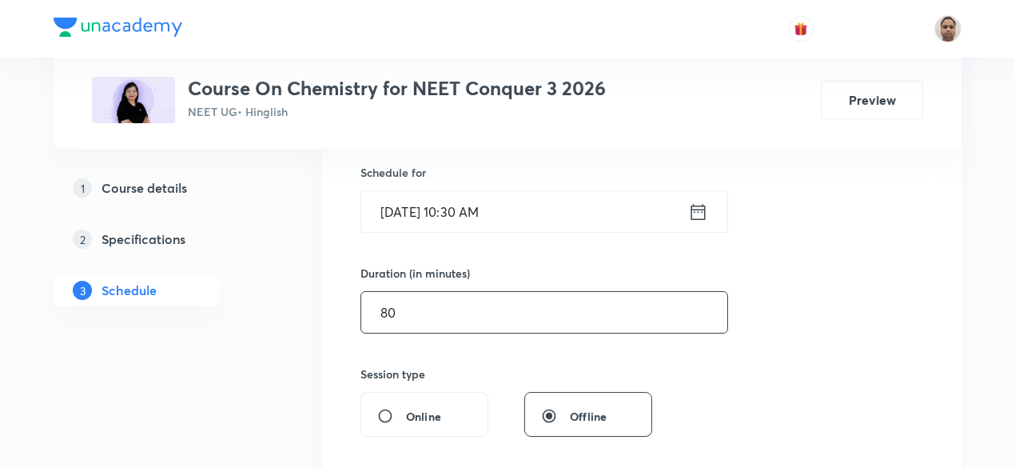
scroll to position [490, 0]
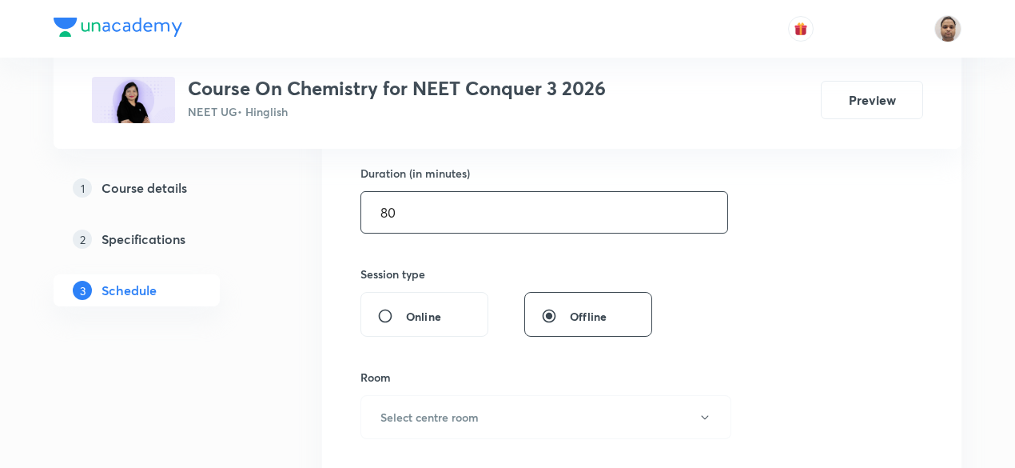
type input "80"
click at [423, 391] on div "Room Select centre room" at bounding box center [541, 404] width 360 height 70
click at [427, 402] on button "Select centre room" at bounding box center [546, 417] width 371 height 44
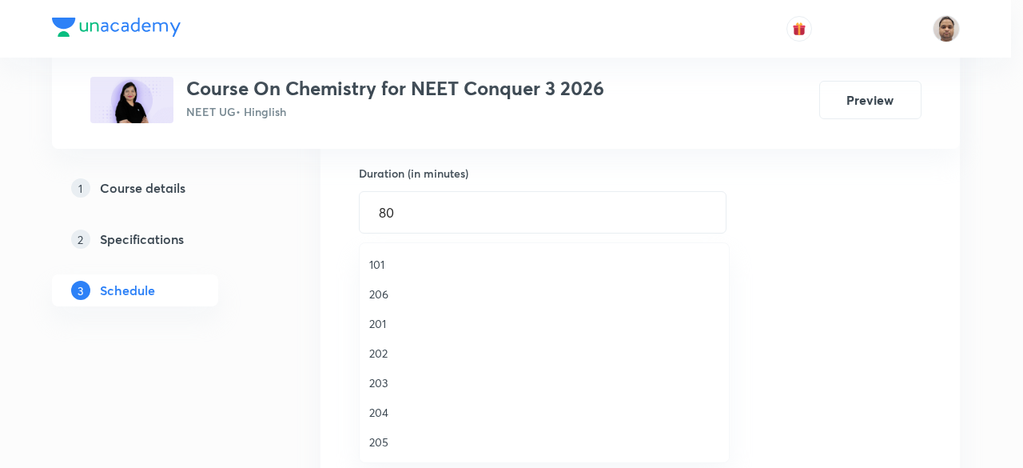
click at [389, 433] on li "205" at bounding box center [544, 442] width 369 height 30
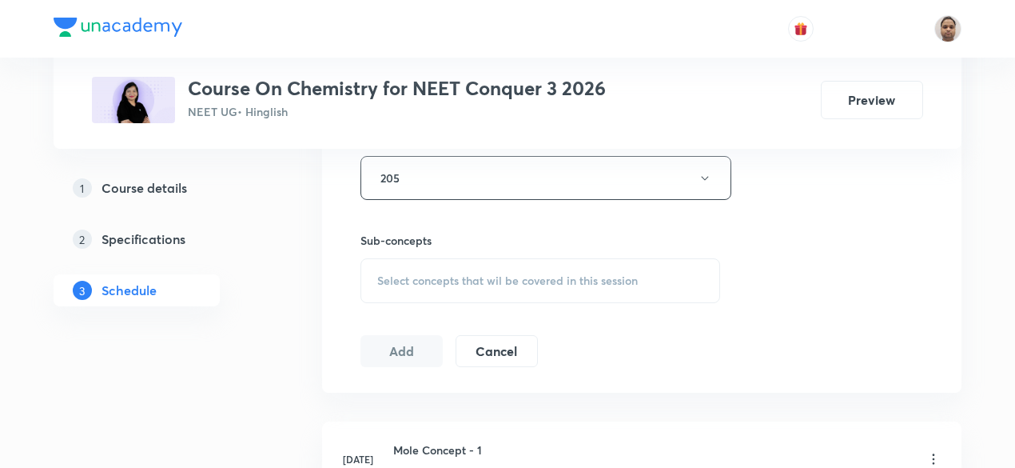
scroll to position [730, 0]
click at [425, 276] on span "Select concepts that wil be covered in this session" at bounding box center [507, 279] width 261 height 13
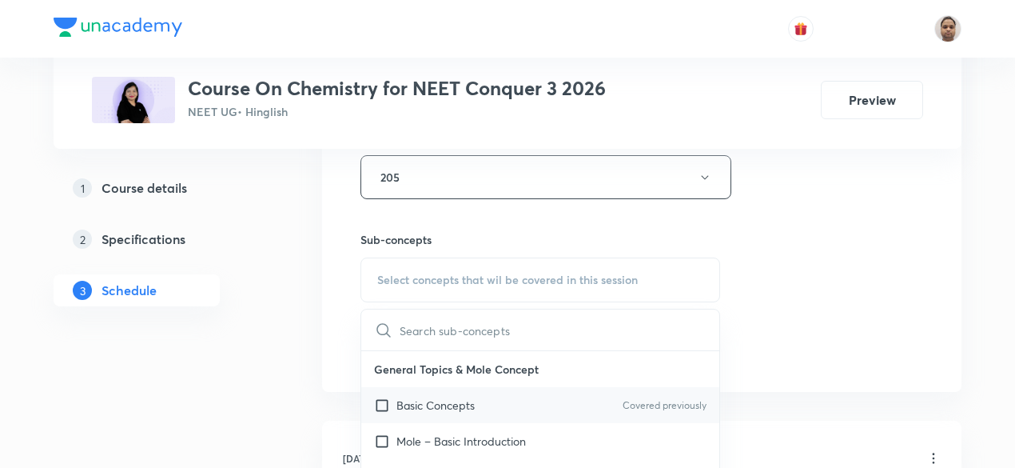
click at [383, 401] on input "checkbox" at bounding box center [385, 405] width 22 height 17
checkbox input "true"
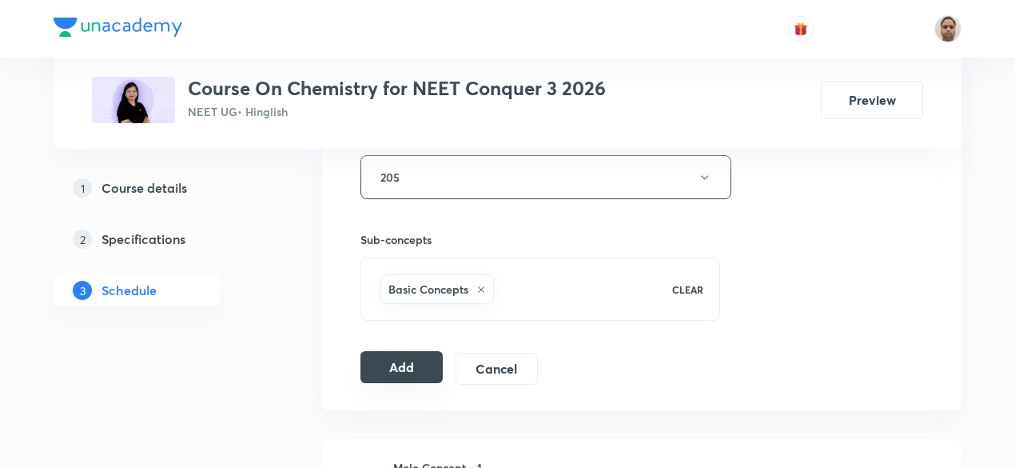
click at [407, 359] on button "Add" at bounding box center [402, 367] width 82 height 32
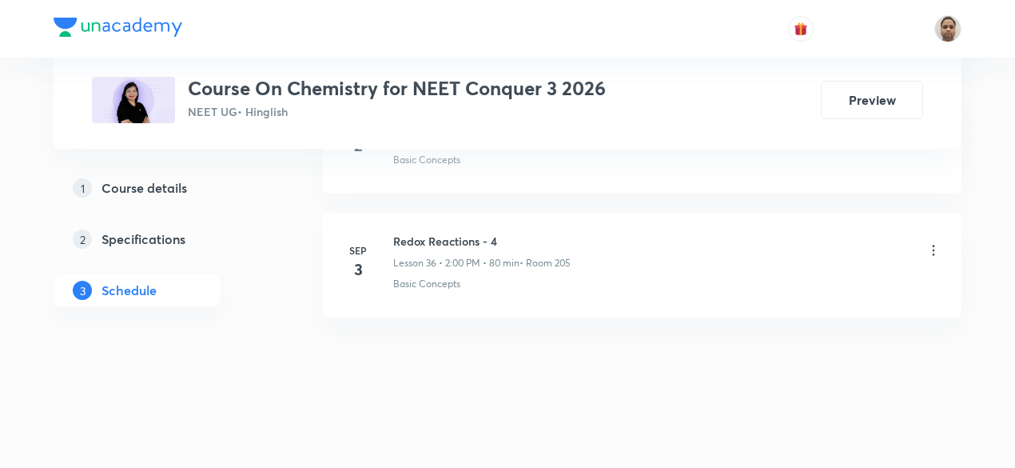
scroll to position [4520, 0]
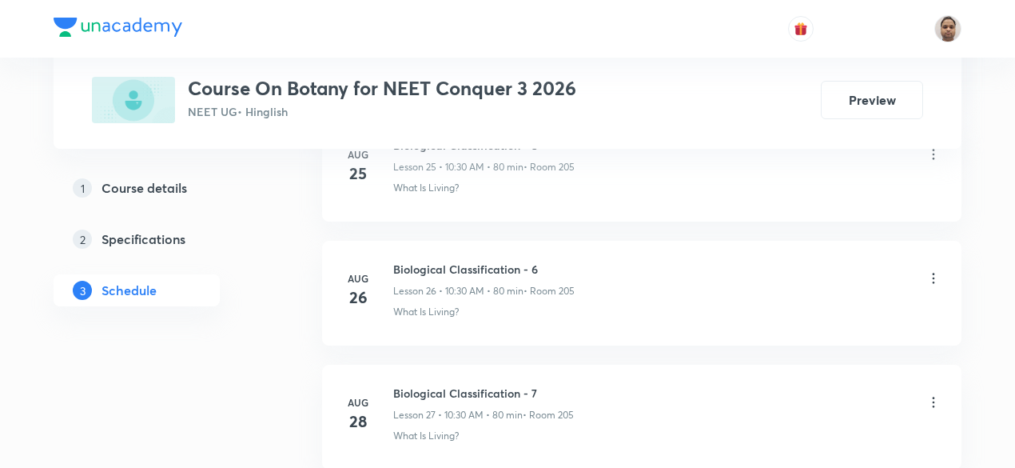
scroll to position [4512, 0]
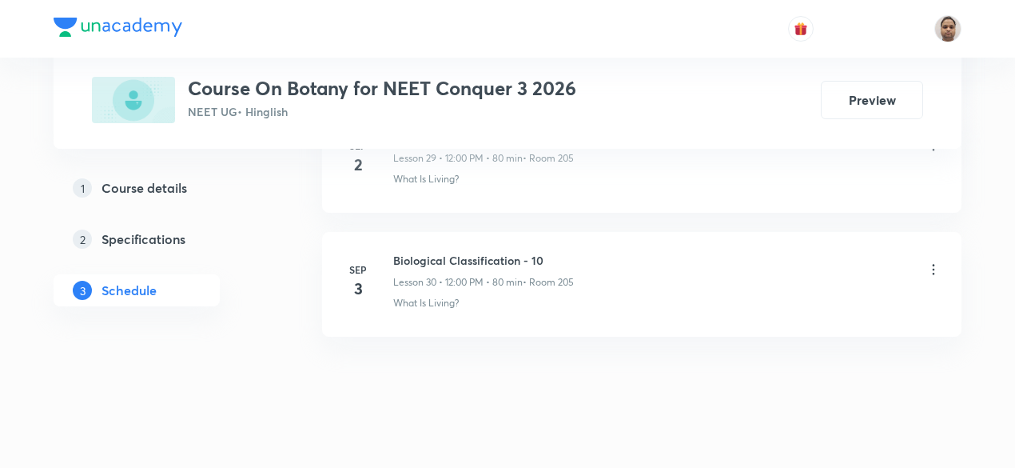
click at [514, 252] on h6 "Biological Classification - 10" at bounding box center [483, 260] width 181 height 17
copy h6 "Biological Classification - 10"
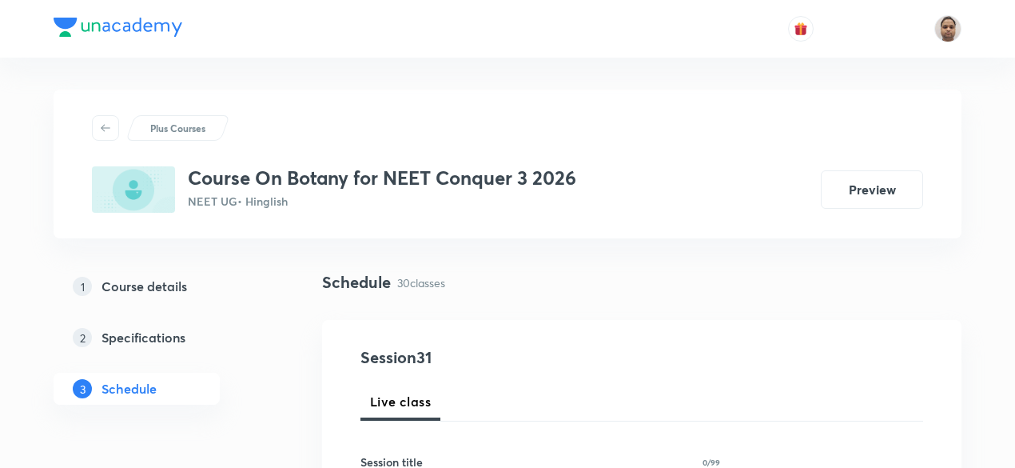
scroll to position [240, 0]
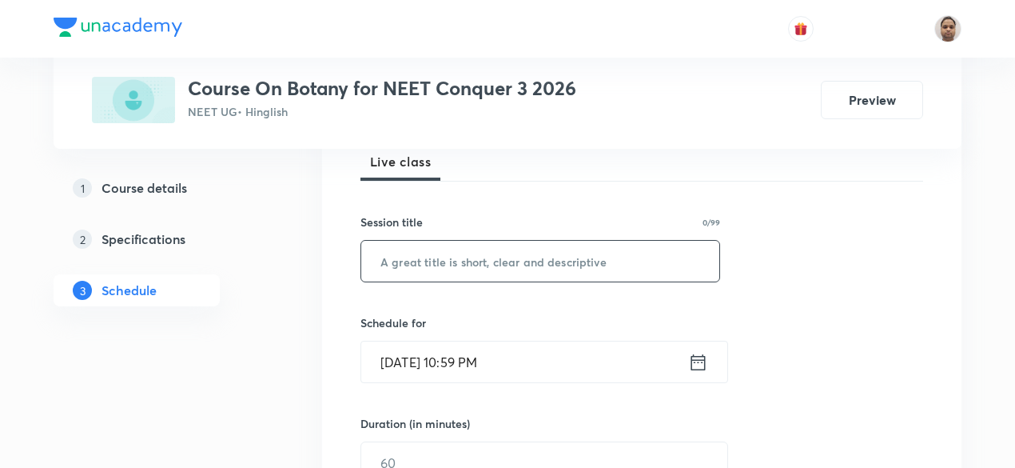
click at [464, 269] on input "text" at bounding box center [540, 261] width 358 height 41
paste input "Biological Classification - 10"
type input "Biological Classification - 11"
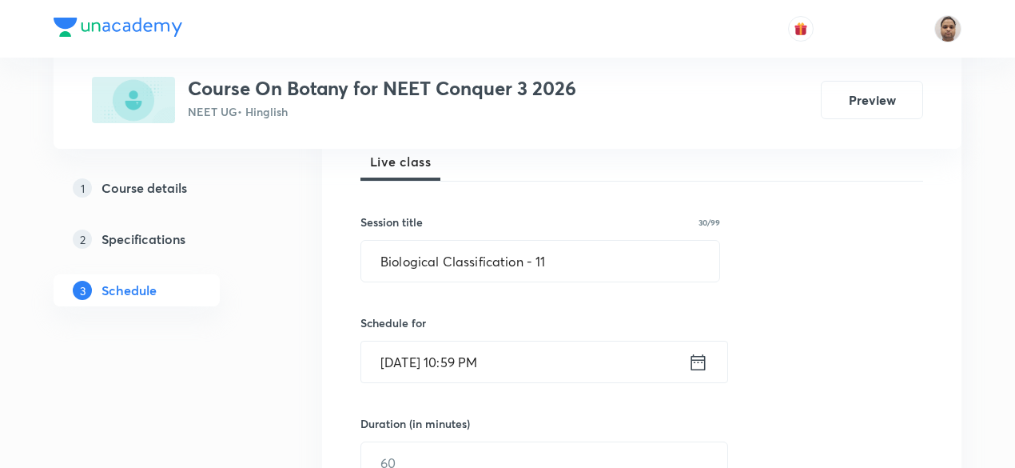
click at [430, 364] on input "[DATE] 10:59 PM" at bounding box center [524, 361] width 327 height 41
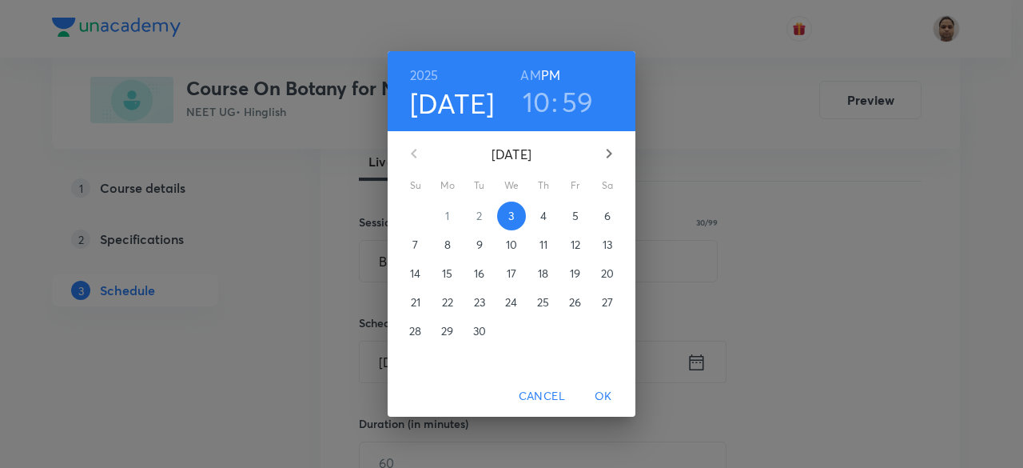
click at [539, 211] on span "4" at bounding box center [543, 216] width 29 height 16
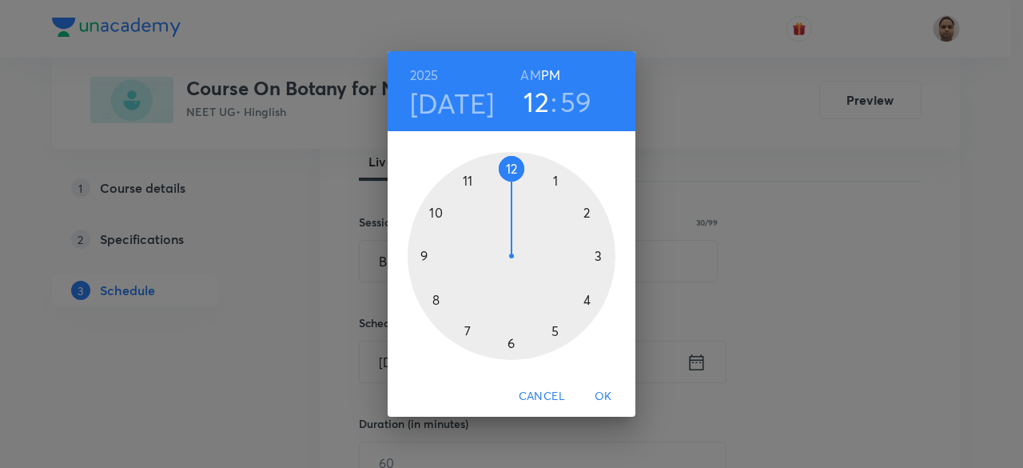
drag, startPoint x: 439, startPoint y: 202, endPoint x: 529, endPoint y: 185, distance: 92.0
click at [529, 185] on div at bounding box center [512, 256] width 208 height 208
drag, startPoint x: 496, startPoint y: 170, endPoint x: 511, endPoint y: 170, distance: 14.4
click at [511, 170] on div at bounding box center [512, 256] width 208 height 208
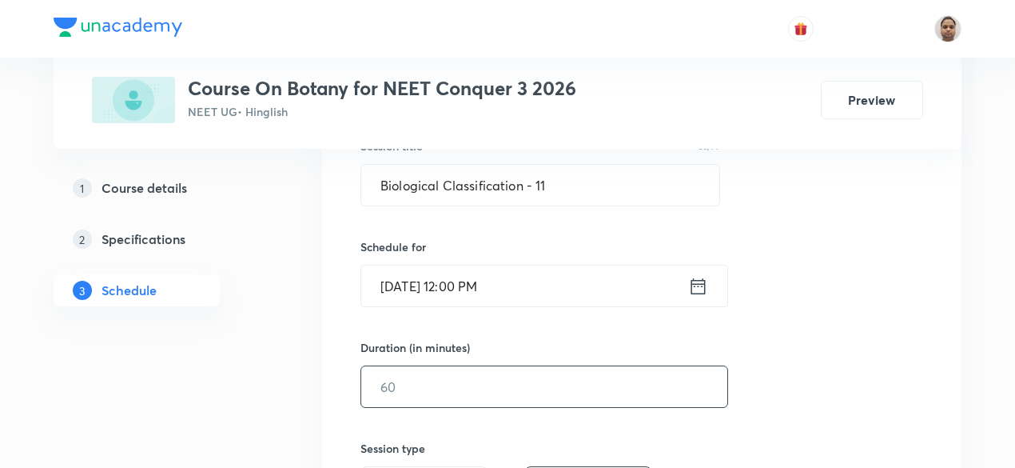
scroll to position [400, 0]
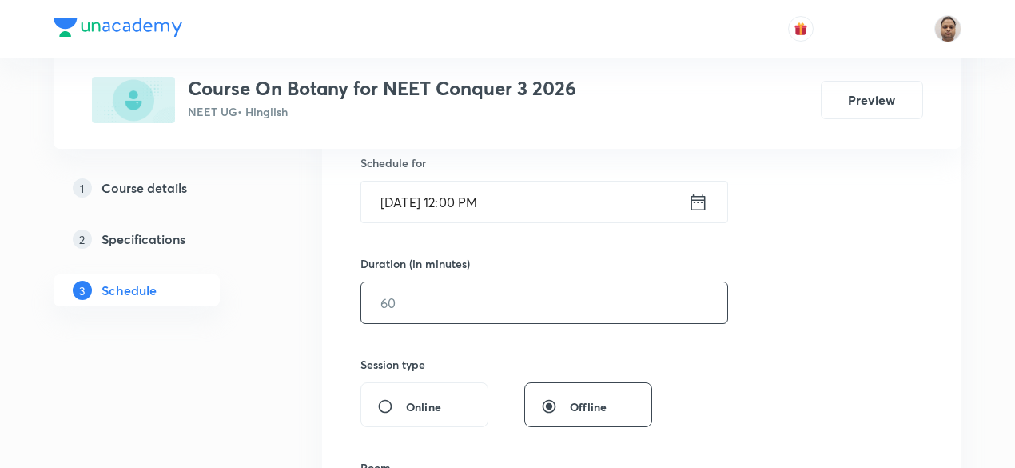
click at [445, 302] on input "text" at bounding box center [544, 302] width 366 height 41
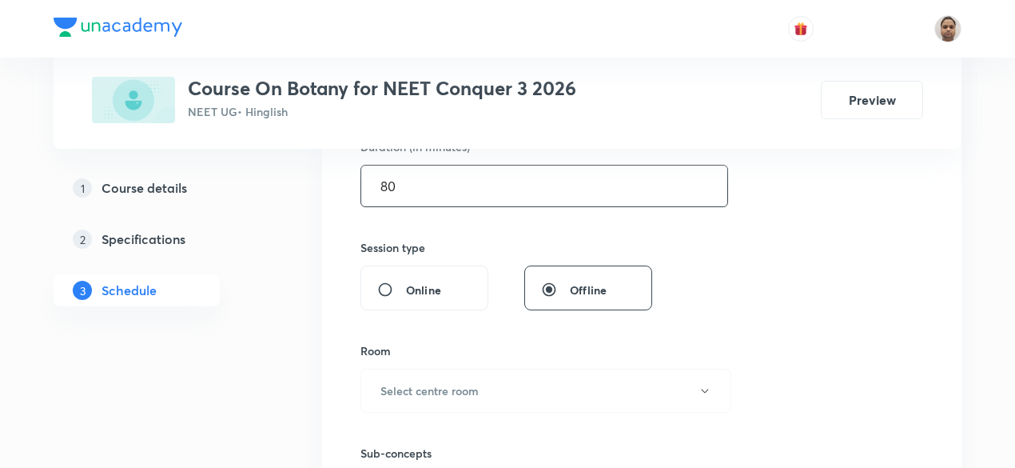
scroll to position [640, 0]
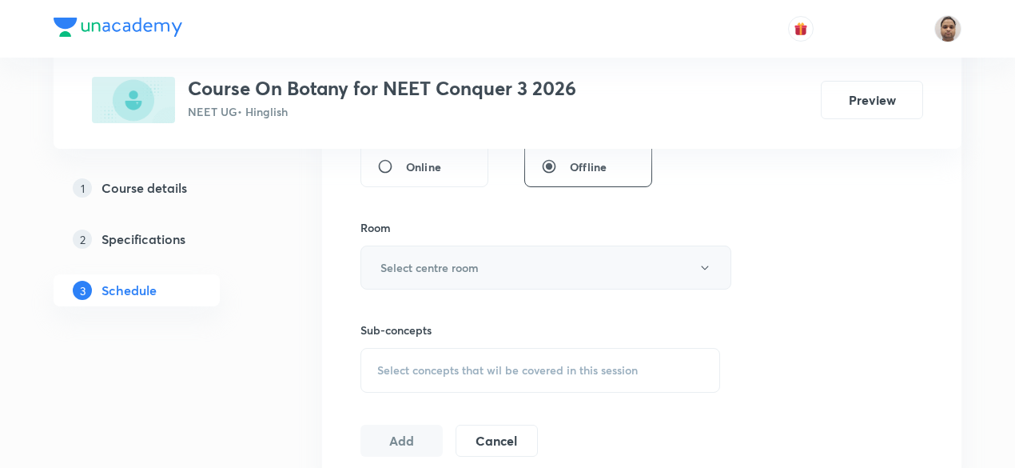
type input "80"
click at [419, 269] on h6 "Select centre room" at bounding box center [430, 267] width 98 height 17
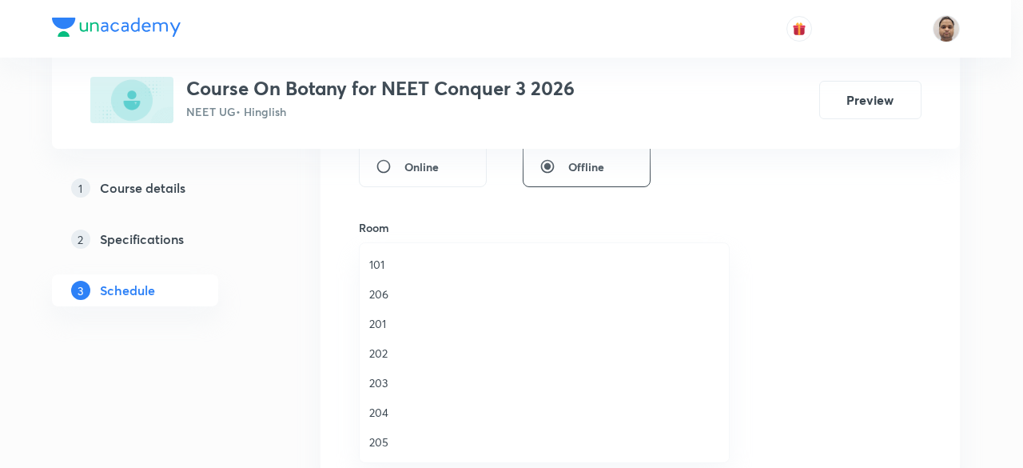
click at [397, 436] on span "205" at bounding box center [544, 441] width 350 height 17
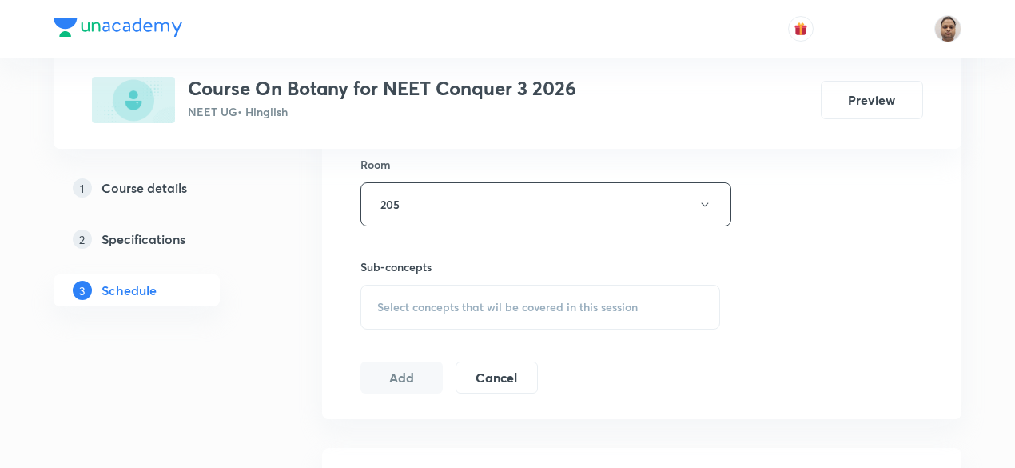
scroll to position [799, 0]
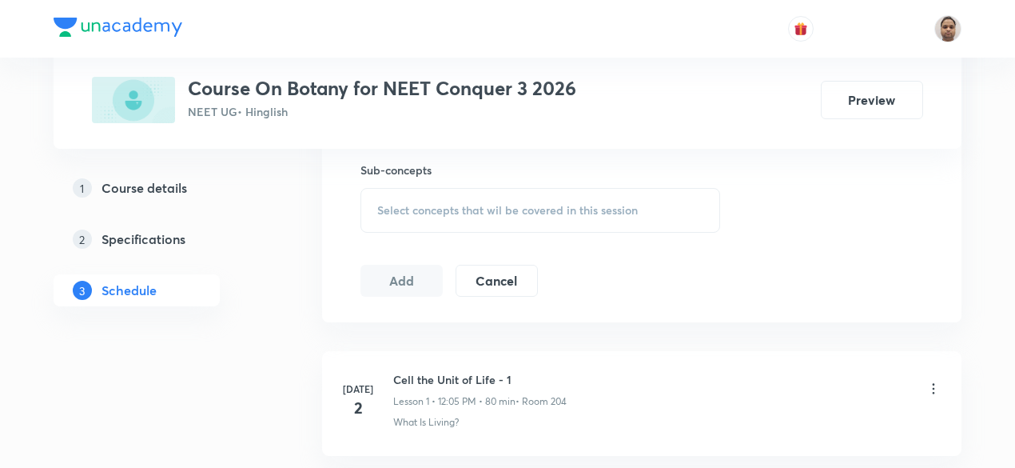
click at [414, 204] on span "Select concepts that wil be covered in this session" at bounding box center [507, 210] width 261 height 13
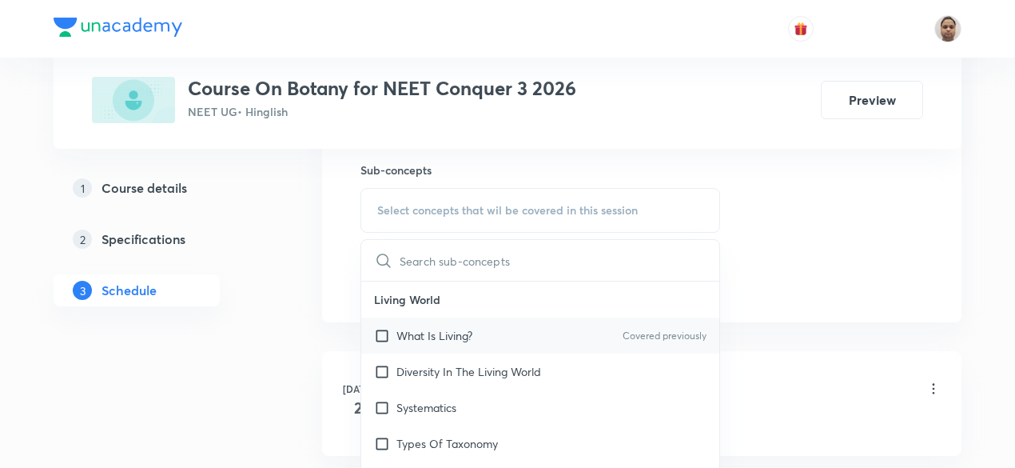
click at [382, 332] on input "checkbox" at bounding box center [385, 335] width 22 height 17
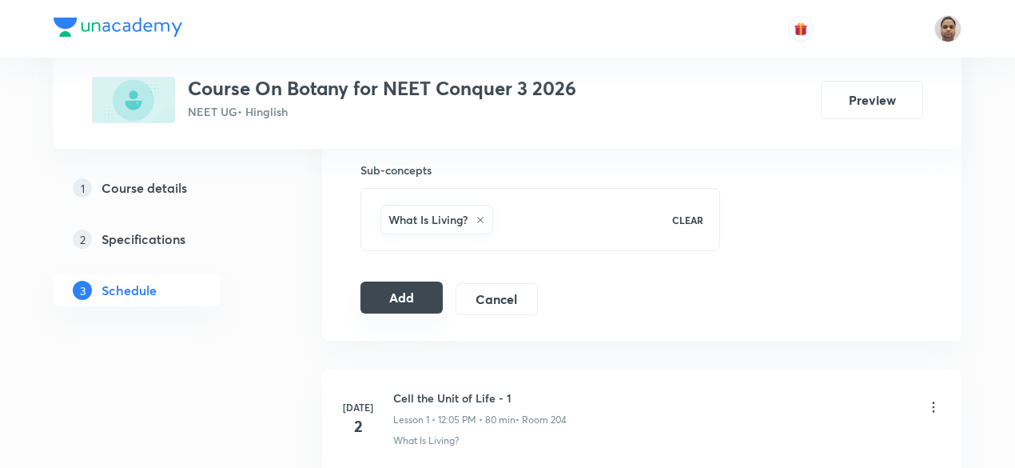
click at [392, 296] on button "Add" at bounding box center [402, 297] width 82 height 32
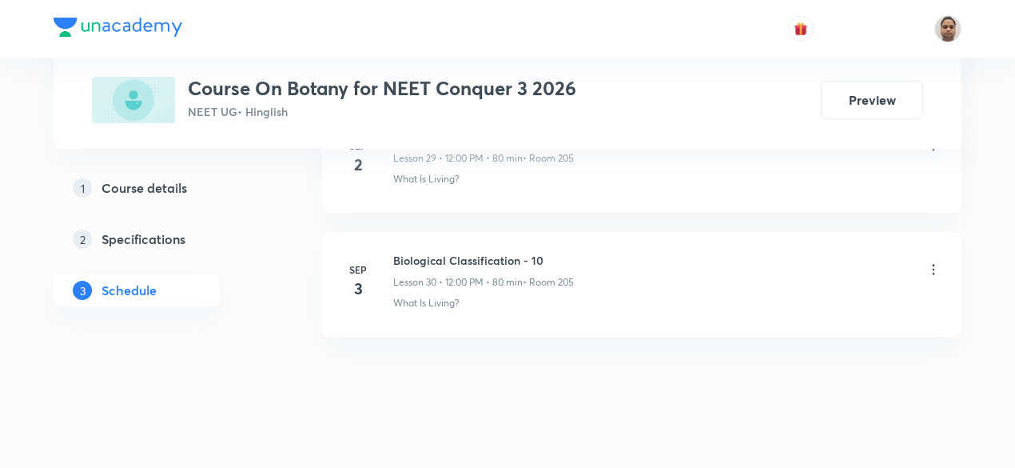
scroll to position [3780, 0]
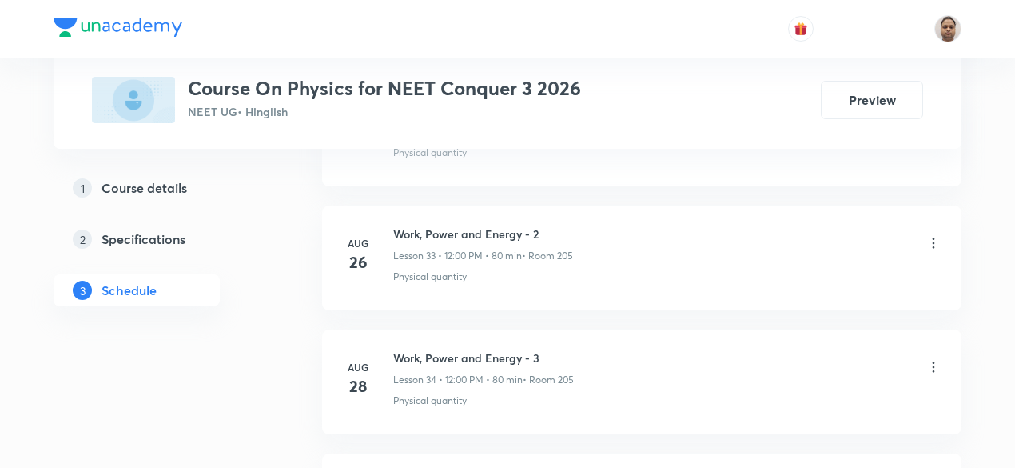
scroll to position [5377, 0]
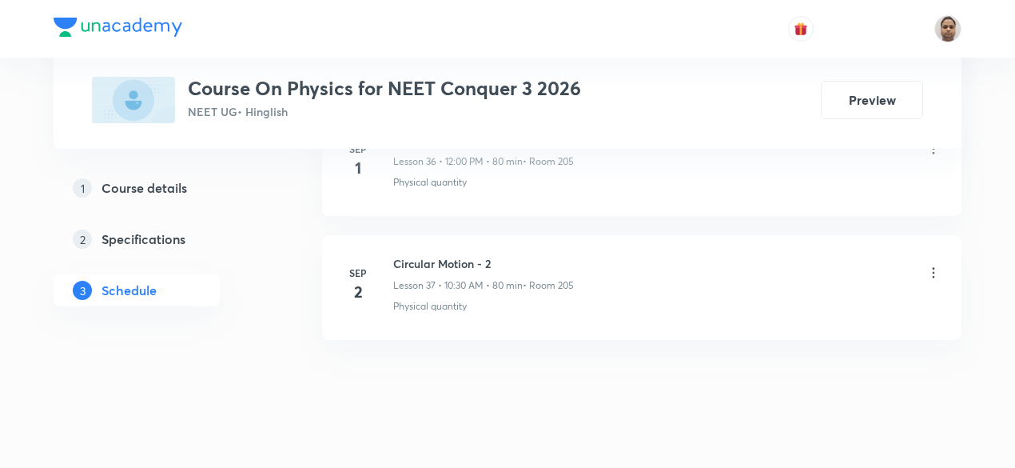
click at [473, 255] on h6 "Circular Motion - 2" at bounding box center [483, 263] width 181 height 17
copy h6 "Circular Motion - 2"
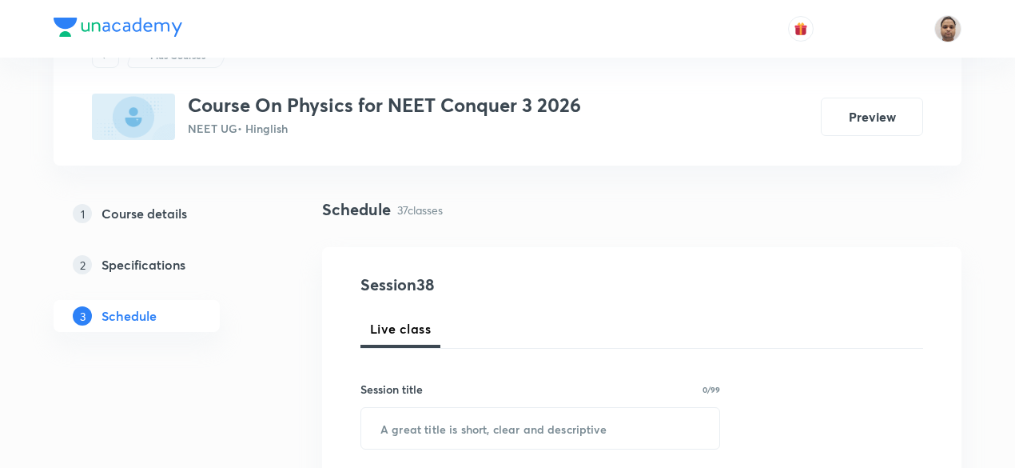
scroll to position [153, 0]
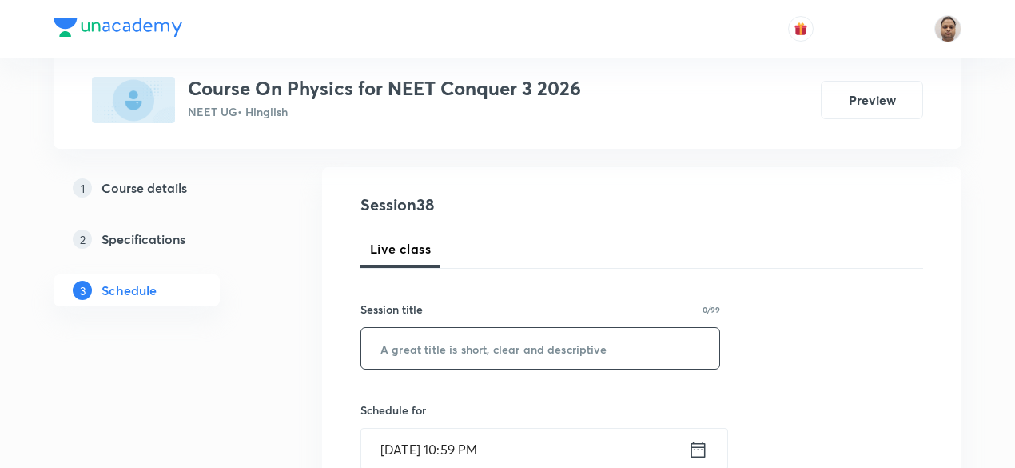
click at [442, 359] on input "text" at bounding box center [540, 348] width 358 height 41
paste input "Circular Motion - 2"
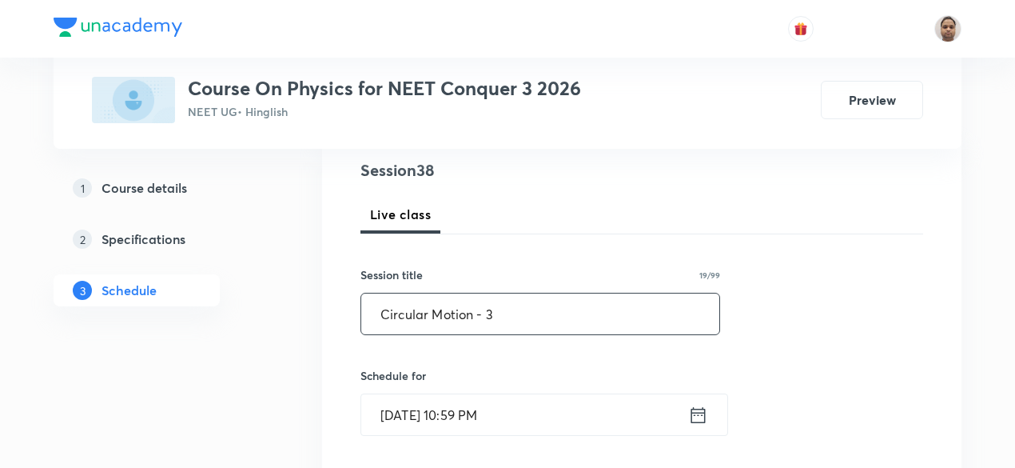
scroll to position [233, 0]
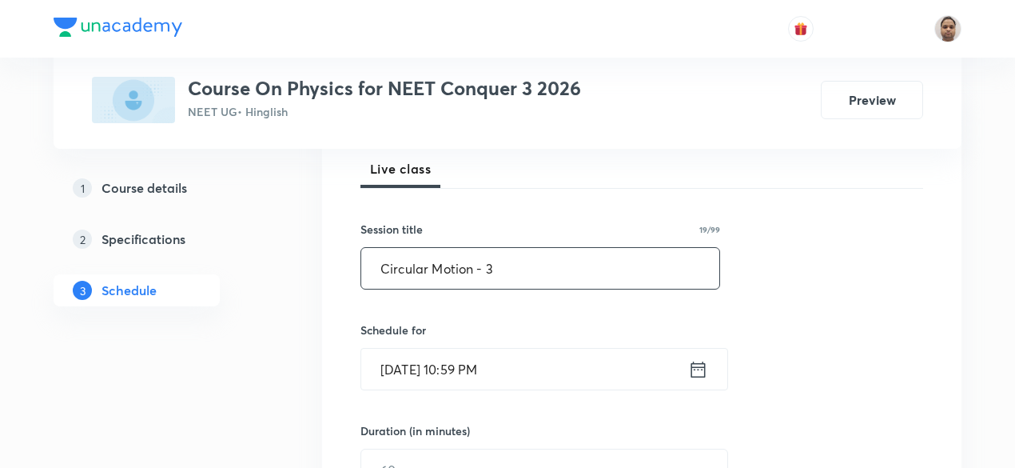
type input "Circular Motion - 3"
click at [462, 349] on input "[DATE] 10:59 PM" at bounding box center [524, 369] width 327 height 41
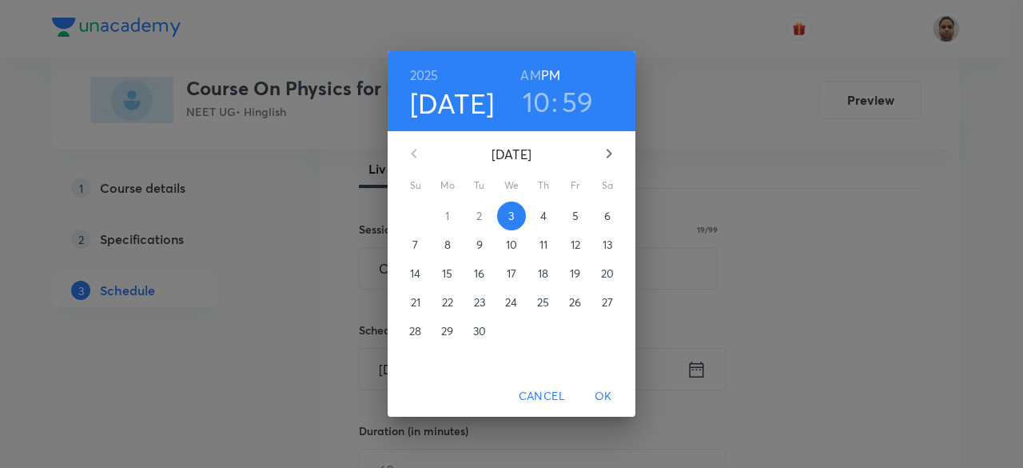
click at [544, 209] on p "4" at bounding box center [543, 216] width 6 height 16
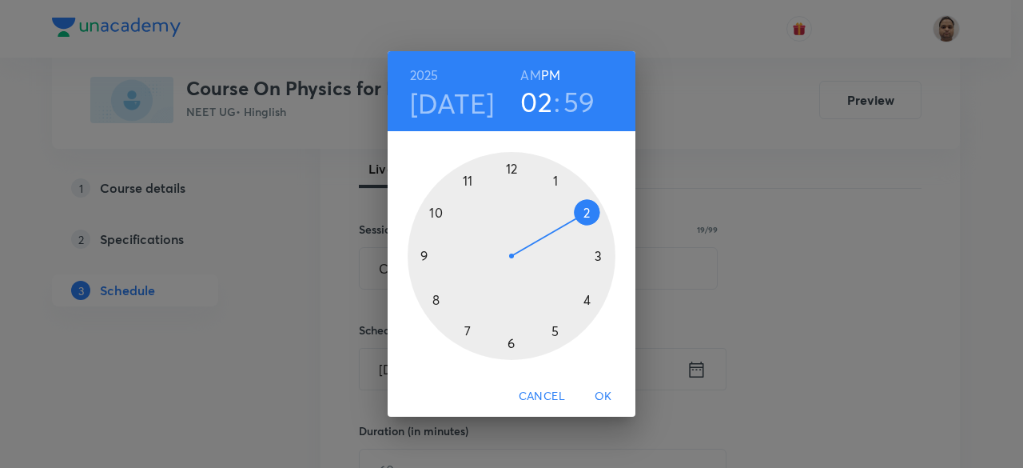
drag, startPoint x: 435, startPoint y: 210, endPoint x: 576, endPoint y: 218, distance: 141.7
click at [576, 218] on div at bounding box center [512, 256] width 208 height 208
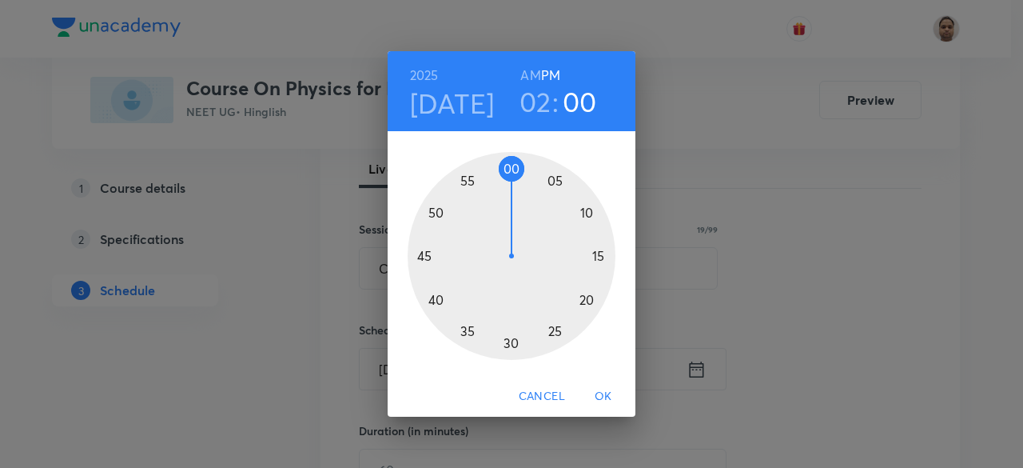
drag, startPoint x: 501, startPoint y: 166, endPoint x: 512, endPoint y: 166, distance: 10.4
click at [512, 166] on div at bounding box center [512, 256] width 208 height 208
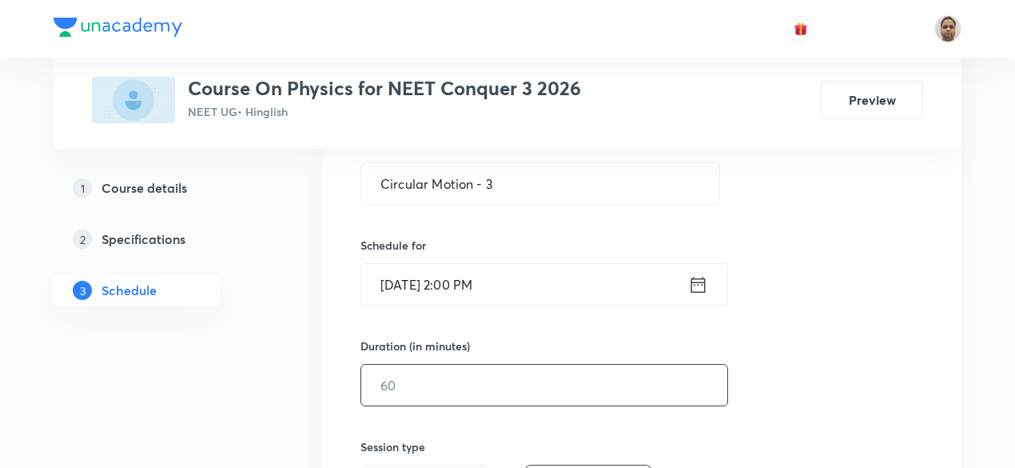
scroll to position [393, 0]
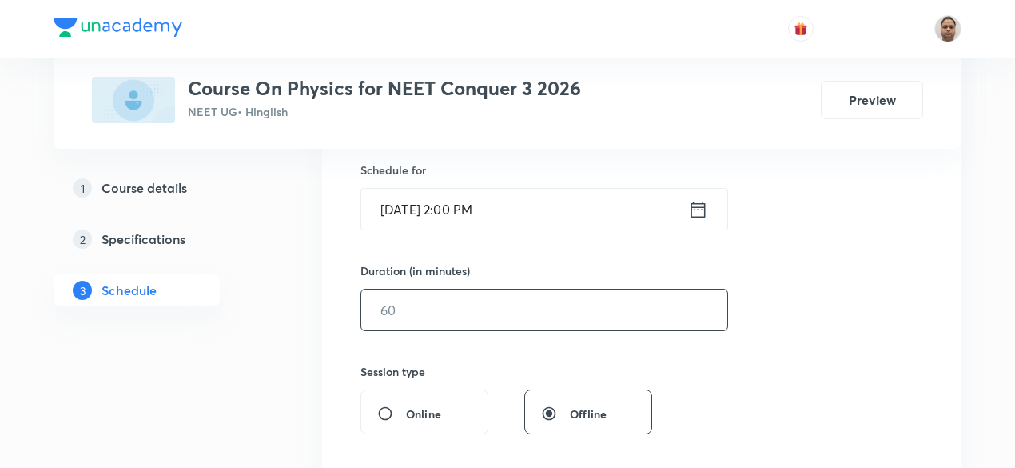
click at [460, 319] on input "text" at bounding box center [544, 309] width 366 height 41
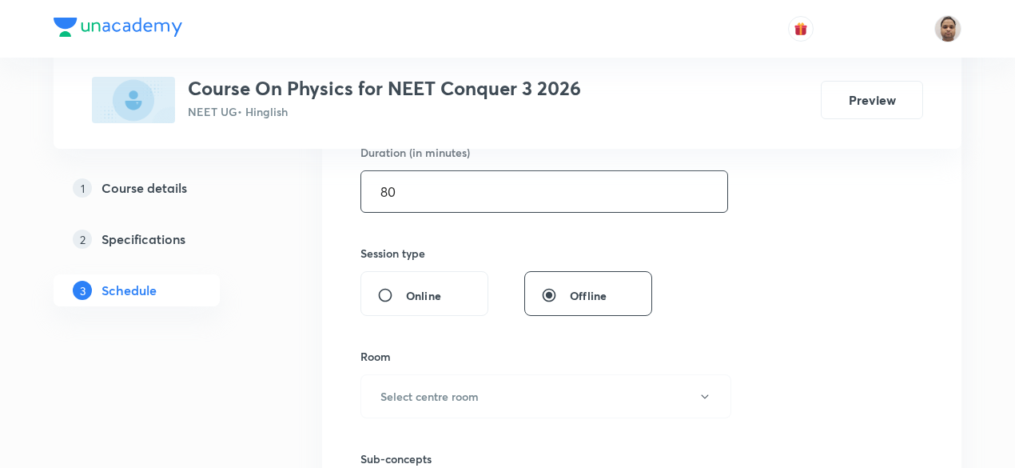
scroll to position [632, 0]
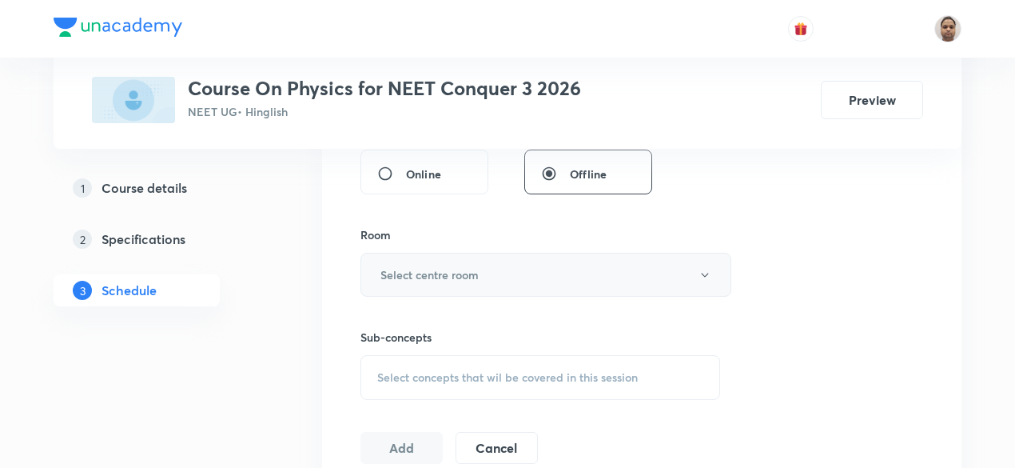
type input "80"
click at [415, 277] on h6 "Select centre room" at bounding box center [430, 274] width 98 height 17
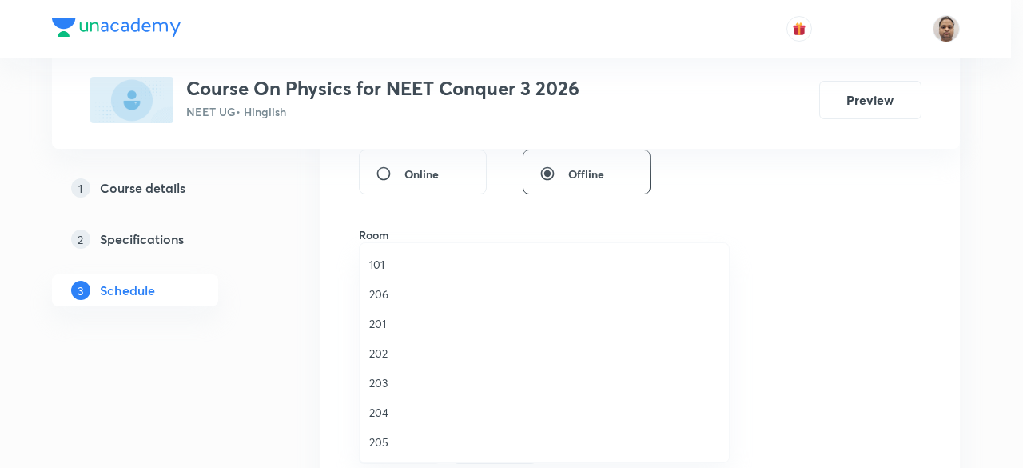
click at [384, 449] on span "205" at bounding box center [544, 441] width 350 height 17
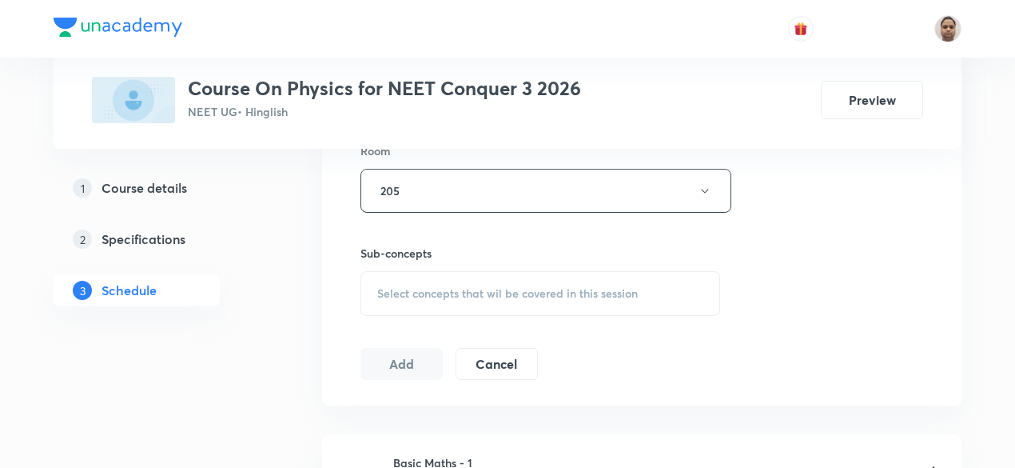
scroll to position [712, 0]
click at [405, 296] on span "Select concepts that wil be covered in this session" at bounding box center [507, 297] width 261 height 13
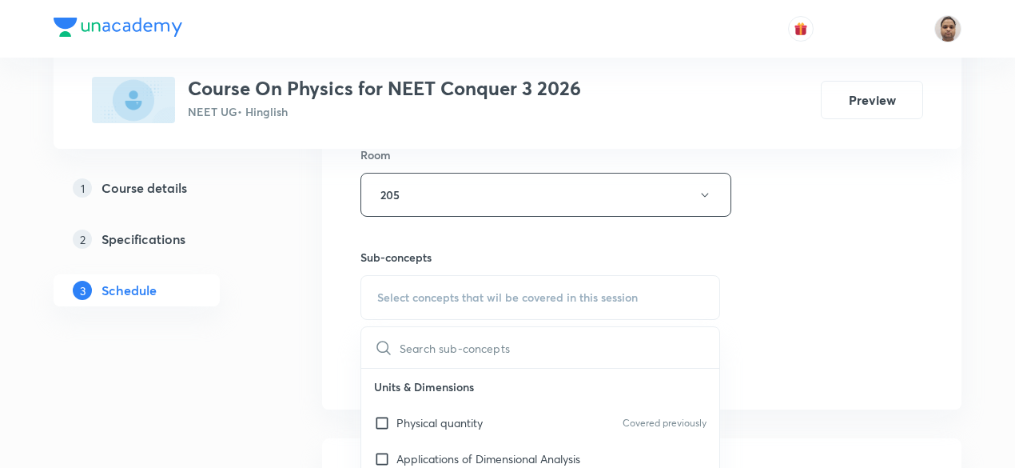
click at [398, 421] on p "Physical quantity" at bounding box center [440, 422] width 86 height 17
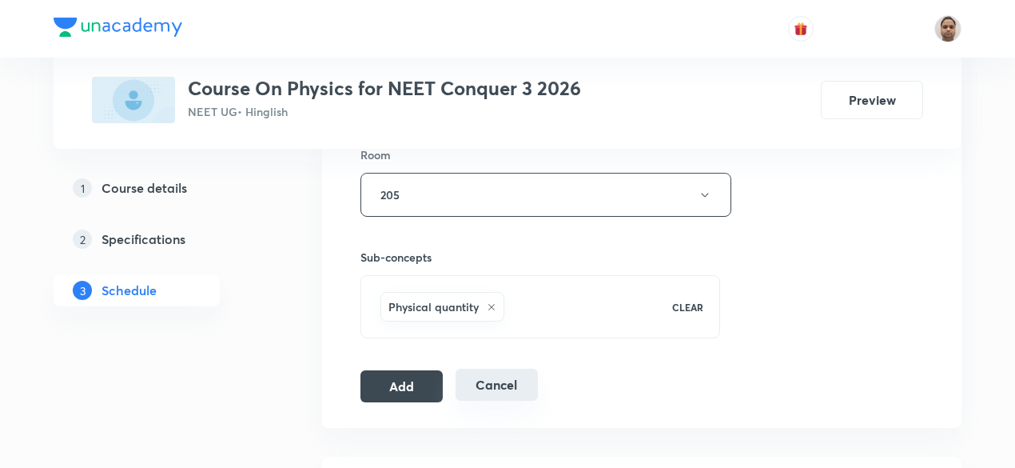
click at [401, 389] on button "Add" at bounding box center [402, 386] width 82 height 32
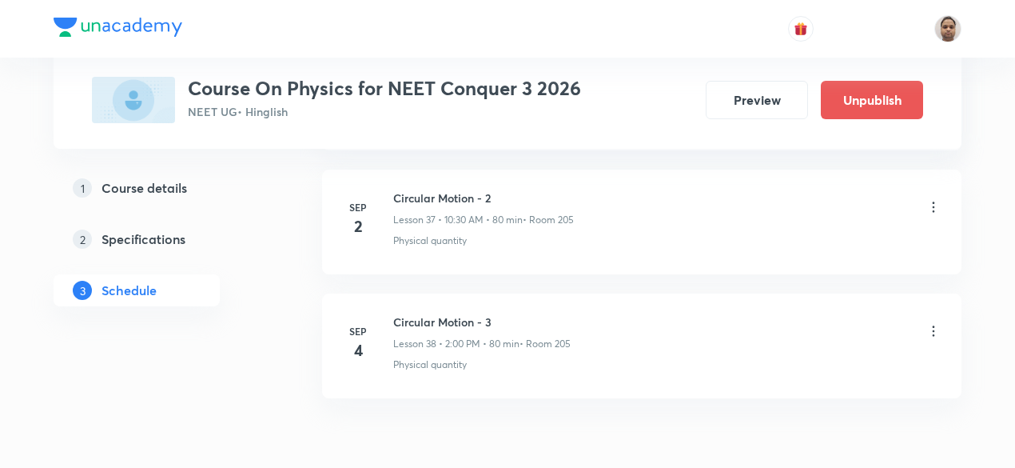
scroll to position [4767, 0]
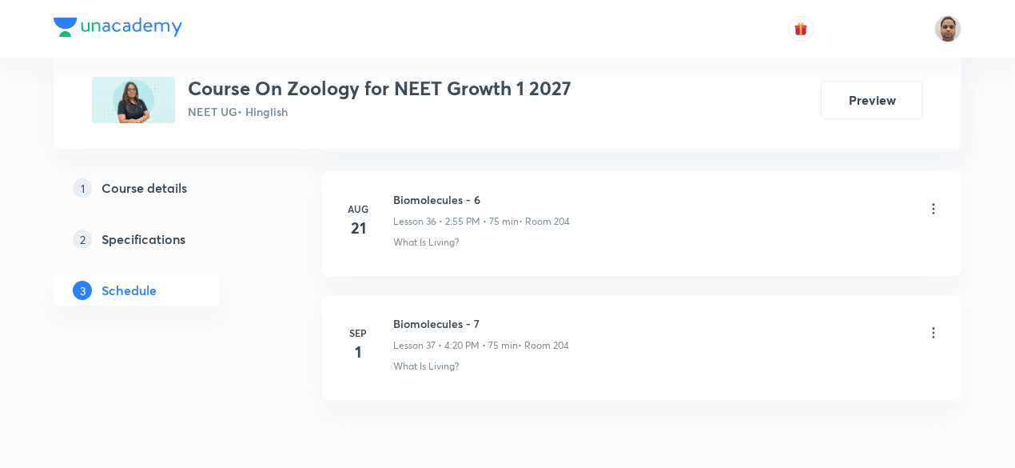
scroll to position [5377, 0]
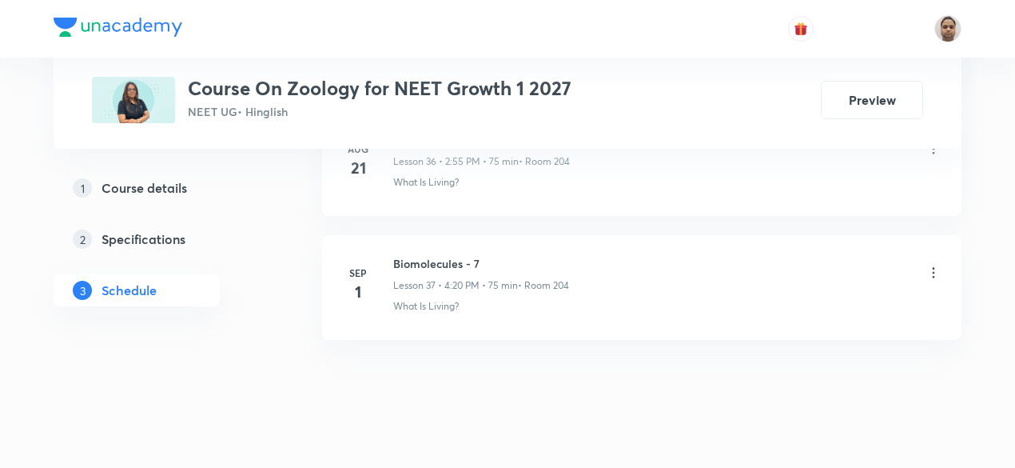
click at [438, 255] on h6 "Biomolecules - 7" at bounding box center [481, 263] width 176 height 17
copy h6 "Biomolecules - 7"
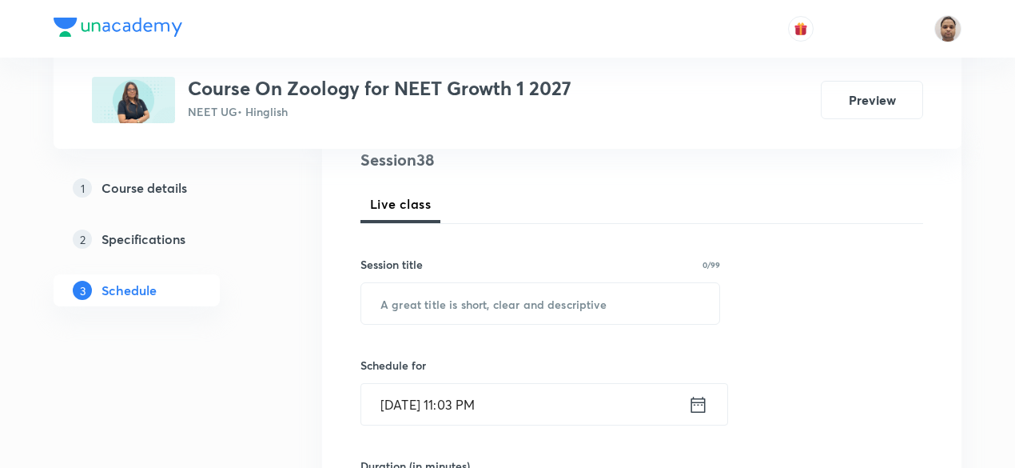
scroll to position [126, 0]
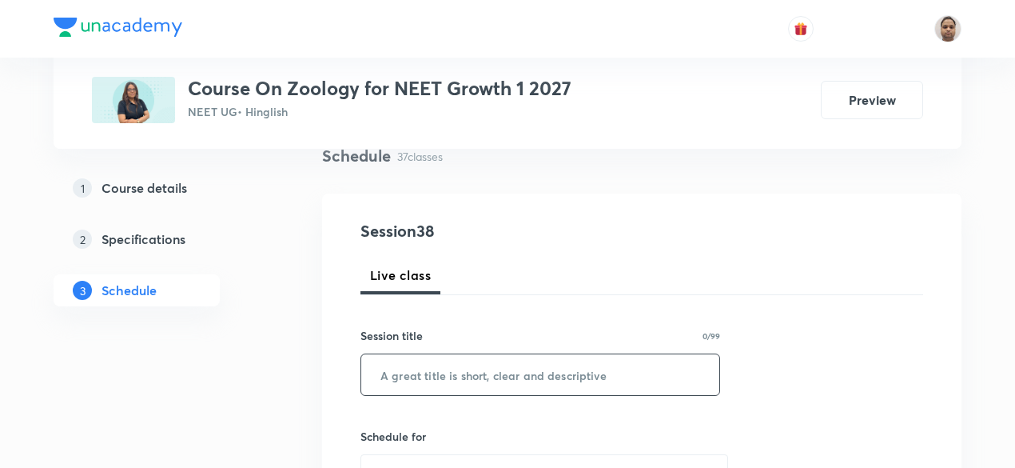
click at [479, 364] on input "text" at bounding box center [540, 374] width 358 height 41
paste input "Biomolecules - 7"
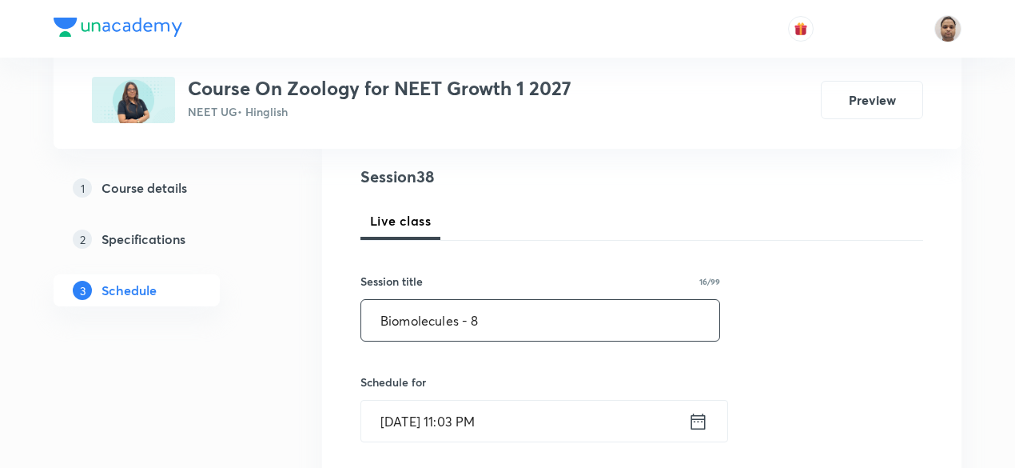
scroll to position [206, 0]
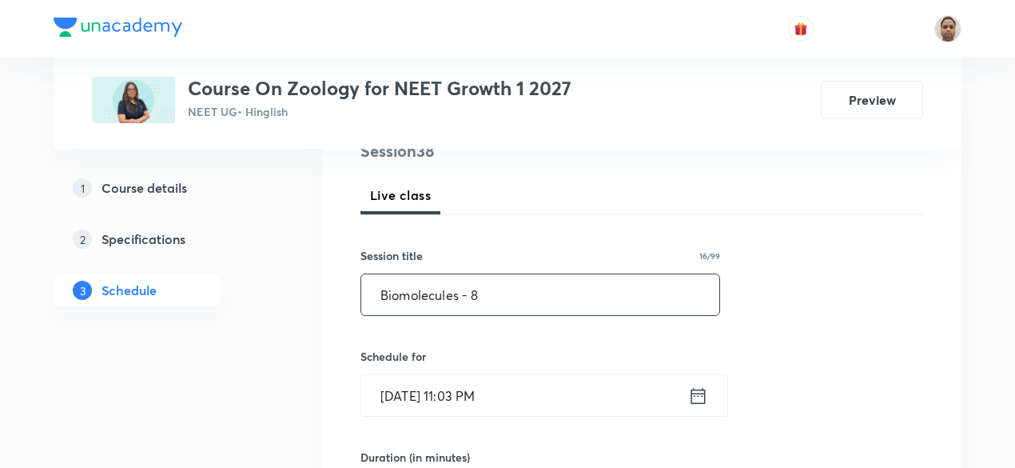
type input "Biomolecules - 8"
click at [452, 385] on input "[DATE] 11:03 PM" at bounding box center [524, 395] width 327 height 41
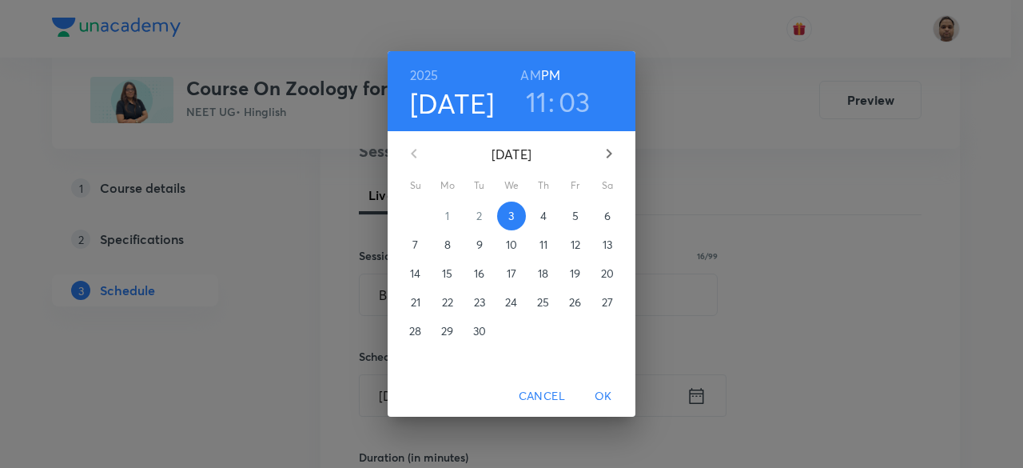
click at [542, 216] on p "4" at bounding box center [543, 216] width 6 height 16
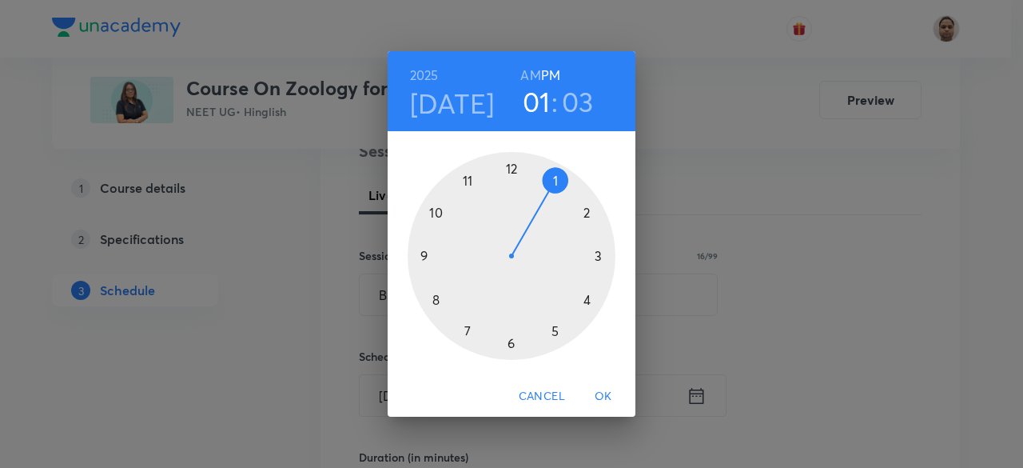
drag, startPoint x: 467, startPoint y: 185, endPoint x: 541, endPoint y: 199, distance: 75.7
click at [541, 199] on div at bounding box center [512, 256] width 208 height 208
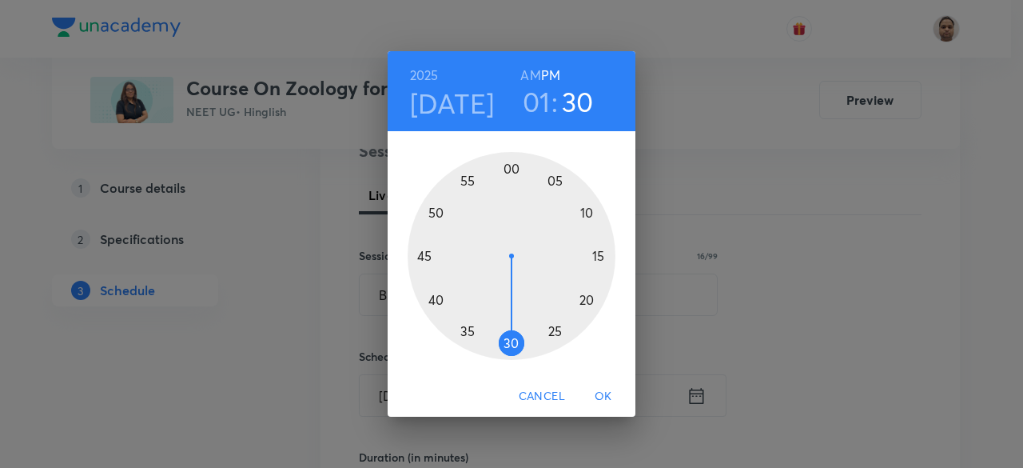
drag, startPoint x: 544, startPoint y: 177, endPoint x: 511, endPoint y: 337, distance: 163.2
click at [511, 337] on div at bounding box center [512, 256] width 208 height 208
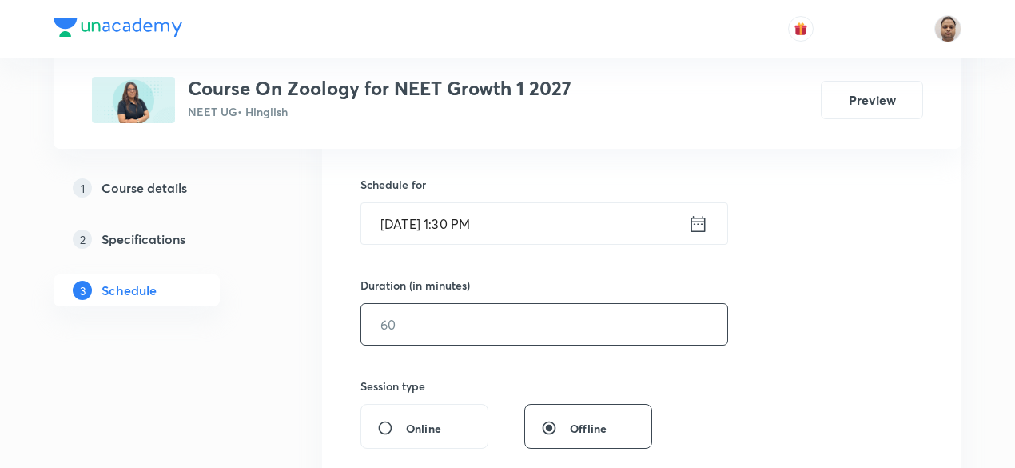
scroll to position [446, 0]
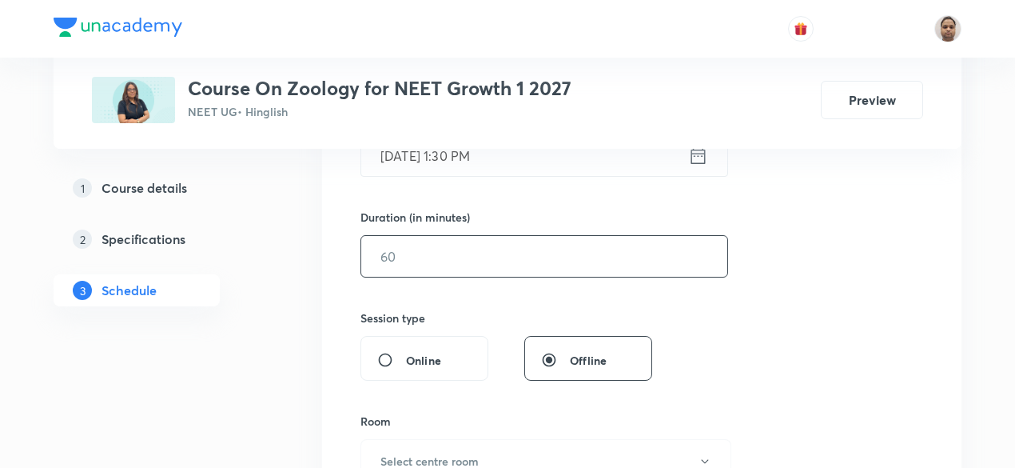
click at [428, 258] on input "text" at bounding box center [544, 256] width 366 height 41
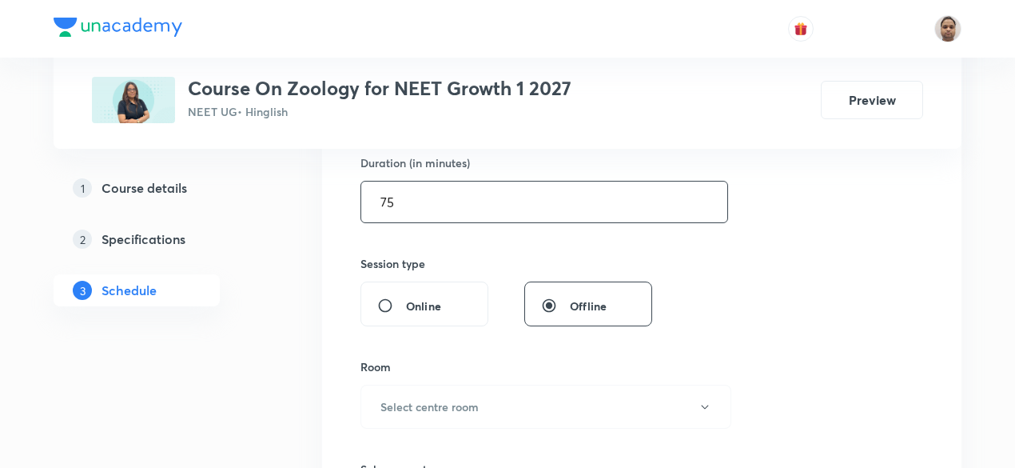
scroll to position [526, 0]
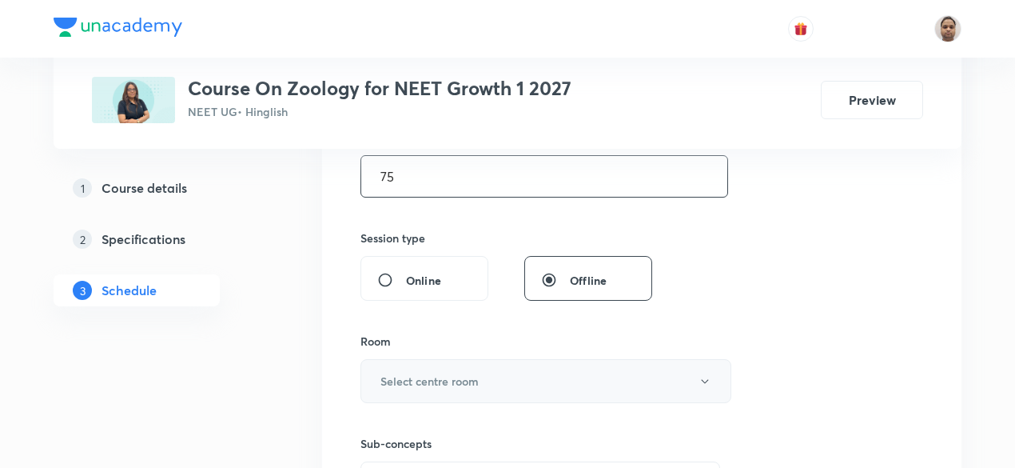
type input "75"
click at [400, 365] on button "Select centre room" at bounding box center [546, 381] width 371 height 44
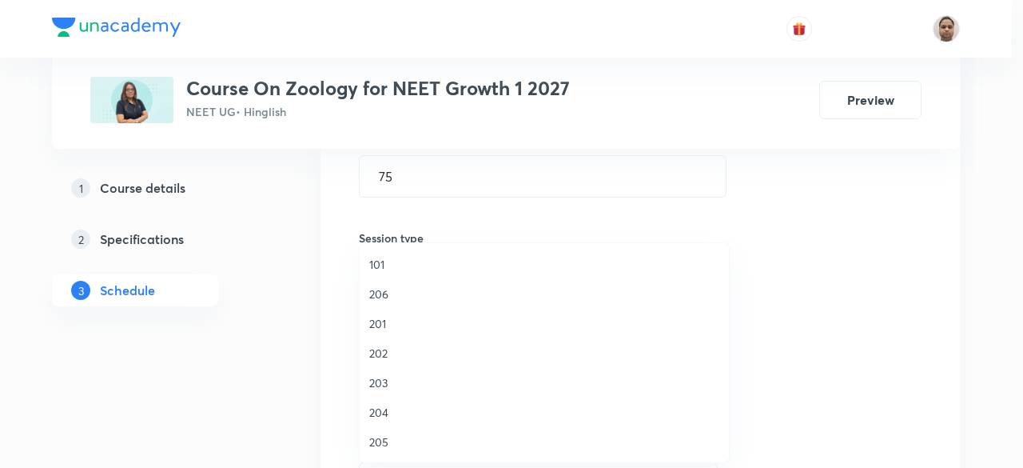
click at [386, 420] on span "204" at bounding box center [544, 412] width 350 height 17
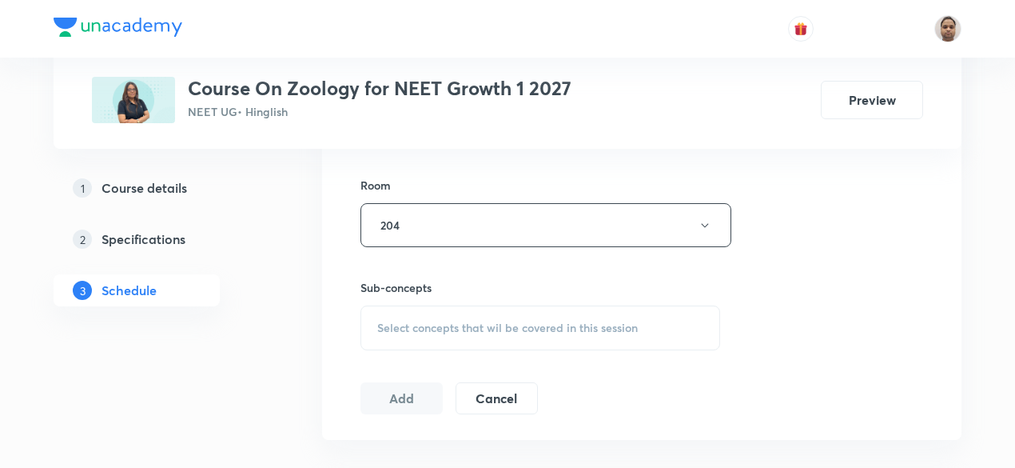
scroll to position [686, 0]
click at [425, 324] on span "Select concepts that wil be covered in this session" at bounding box center [507, 323] width 261 height 13
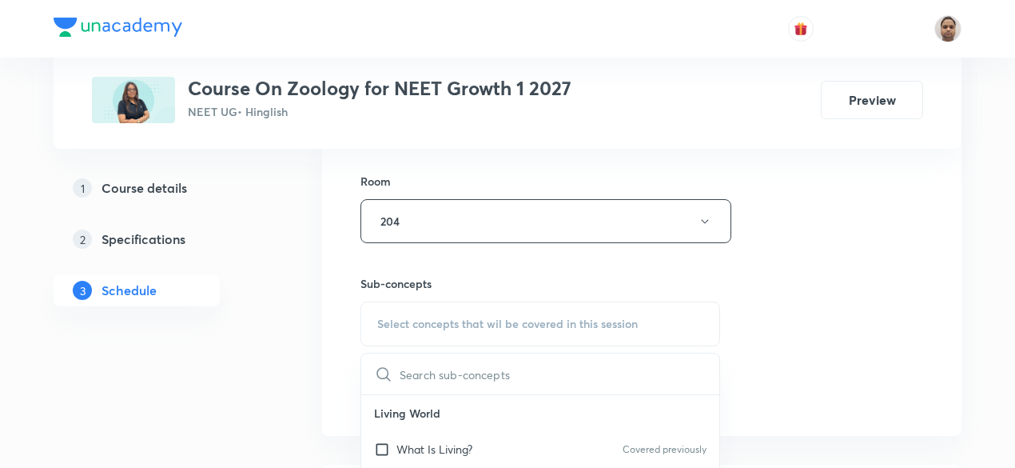
click at [412, 441] on p "What Is Living?" at bounding box center [435, 449] width 76 height 17
checkbox input "true"
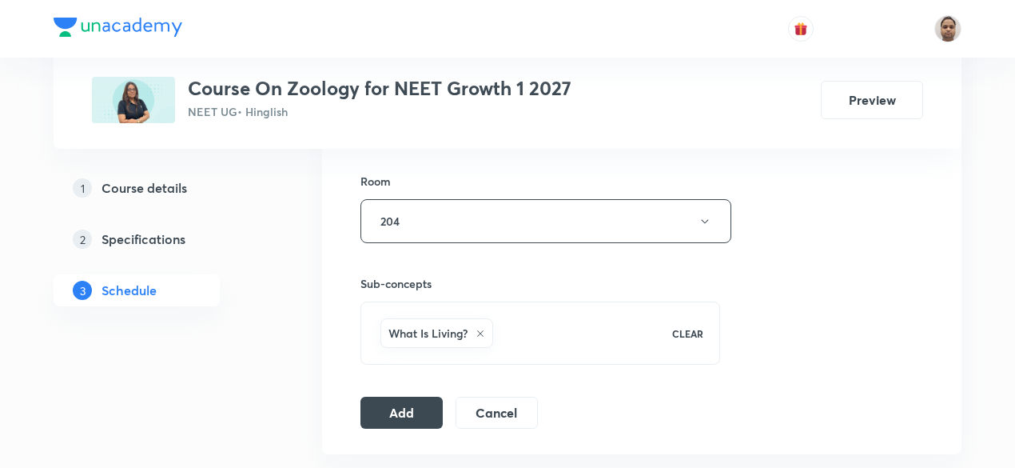
click at [395, 405] on button "Add" at bounding box center [402, 413] width 82 height 32
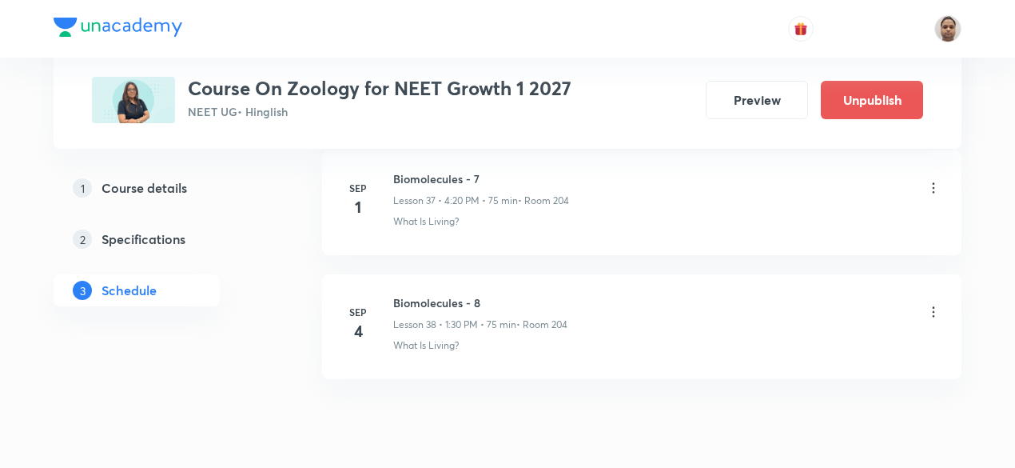
scroll to position [4767, 0]
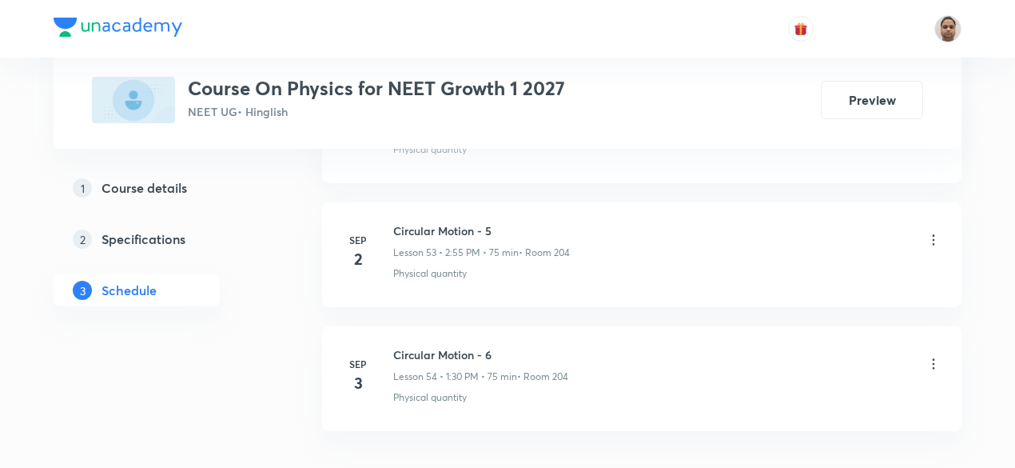
scroll to position [7474, 0]
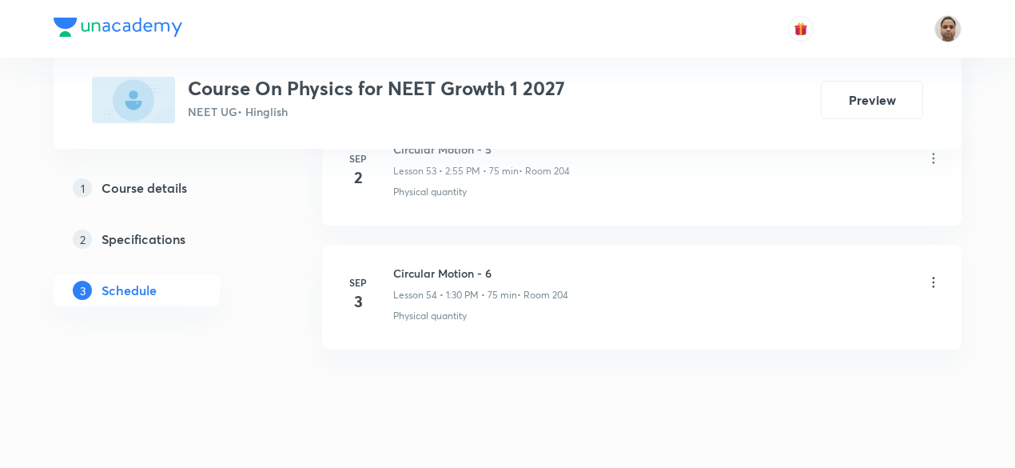
click at [453, 265] on h6 "Circular Motion - 6" at bounding box center [480, 273] width 175 height 17
copy h6 "Circular Motion - 6"
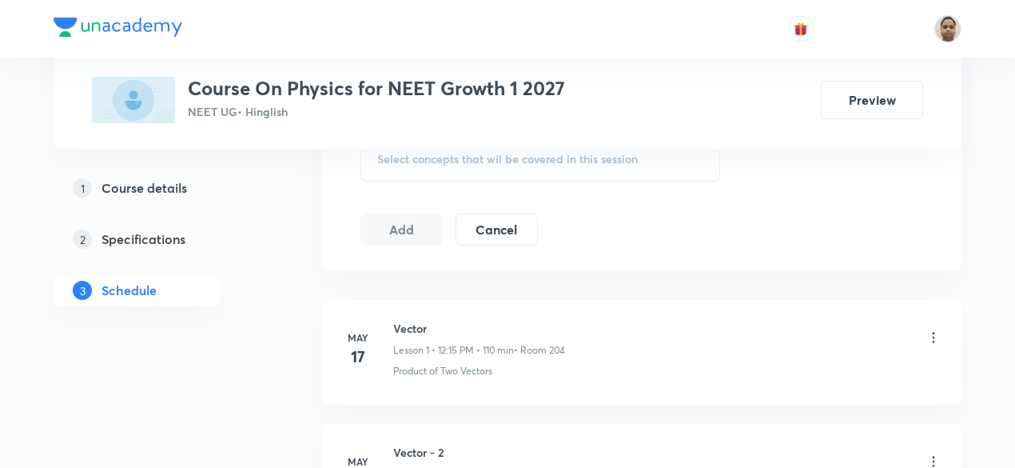
scroll to position [244, 0]
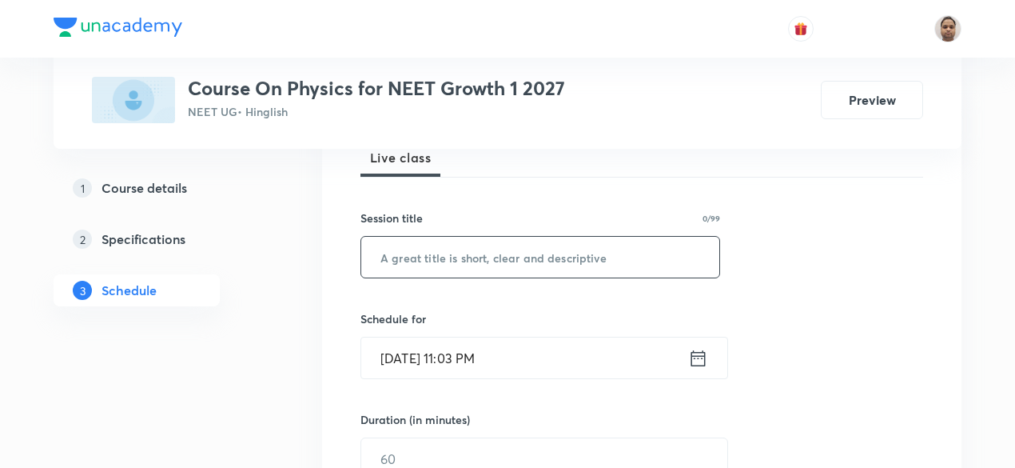
click at [557, 255] on input "text" at bounding box center [540, 257] width 358 height 41
paste input "Circular Motion - 6"
type input "Circular Motion - 7"
click at [491, 354] on input "Sep 3, 2025, 11:03 PM" at bounding box center [524, 357] width 327 height 41
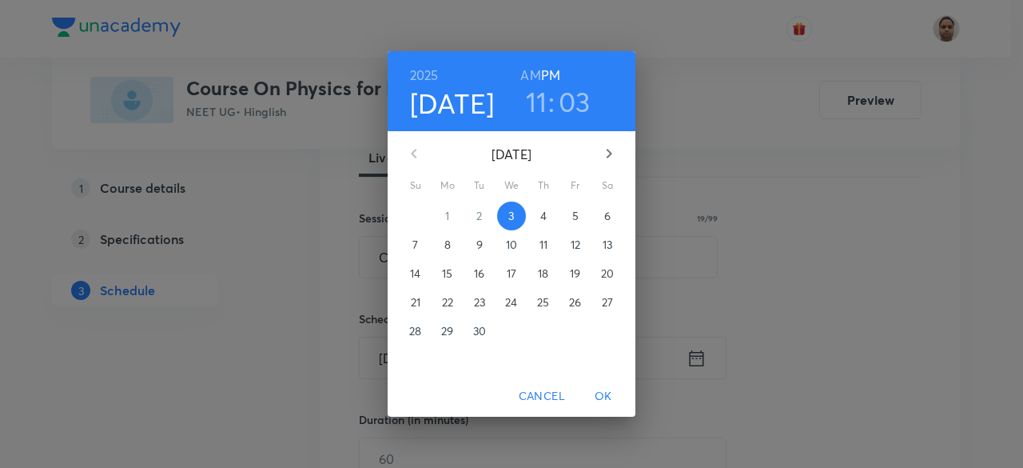
click at [537, 217] on span "4" at bounding box center [543, 216] width 29 height 16
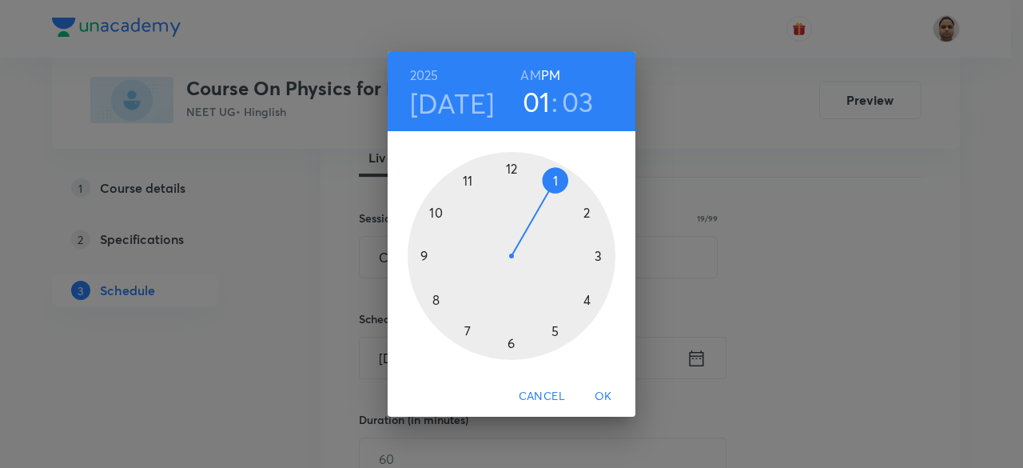
drag, startPoint x: 486, startPoint y: 185, endPoint x: 582, endPoint y: 225, distance: 103.6
click at [582, 225] on div at bounding box center [512, 256] width 208 height 208
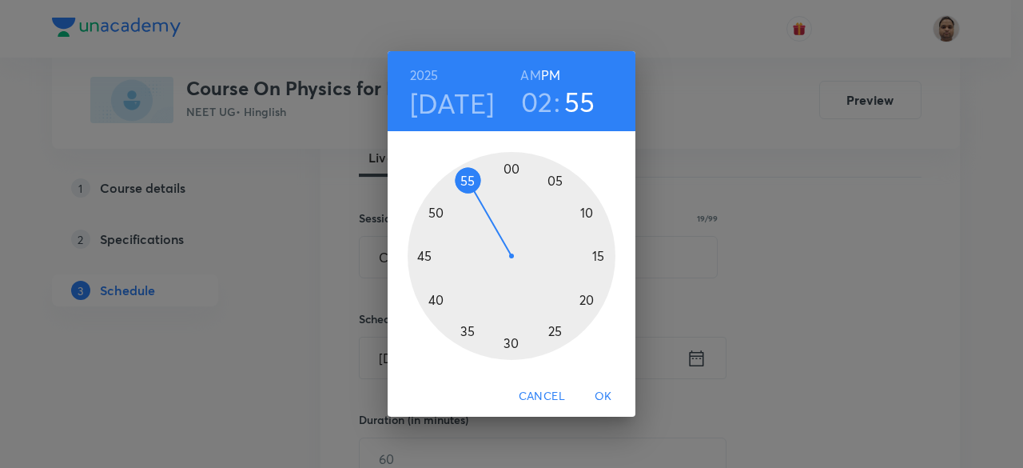
drag, startPoint x: 563, startPoint y: 300, endPoint x: 470, endPoint y: 188, distance: 145.4
click at [470, 188] on div at bounding box center [512, 256] width 208 height 208
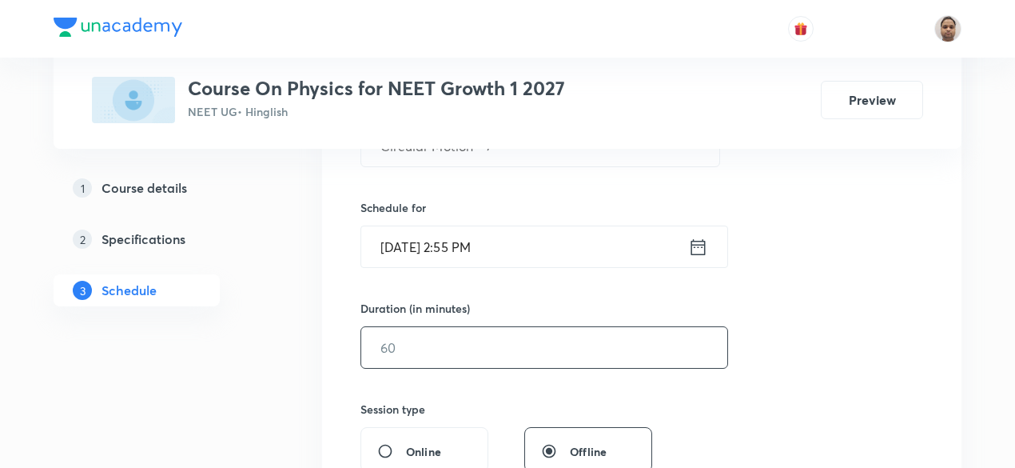
scroll to position [404, 0]
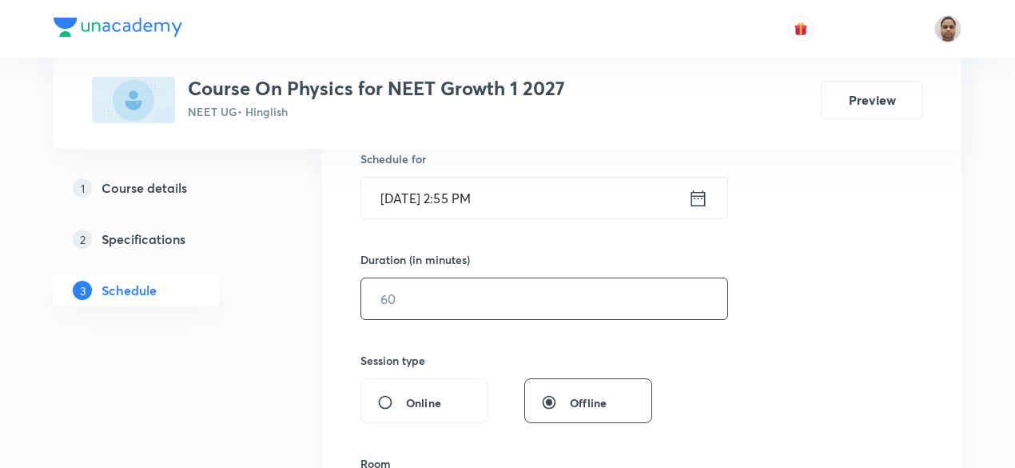
click at [429, 297] on input "text" at bounding box center [544, 298] width 366 height 41
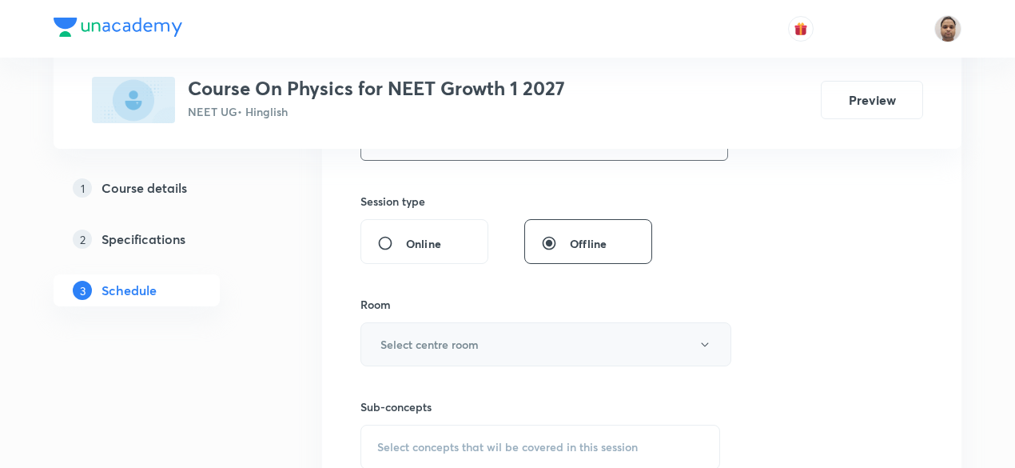
scroll to position [564, 0]
type input "75"
click at [417, 346] on h6 "Select centre room" at bounding box center [430, 343] width 98 height 17
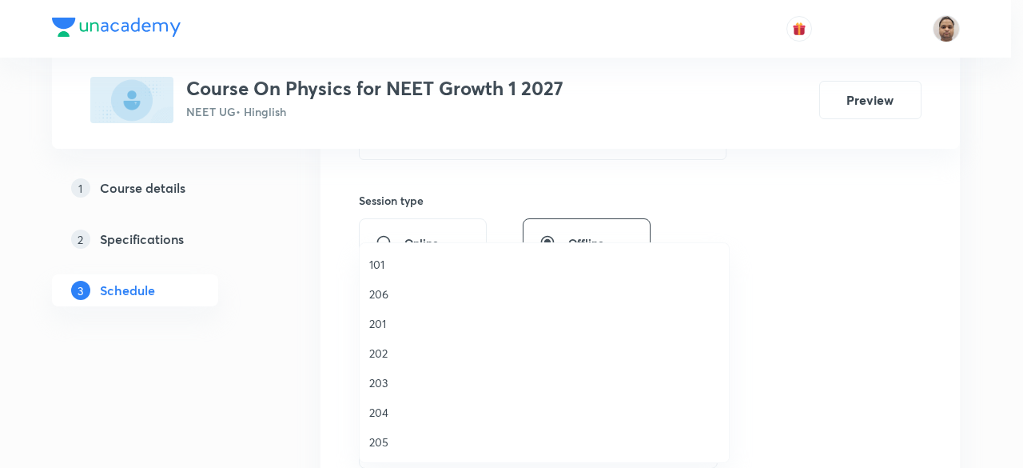
click at [386, 407] on span "204" at bounding box center [544, 412] width 350 height 17
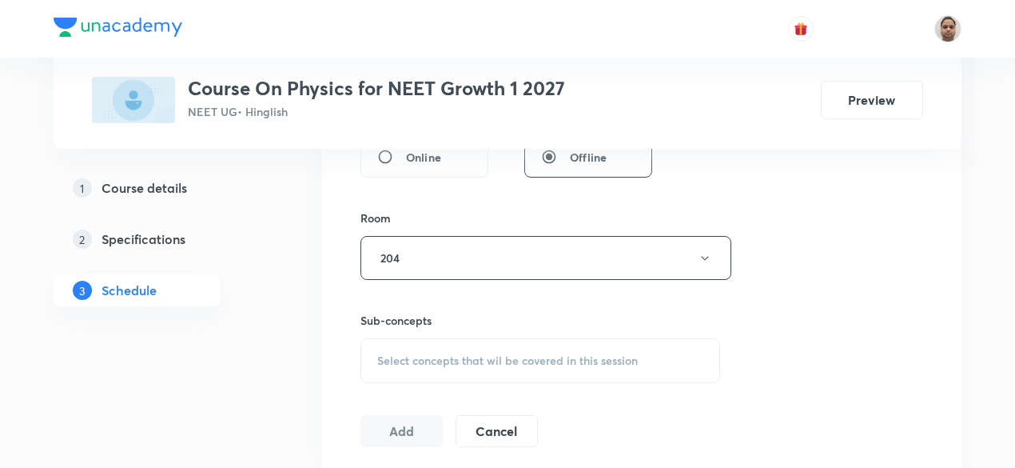
scroll to position [724, 0]
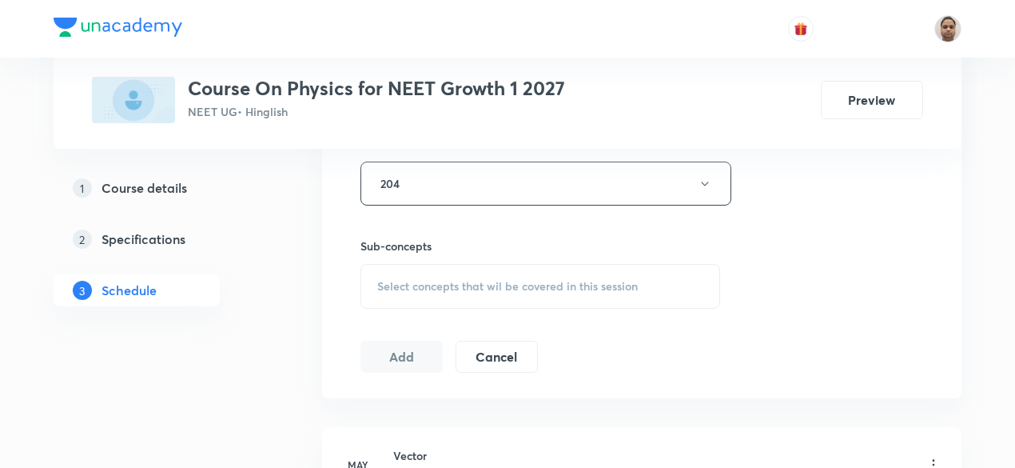
click at [420, 286] on span "Select concepts that wil be covered in this session" at bounding box center [507, 286] width 261 height 13
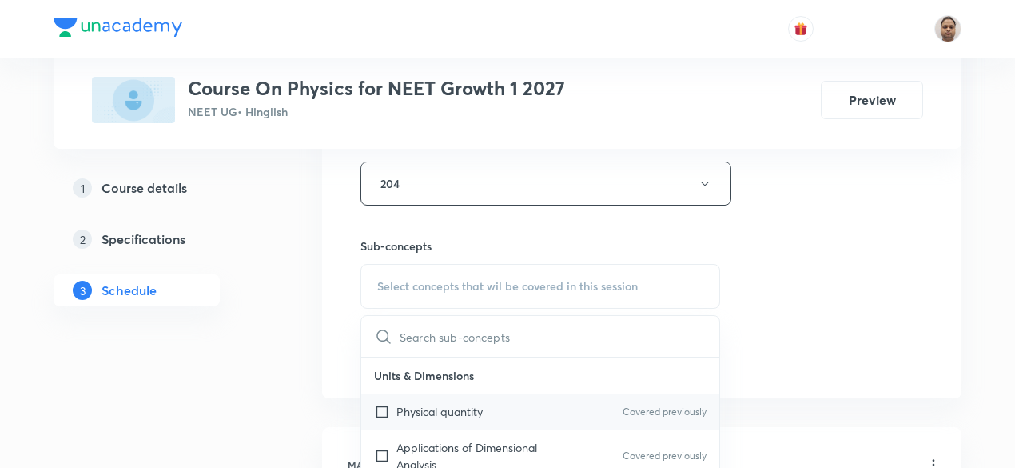
click at [412, 407] on p "Physical quantity" at bounding box center [440, 411] width 86 height 17
checkbox input "true"
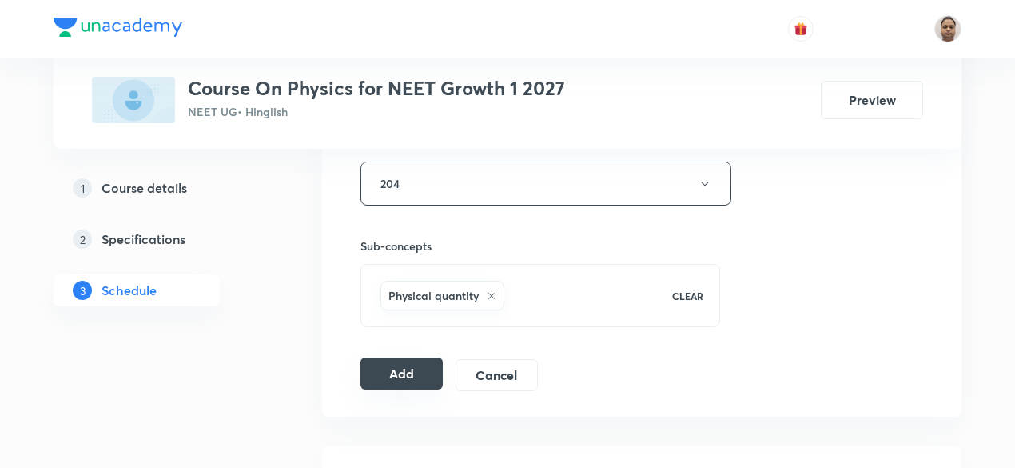
click at [390, 373] on button "Add" at bounding box center [402, 373] width 82 height 32
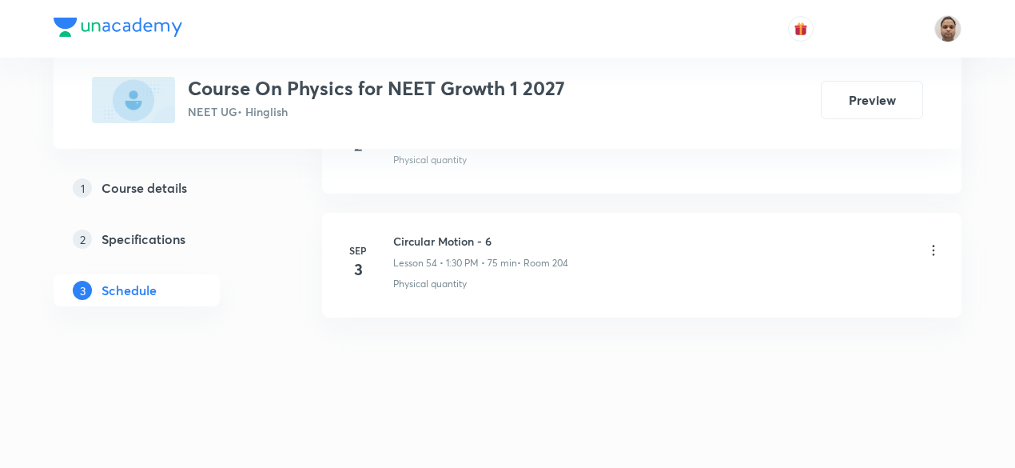
scroll to position [6741, 0]
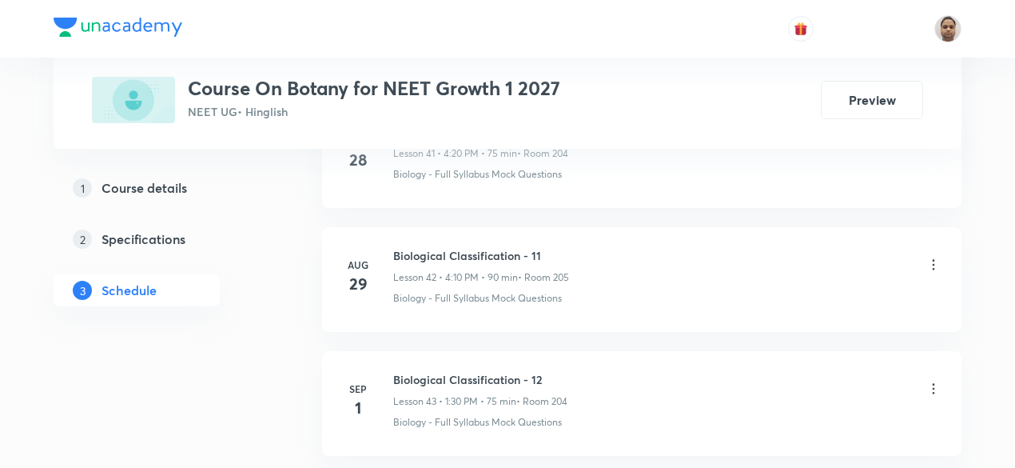
scroll to position [6117, 0]
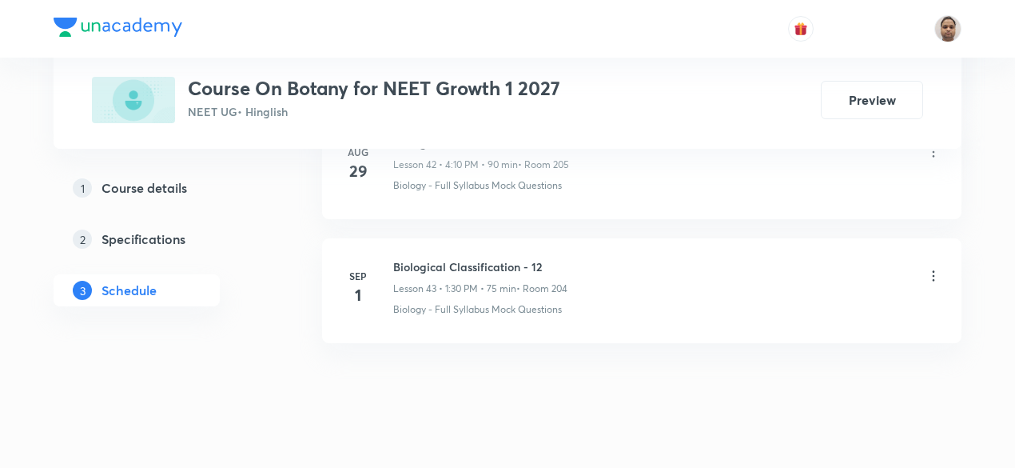
click at [476, 258] on h6 "Biological Classification - 12" at bounding box center [480, 266] width 174 height 17
copy h6 "Biological Classification - 12"
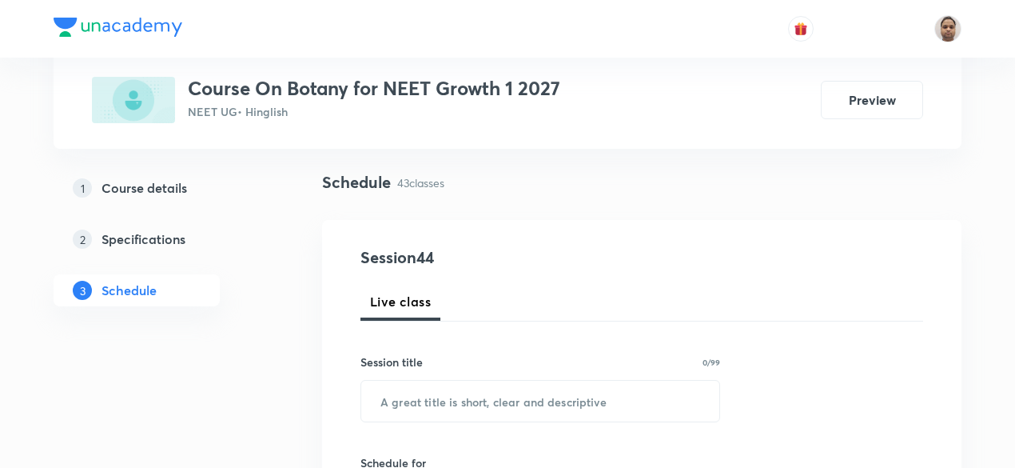
scroll to position [125, 0]
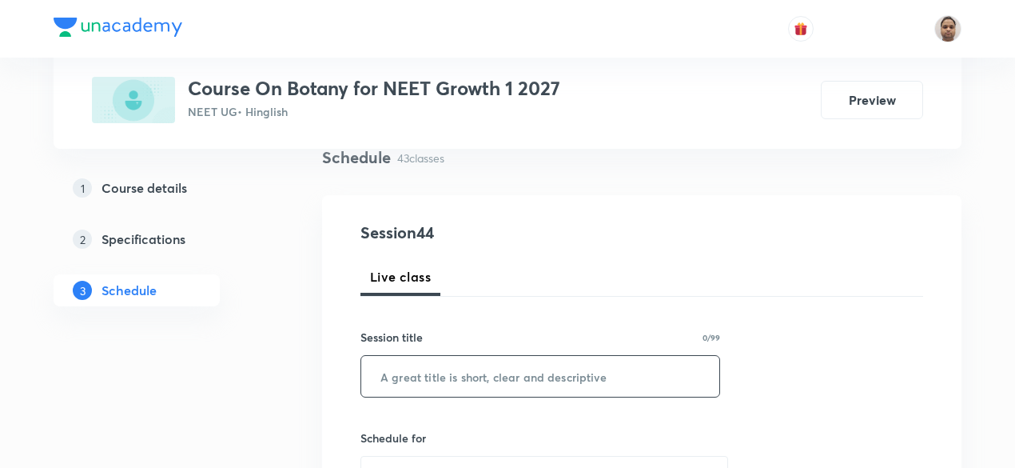
click at [471, 375] on input "text" at bounding box center [540, 376] width 358 height 41
paste input "Biological Classification - 12"
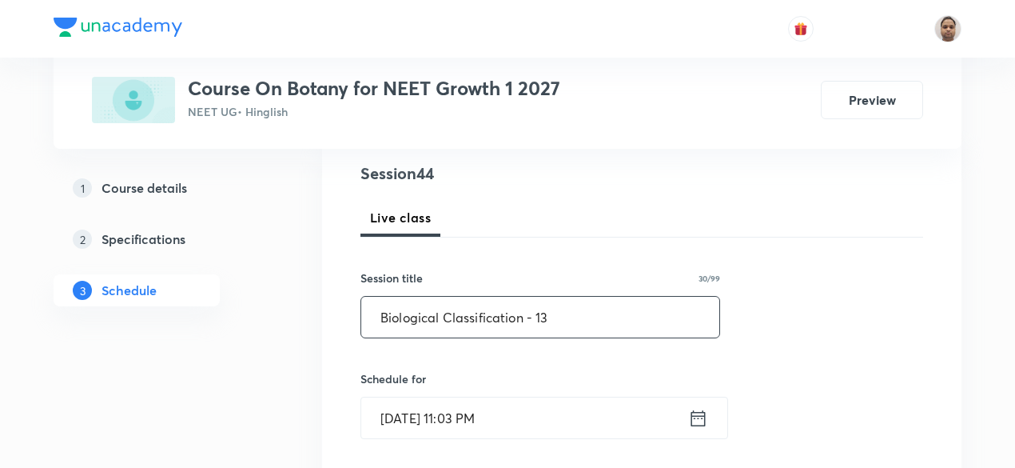
scroll to position [285, 0]
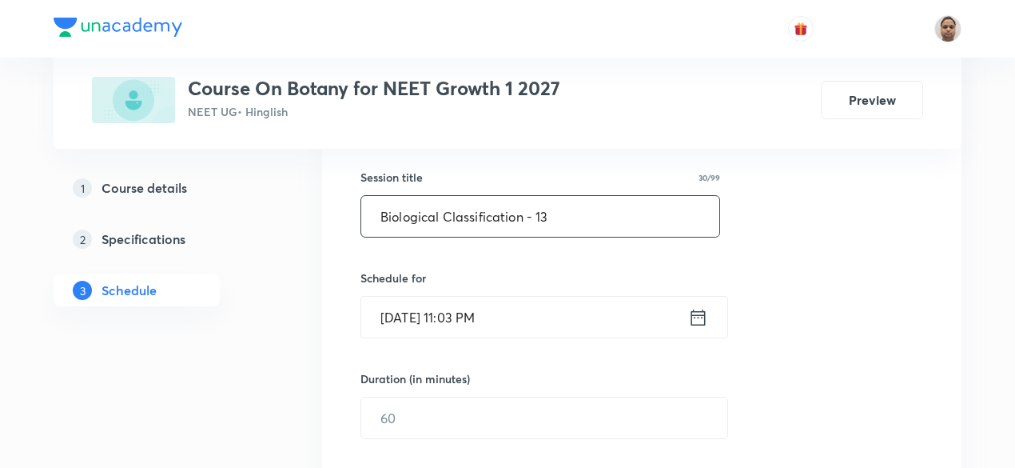
type input "Biological Classification - 13"
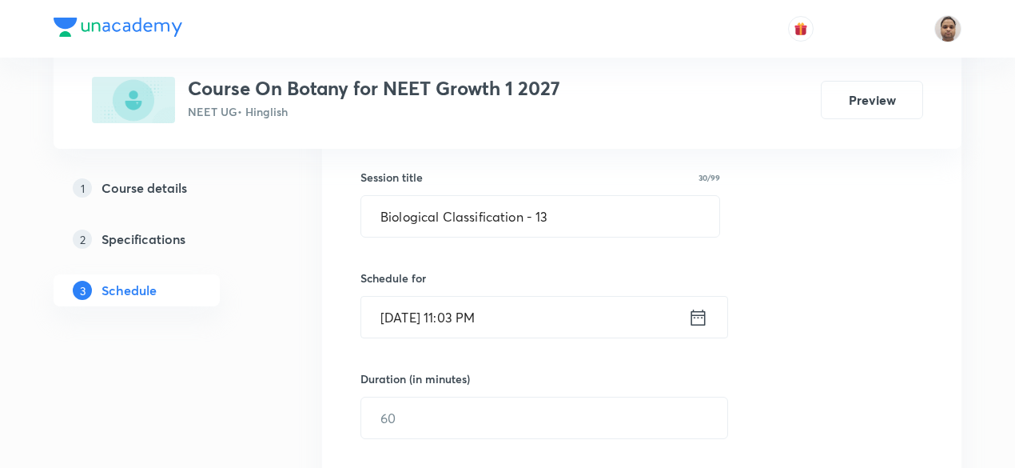
click at [492, 333] on input "Sep 3, 2025, 11:03 PM" at bounding box center [524, 317] width 327 height 41
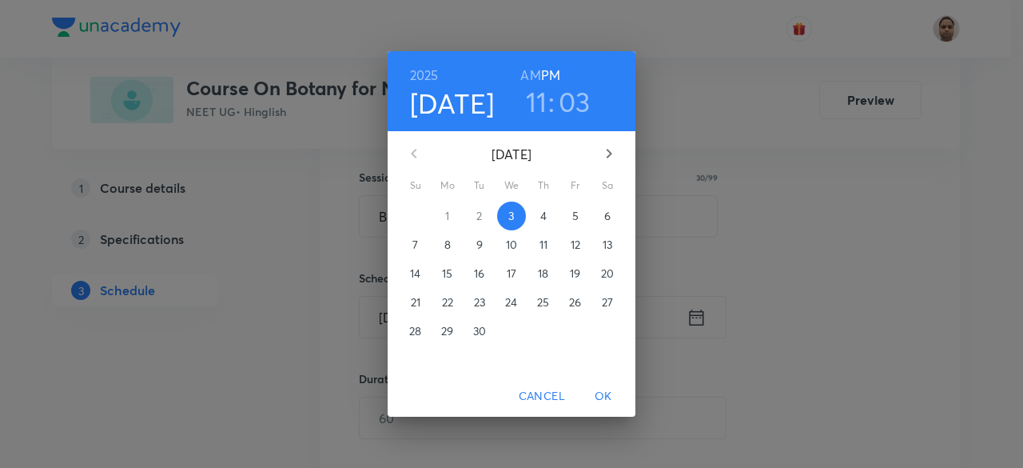
click at [539, 220] on span "4" at bounding box center [543, 216] width 29 height 16
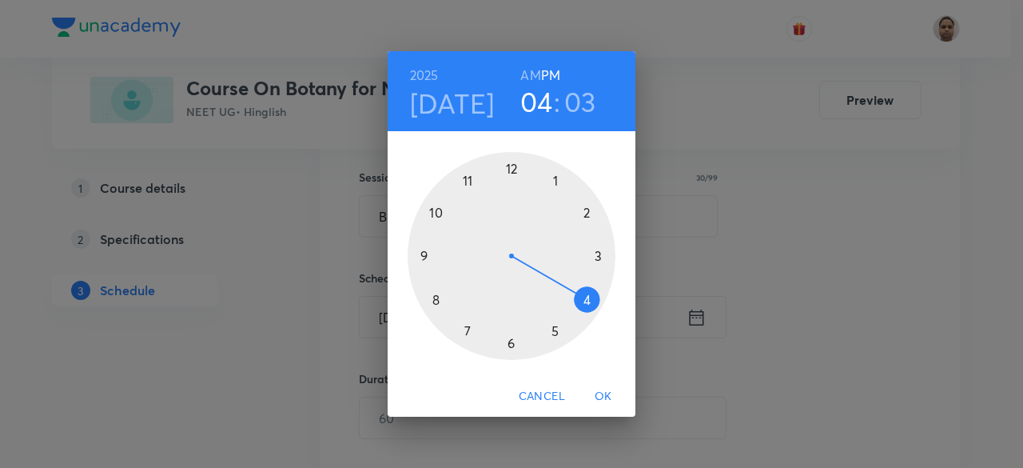
drag, startPoint x: 558, startPoint y: 242, endPoint x: 584, endPoint y: 309, distance: 71.9
click at [584, 309] on div at bounding box center [512, 256] width 208 height 208
drag, startPoint x: 584, startPoint y: 258, endPoint x: 587, endPoint y: 299, distance: 40.9
click at [587, 299] on div at bounding box center [512, 256] width 208 height 208
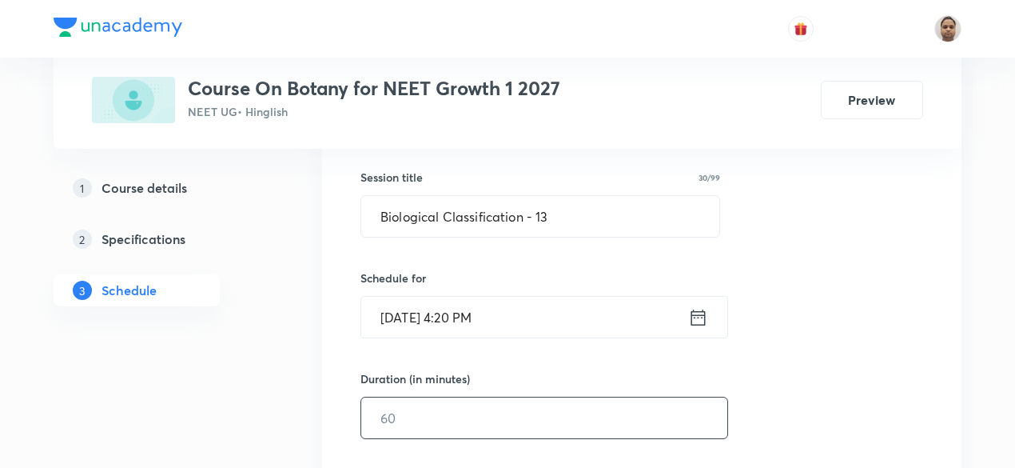
scroll to position [445, 0]
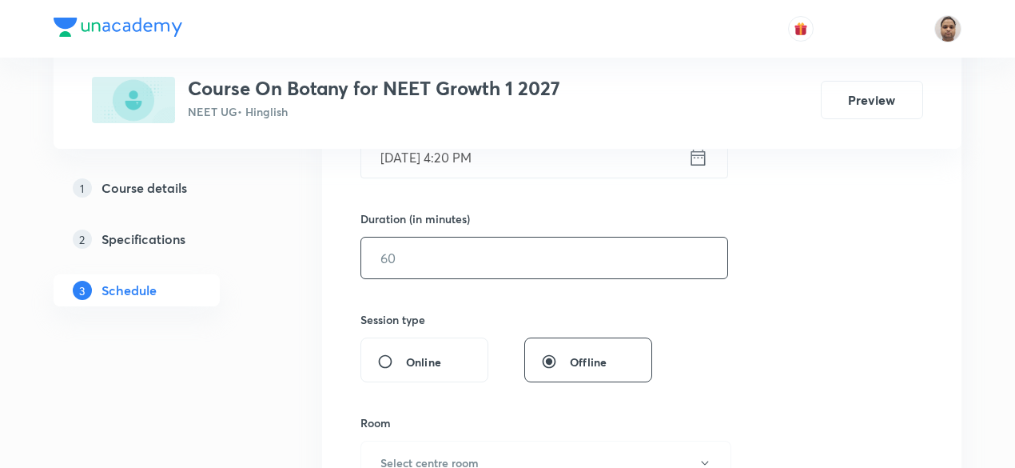
click at [437, 249] on input "text" at bounding box center [544, 257] width 366 height 41
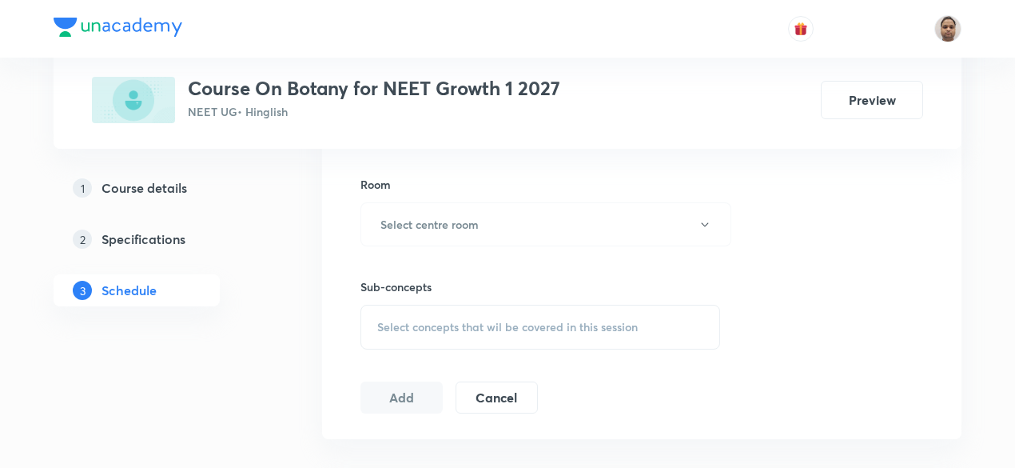
scroll to position [684, 0]
type input "75"
click at [401, 220] on h6 "Select centre room" at bounding box center [430, 222] width 98 height 17
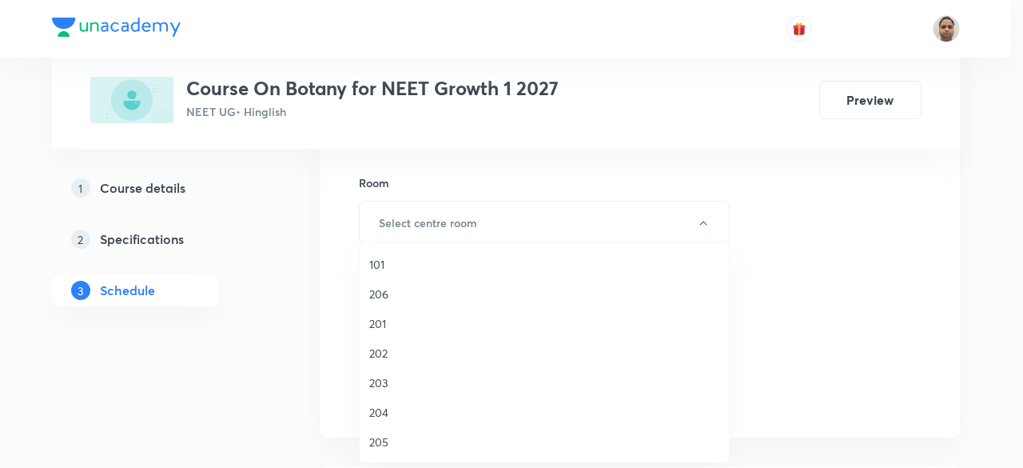
drag, startPoint x: 384, startPoint y: 416, endPoint x: 440, endPoint y: 405, distance: 56.9
click at [385, 416] on span "204" at bounding box center [544, 412] width 350 height 17
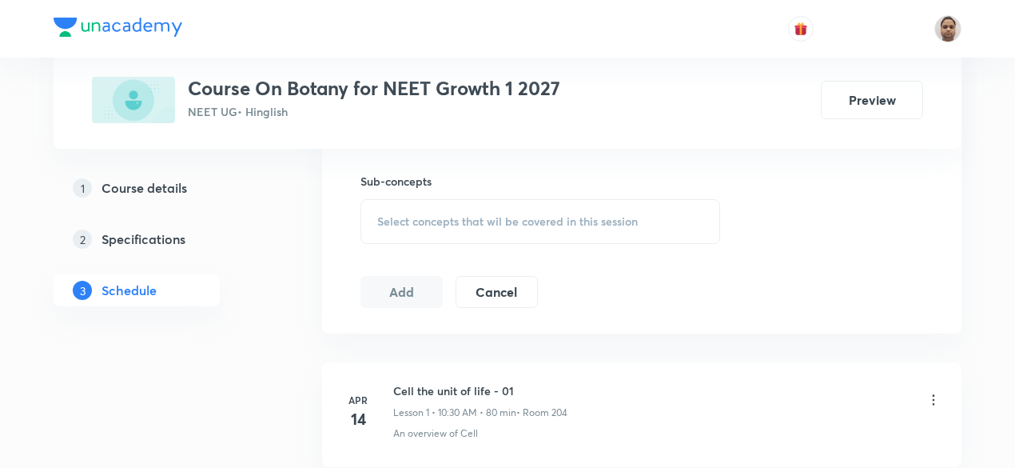
scroll to position [764, 0]
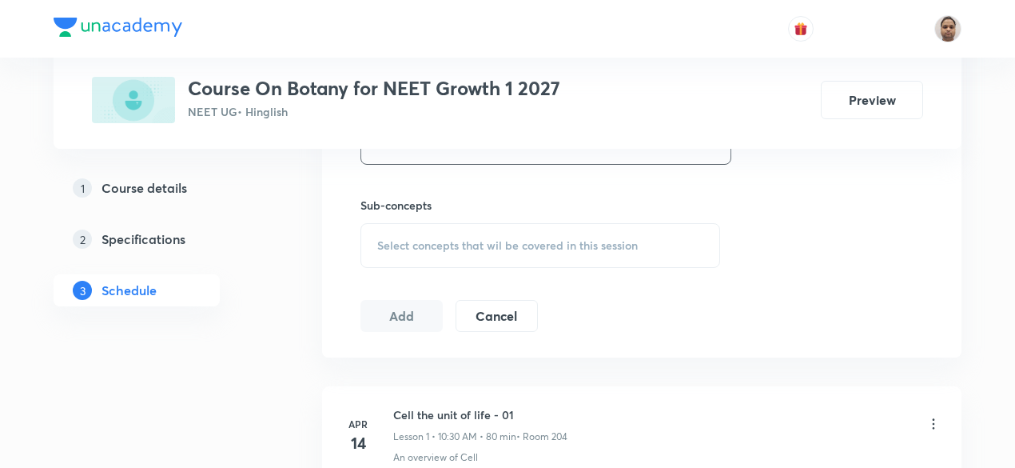
click at [429, 231] on div "Select concepts that wil be covered in this session" at bounding box center [541, 245] width 360 height 45
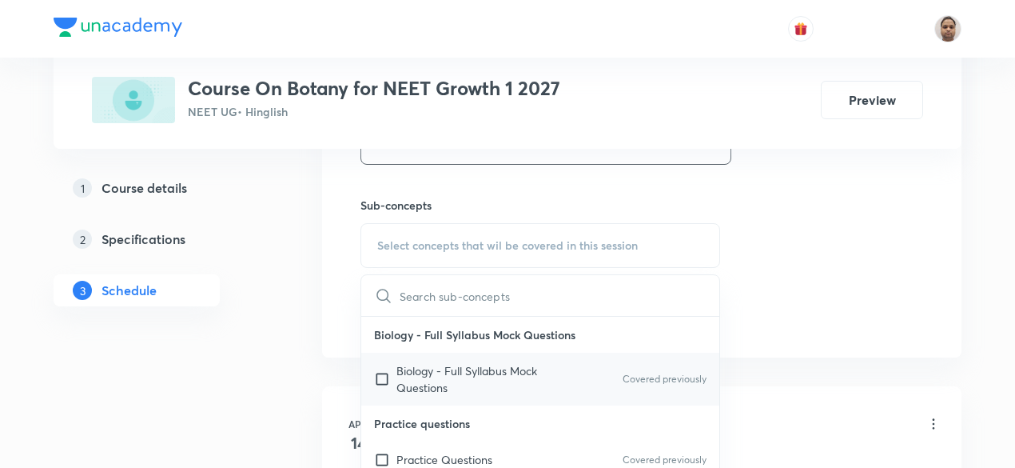
click at [384, 375] on input "checkbox" at bounding box center [385, 379] width 22 height 34
checkbox input "true"
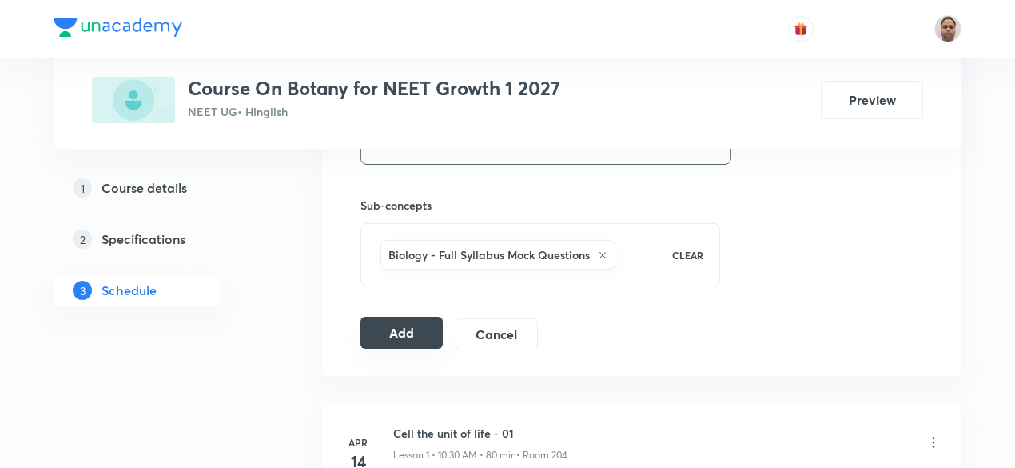
click at [395, 323] on button "Add" at bounding box center [402, 333] width 82 height 32
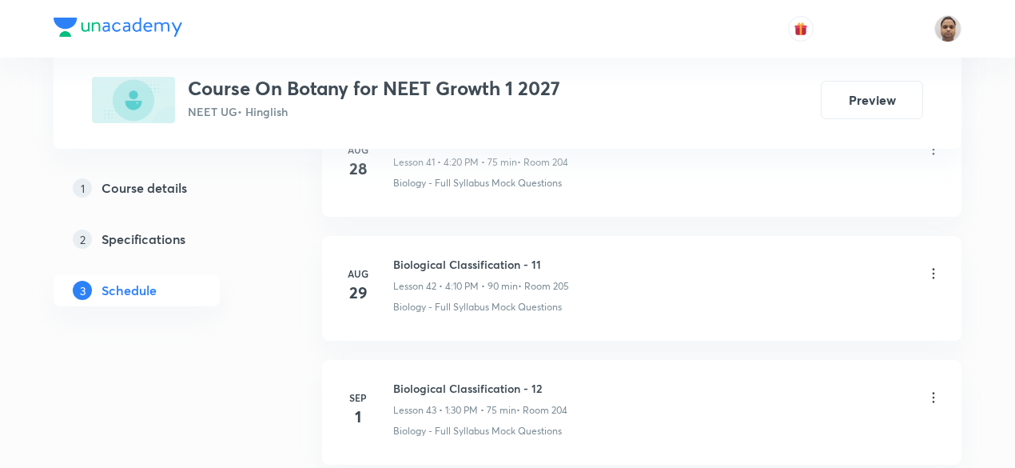
scroll to position [6134, 0]
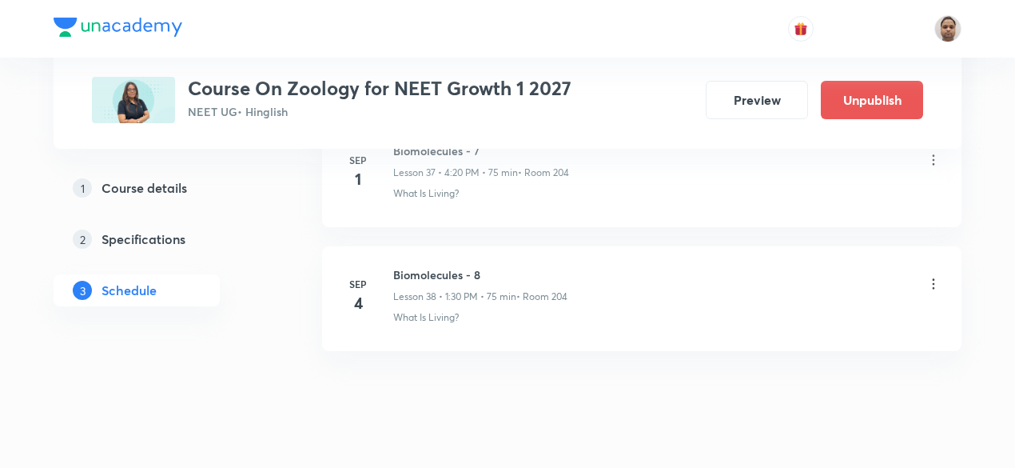
scroll to position [5500, 0]
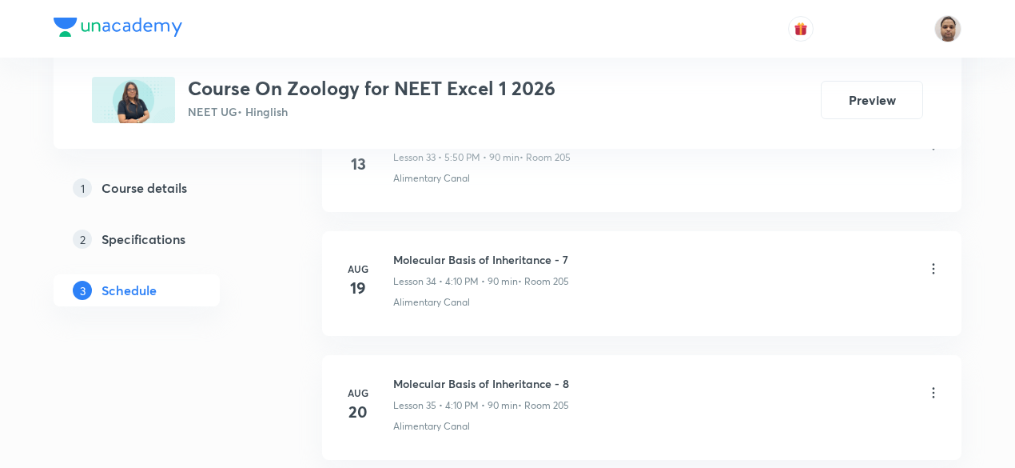
scroll to position [5129, 0]
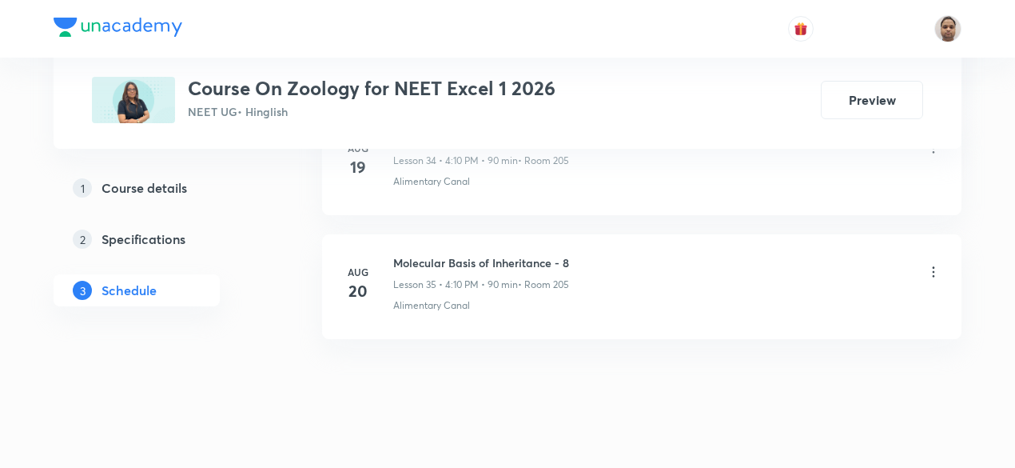
click at [483, 254] on h6 "Molecular Basis of Inheritance - 8" at bounding box center [481, 262] width 176 height 17
copy h6 "Molecular Basis of Inheritance - 8"
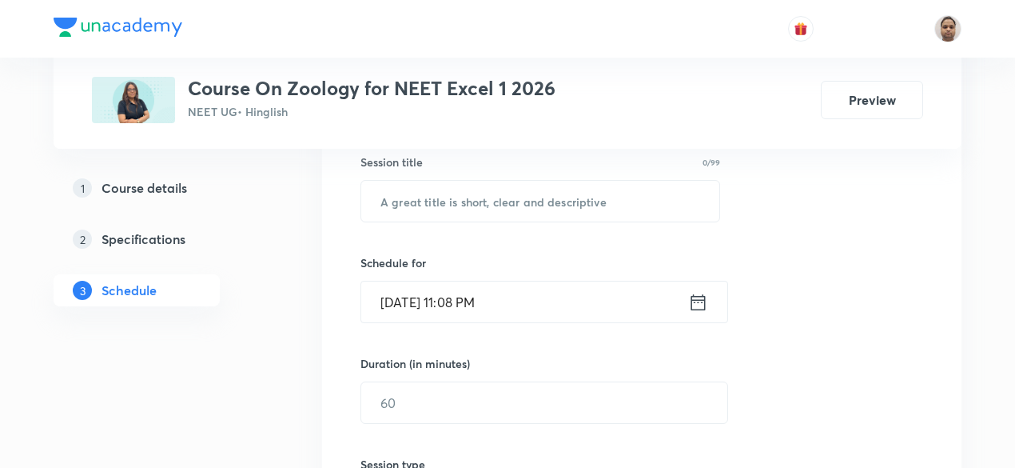
scroll to position [277, 0]
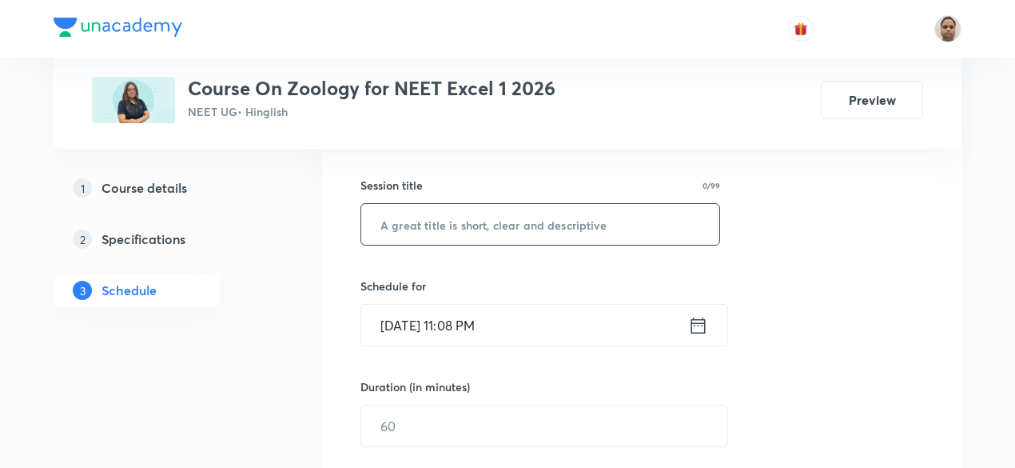
click at [489, 210] on input "text" at bounding box center [540, 224] width 358 height 41
paste input "Molecular Basis of Inheritance - 8"
type input "Molecular Basis of Inheritance - 9"
click at [504, 325] on input "[DATE] 11:08 PM" at bounding box center [524, 325] width 327 height 41
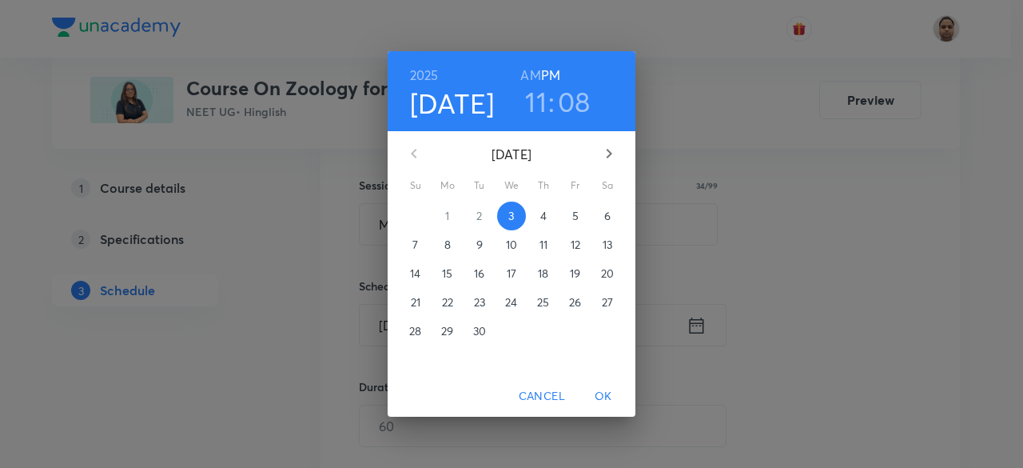
click at [543, 213] on p "4" at bounding box center [543, 216] width 6 height 16
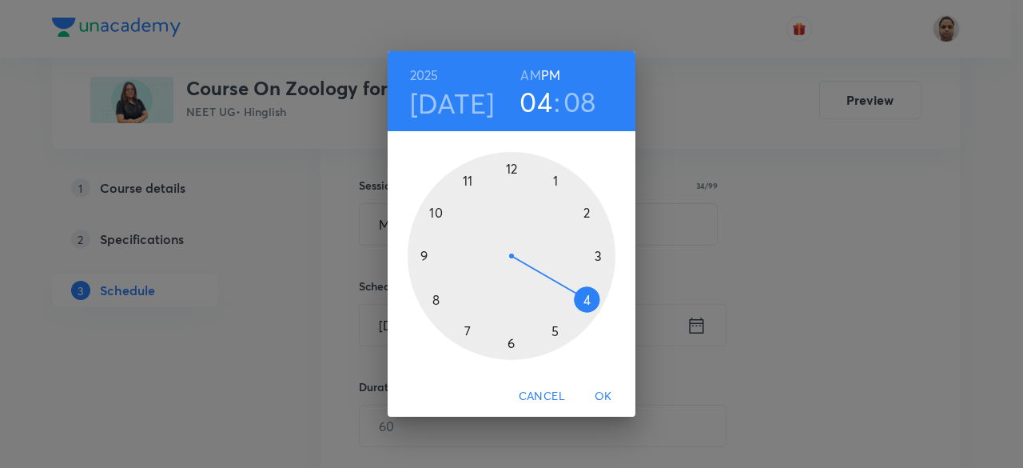
drag, startPoint x: 467, startPoint y: 175, endPoint x: 590, endPoint y: 294, distance: 171.3
click at [590, 294] on div at bounding box center [512, 256] width 208 height 208
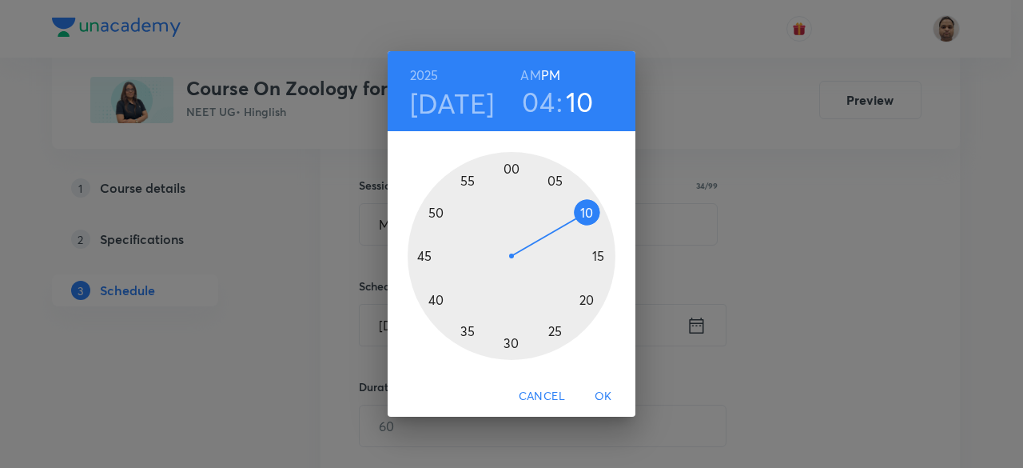
drag, startPoint x: 580, startPoint y: 209, endPoint x: 585, endPoint y: 217, distance: 10.0
click at [585, 217] on div at bounding box center [512, 256] width 208 height 208
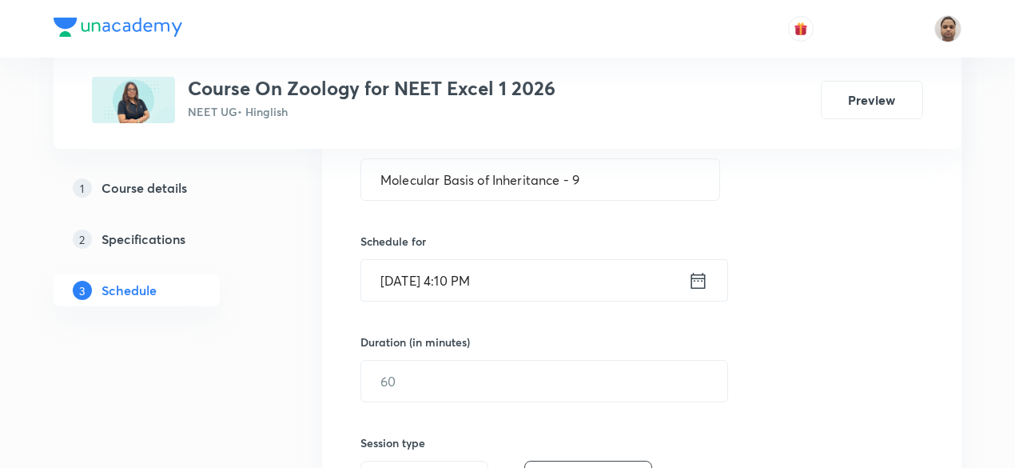
scroll to position [357, 0]
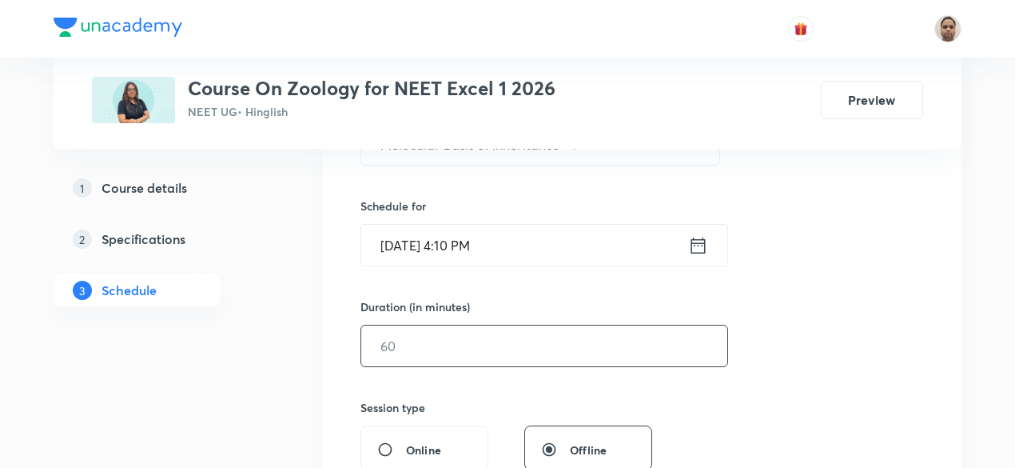
click at [413, 353] on input "text" at bounding box center [544, 345] width 366 height 41
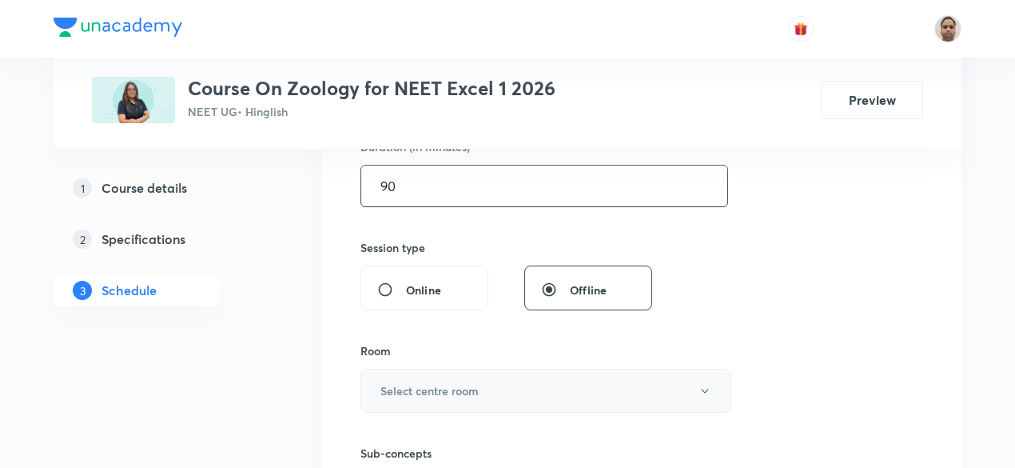
scroll to position [596, 0]
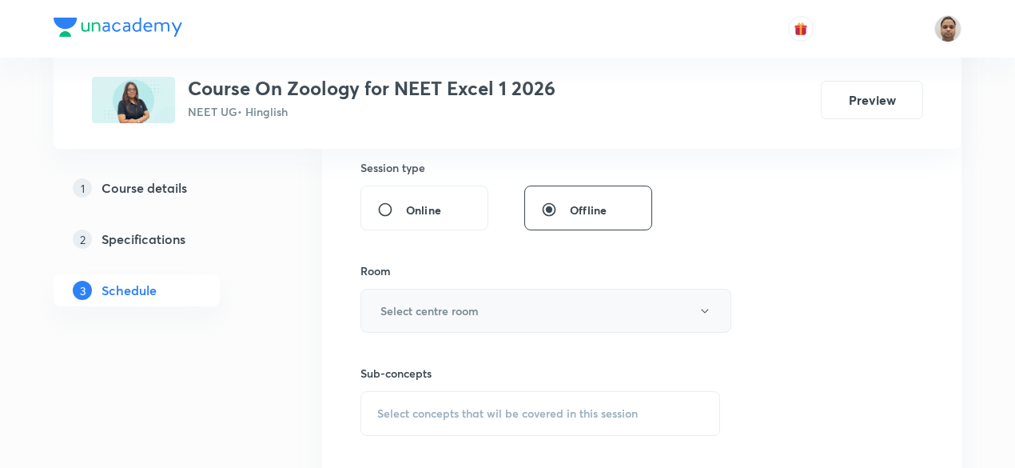
type input "90"
click at [437, 306] on h6 "Select centre room" at bounding box center [430, 310] width 98 height 17
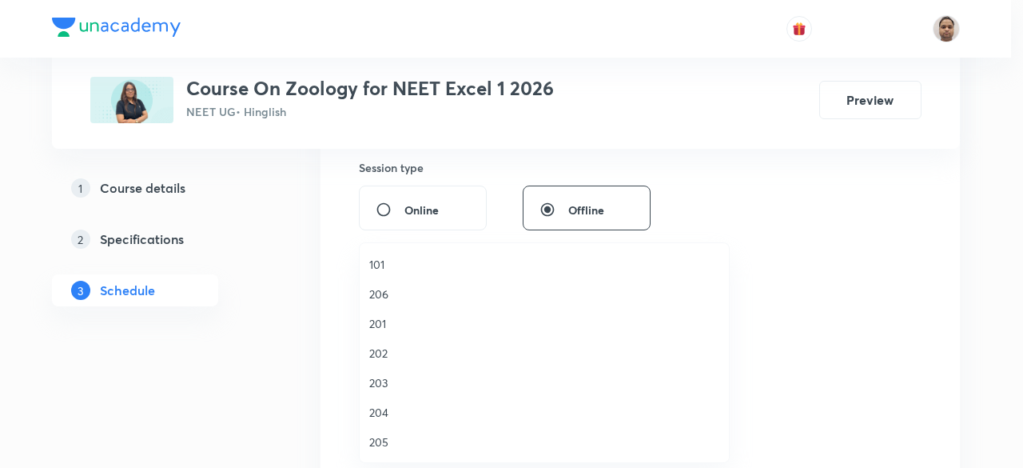
click at [382, 438] on span "205" at bounding box center [544, 441] width 350 height 17
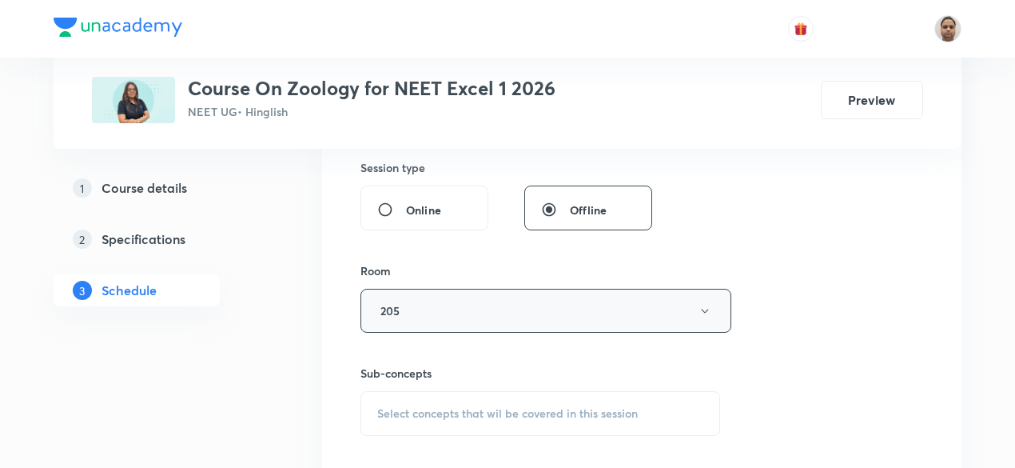
scroll to position [756, 0]
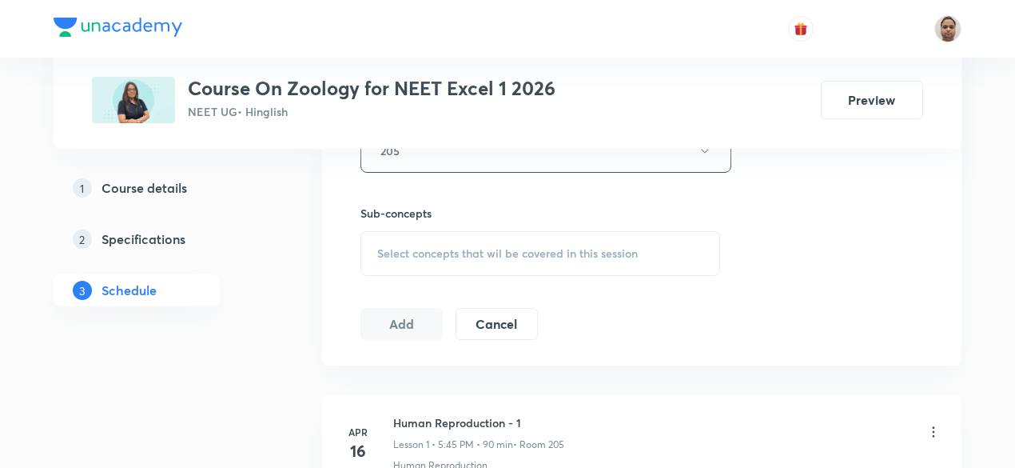
click at [414, 241] on div "Select concepts that wil be covered in this session" at bounding box center [541, 253] width 360 height 45
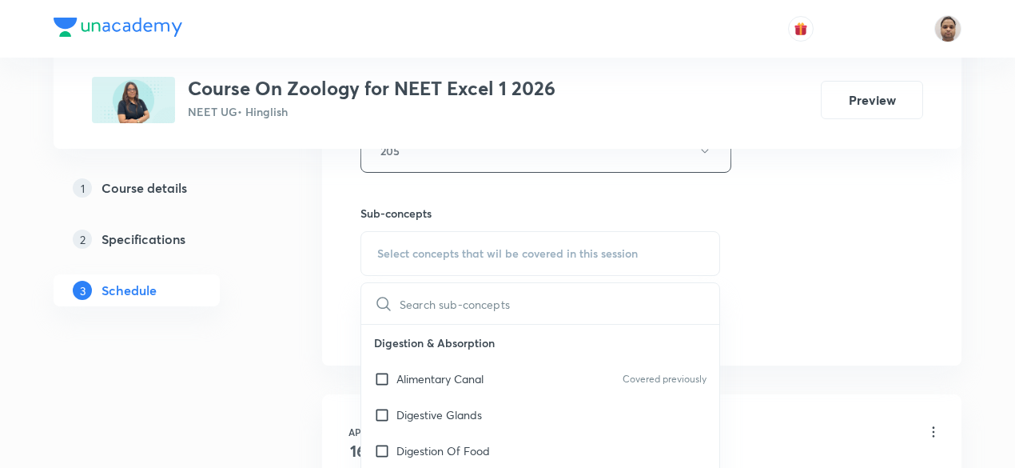
click at [397, 378] on p "Alimentary Canal" at bounding box center [440, 378] width 87 height 17
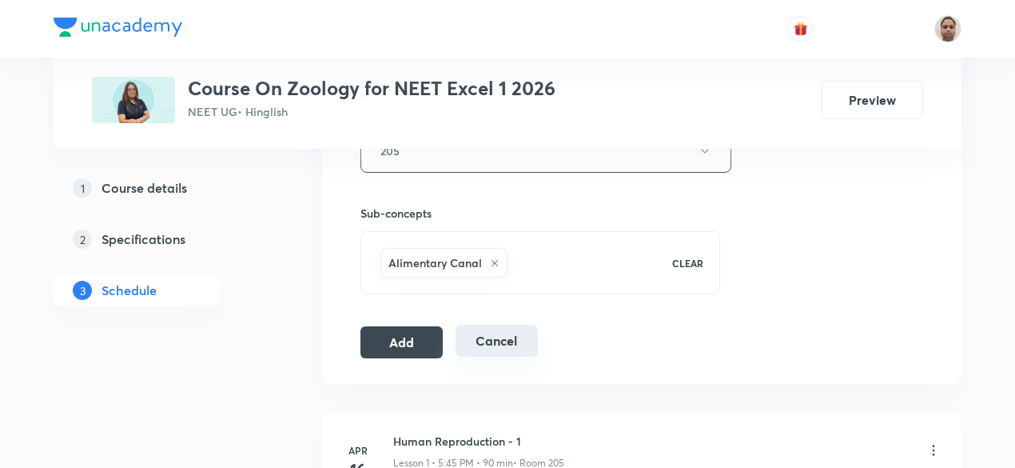
click at [389, 333] on button "Add" at bounding box center [402, 342] width 82 height 32
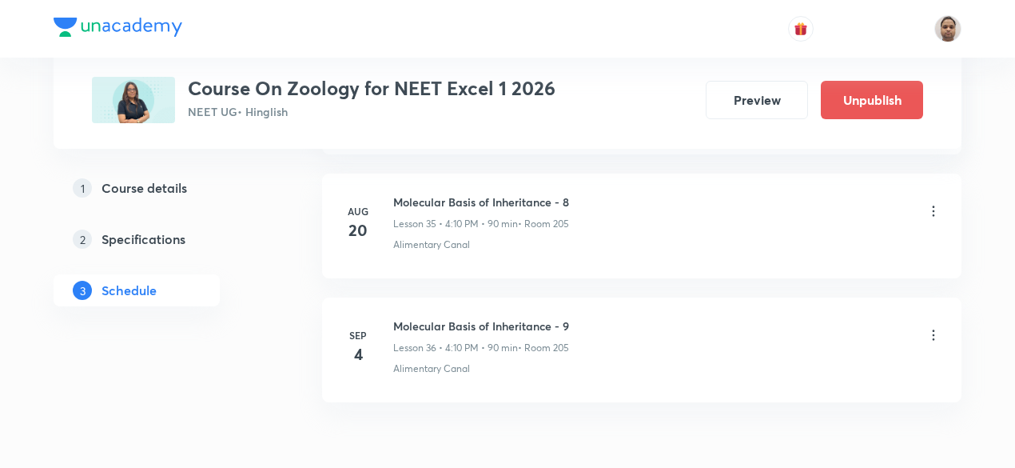
scroll to position [4520, 0]
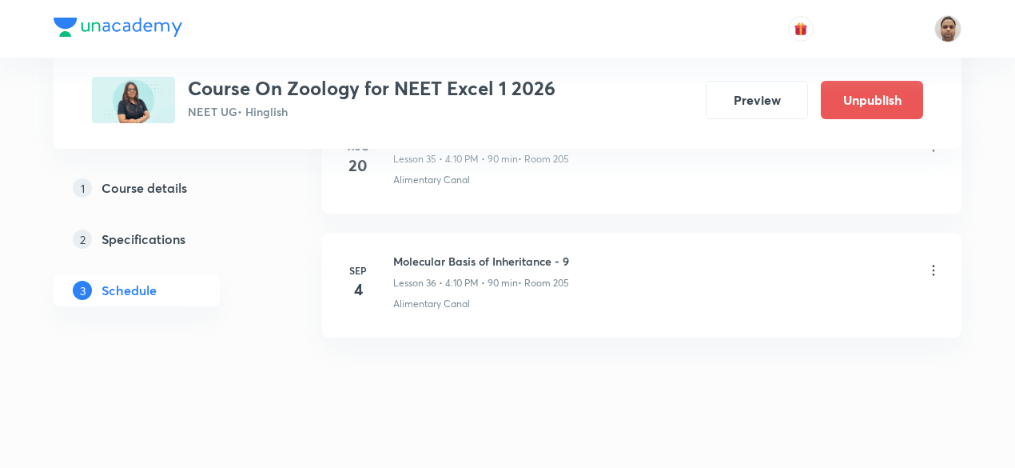
drag, startPoint x: 449, startPoint y: 260, endPoint x: 584, endPoint y: 265, distance: 135.2
click at [584, 265] on div "Molecular Basis of Inheritance - 9 Lesson 36 • 4:10 PM • 90 min • Room 205" at bounding box center [667, 272] width 548 height 38
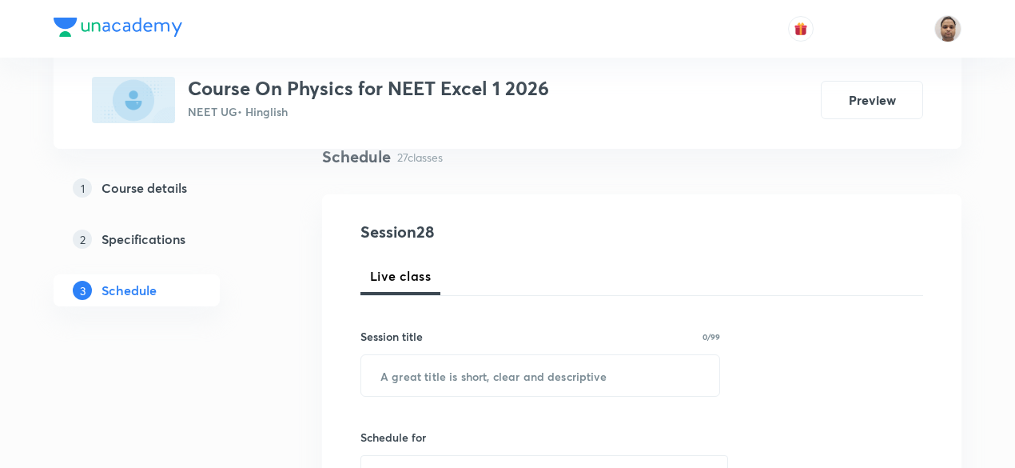
scroll to position [60, 0]
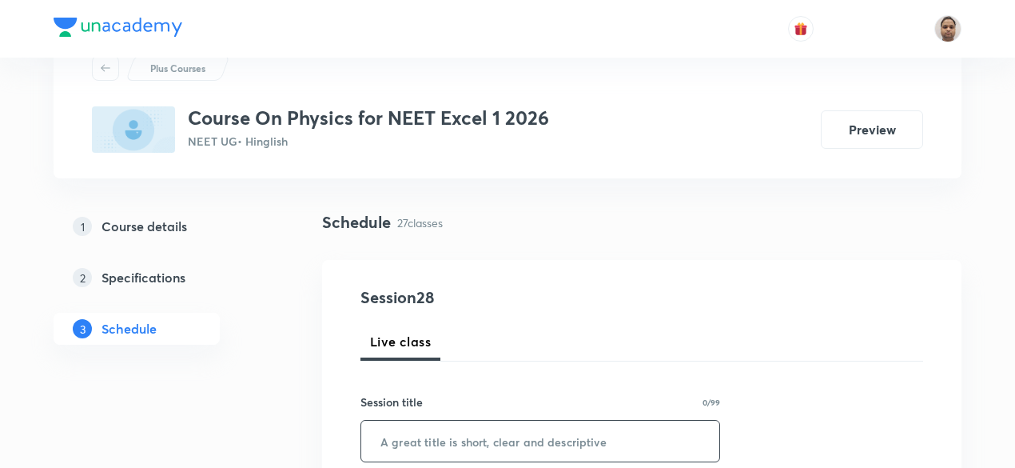
click at [480, 450] on input "text" at bounding box center [540, 441] width 358 height 41
paste input "Electromagnetic Induction"
type input "Electromagnetic Induction - 1"
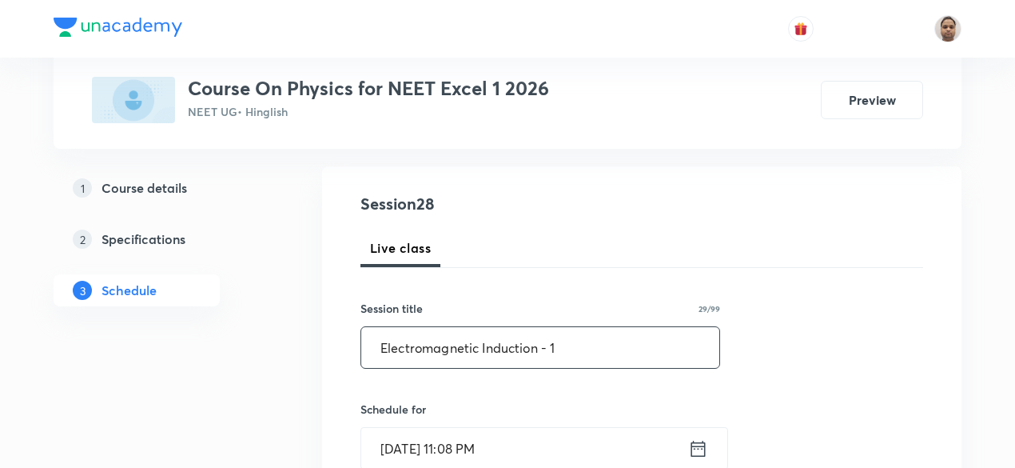
scroll to position [220, 0]
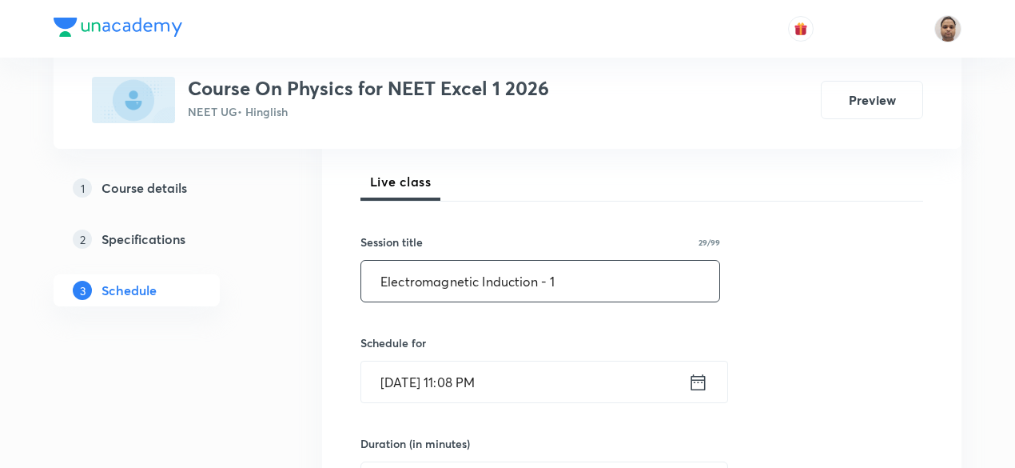
click at [488, 379] on input "Sep 3, 2025, 11:08 PM" at bounding box center [524, 381] width 327 height 41
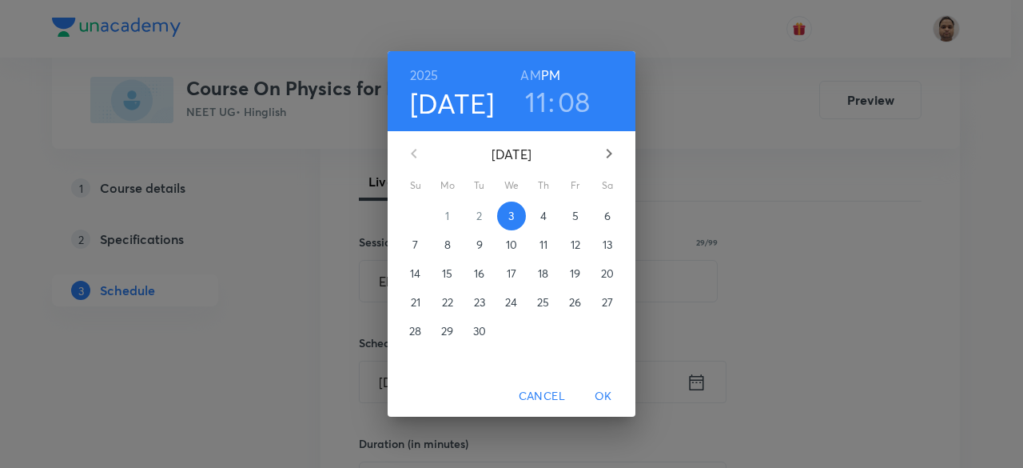
click at [548, 210] on span "4" at bounding box center [543, 216] width 29 height 16
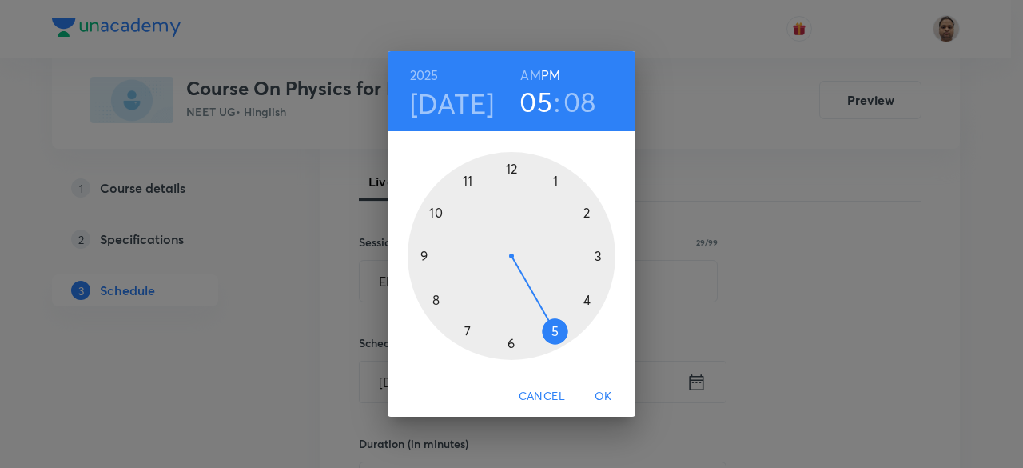
drag, startPoint x: 482, startPoint y: 181, endPoint x: 565, endPoint y: 327, distance: 168.3
click at [565, 327] on div at bounding box center [512, 256] width 208 height 208
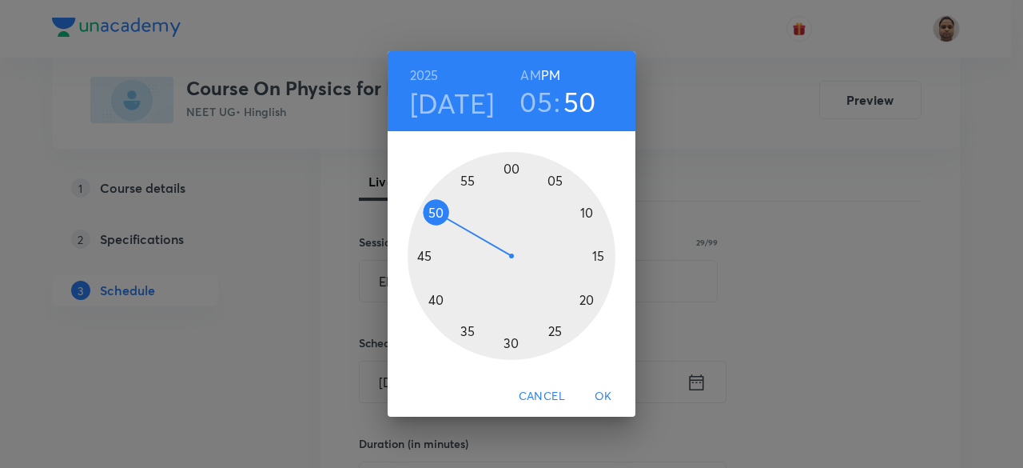
drag, startPoint x: 581, startPoint y: 219, endPoint x: 456, endPoint y: 221, distance: 125.5
click at [456, 221] on div at bounding box center [512, 256] width 208 height 208
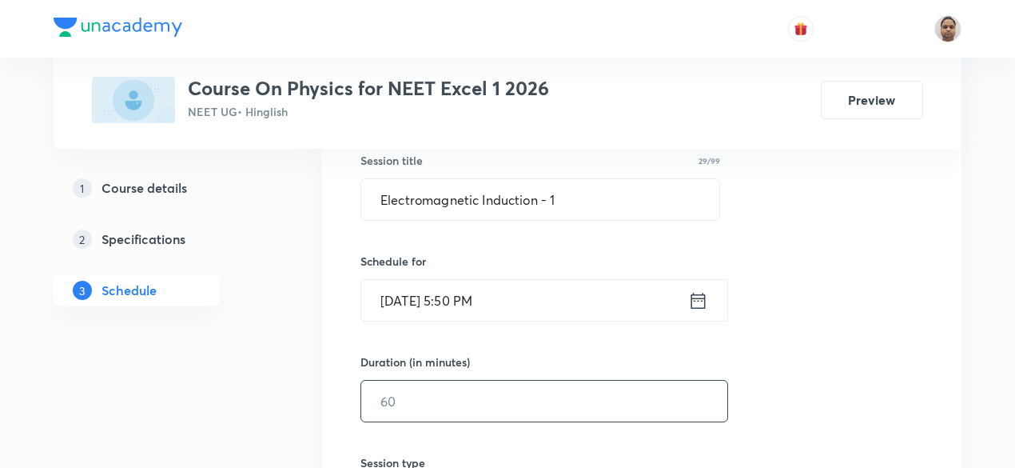
scroll to position [380, 0]
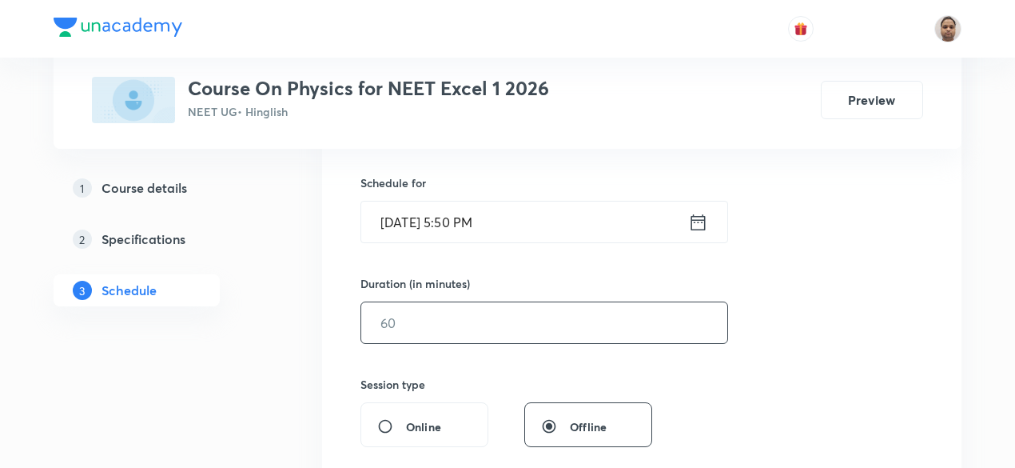
click at [443, 335] on input "text" at bounding box center [544, 322] width 366 height 41
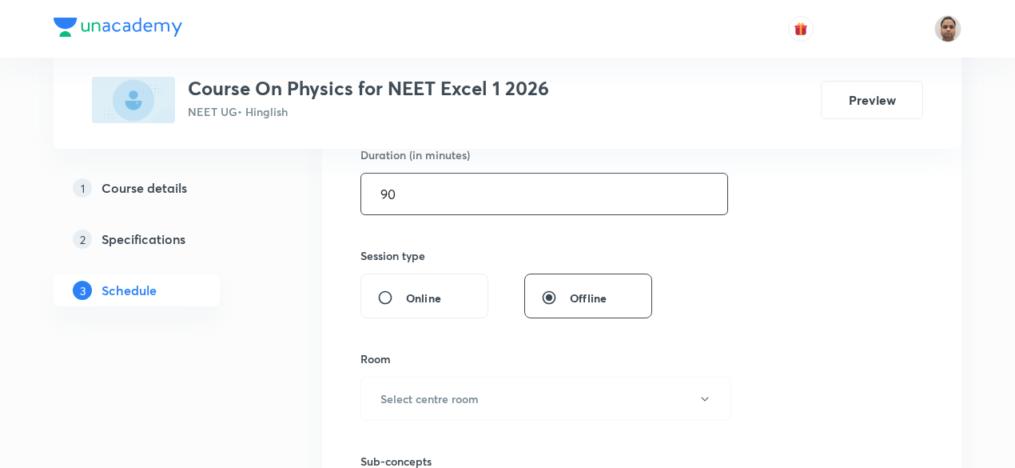
scroll to position [620, 0]
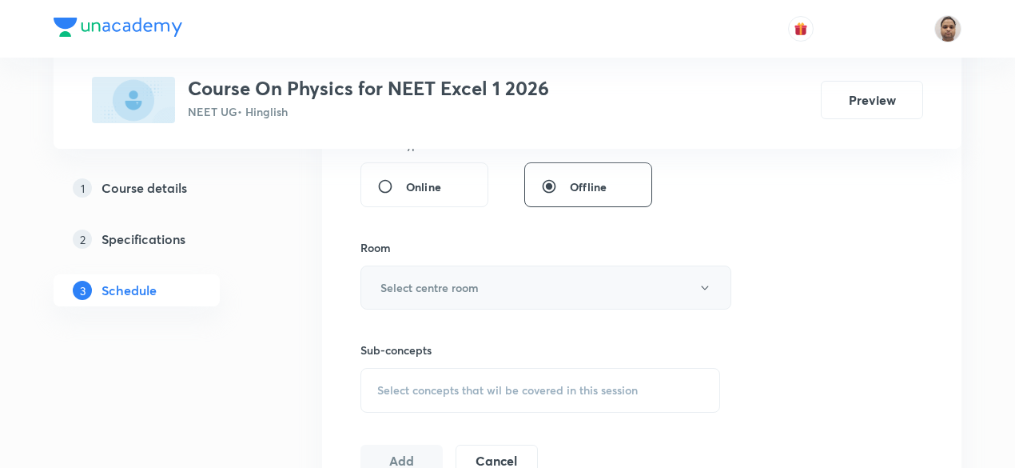
type input "90"
click at [445, 285] on h6 "Select centre room" at bounding box center [430, 287] width 98 height 17
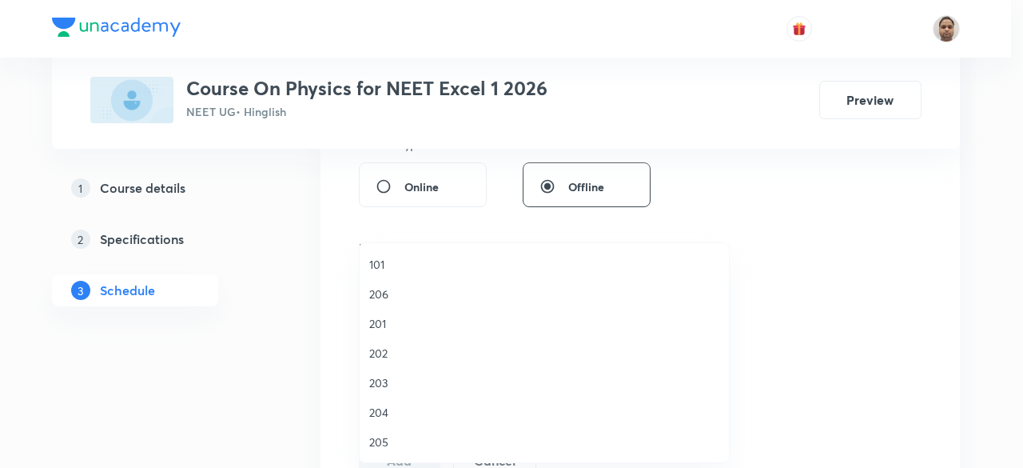
click at [383, 436] on span "205" at bounding box center [544, 441] width 350 height 17
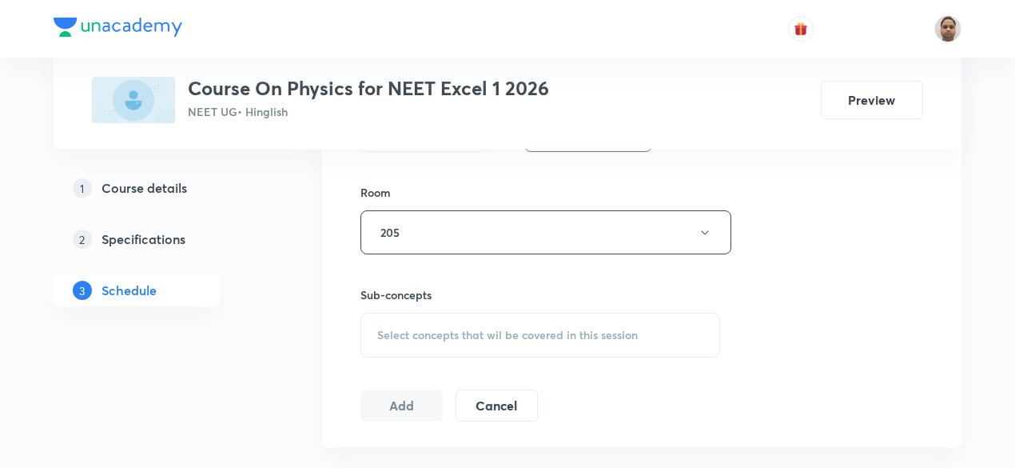
scroll to position [700, 0]
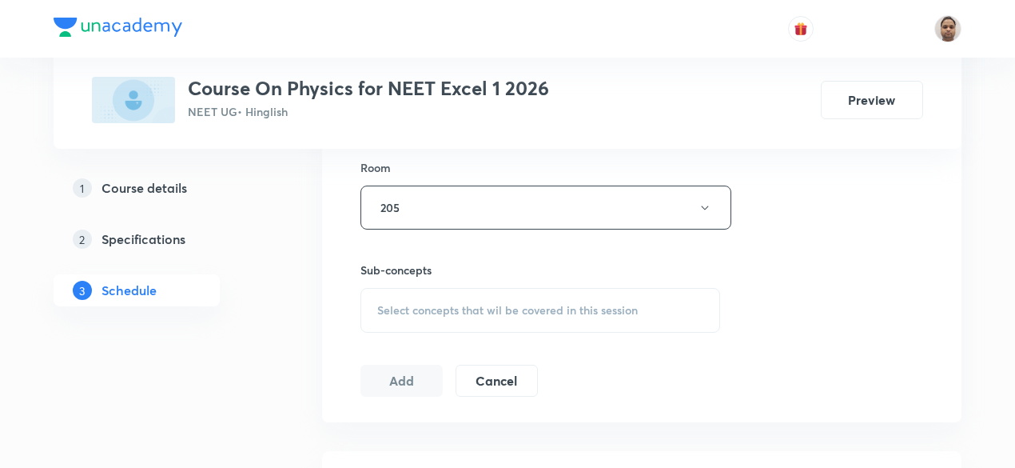
click at [409, 297] on div "Select concepts that wil be covered in this session" at bounding box center [541, 310] width 360 height 45
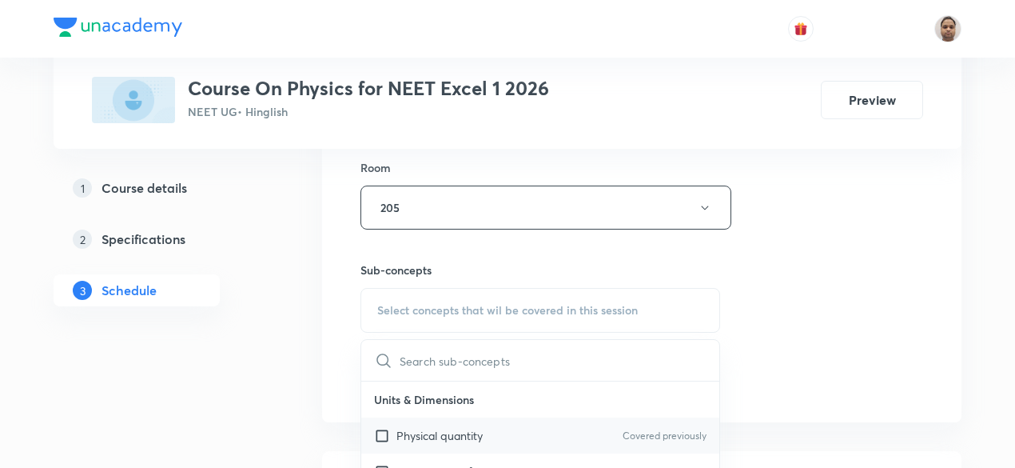
click at [400, 429] on p "Physical quantity" at bounding box center [440, 435] width 86 height 17
checkbox input "true"
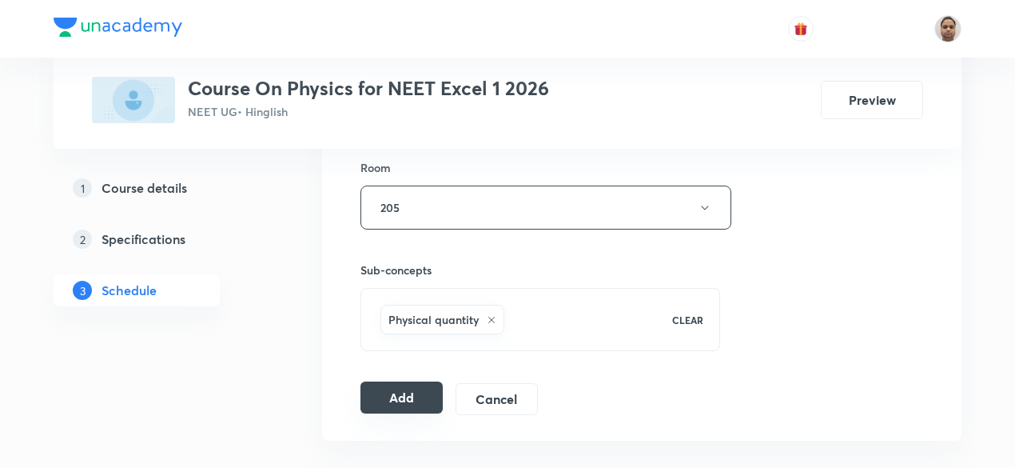
click at [402, 401] on button "Add" at bounding box center [402, 397] width 82 height 32
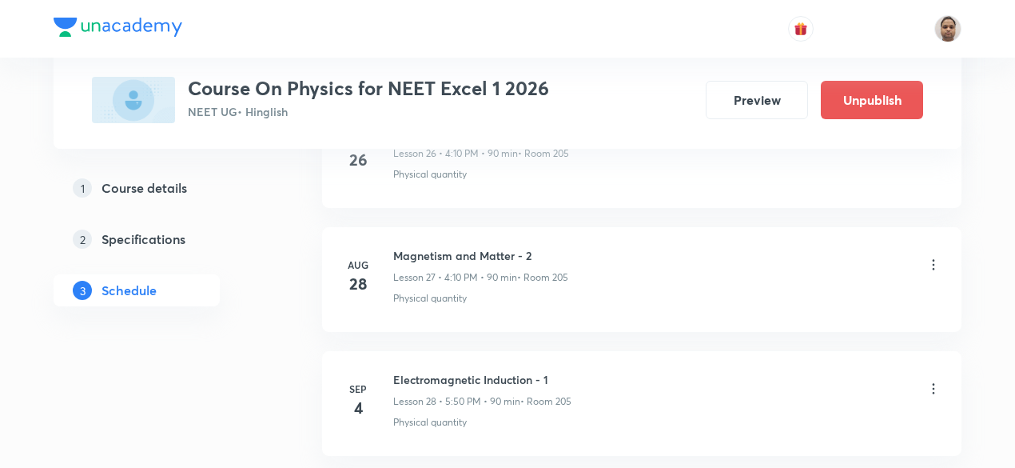
scroll to position [3534, 0]
